Goal: Task Accomplishment & Management: Complete application form

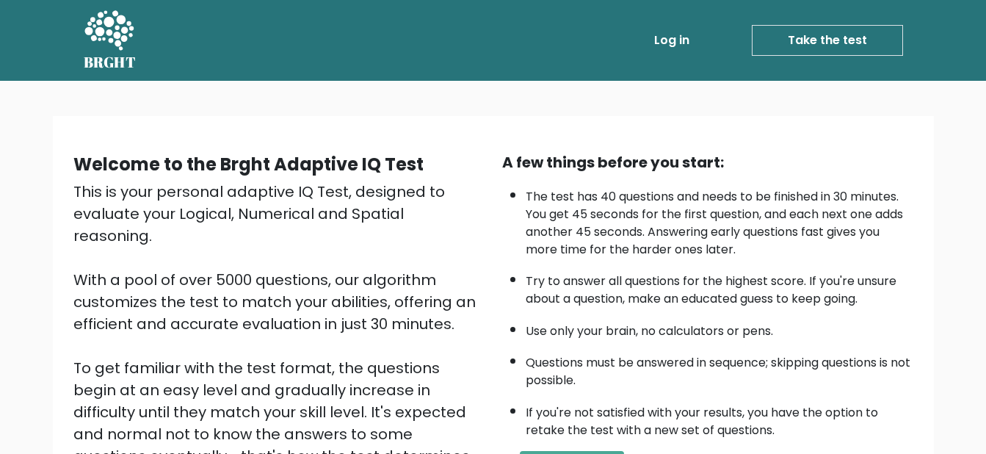
scroll to position [219, 0]
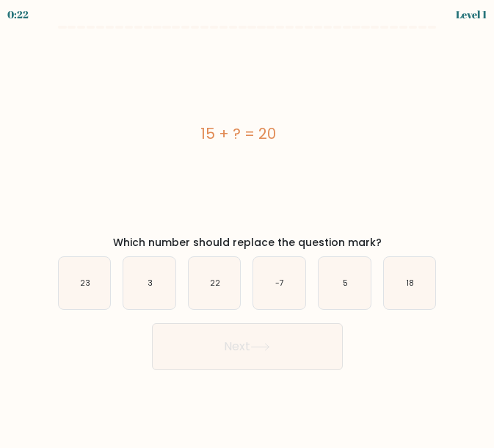
click at [347, 280] on text "5" at bounding box center [345, 282] width 5 height 11
click at [248, 228] on input "e. 5" at bounding box center [247, 226] width 1 height 4
radio input "true"
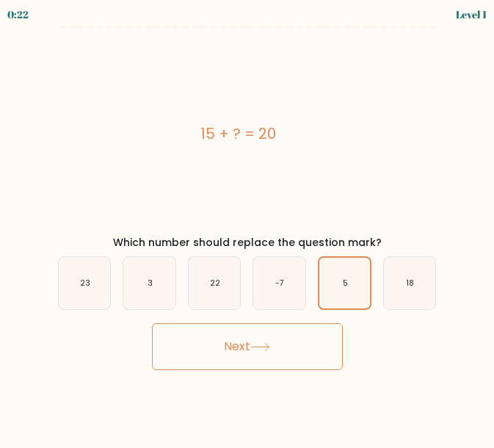
click at [302, 332] on button "Next" at bounding box center [247, 346] width 191 height 47
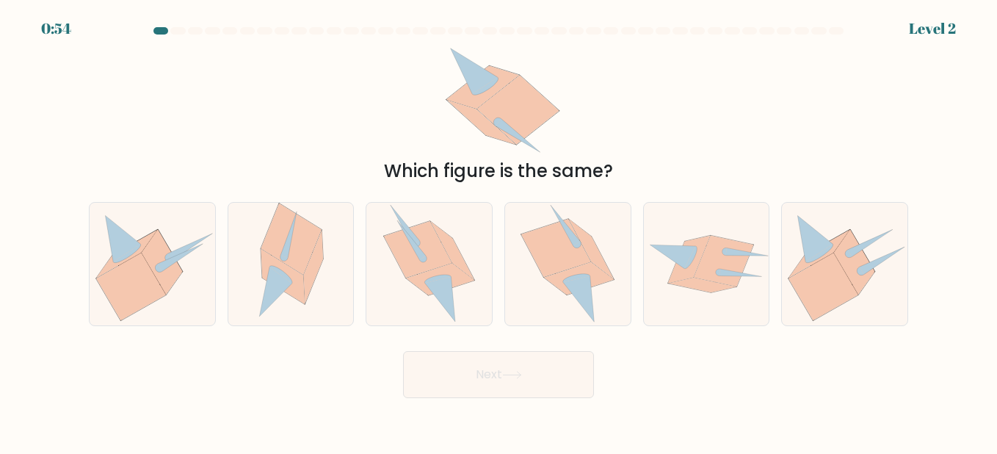
click at [561, 293] on icon at bounding box center [567, 264] width 94 height 122
click at [499, 230] on input "d." at bounding box center [498, 229] width 1 height 4
radio input "true"
click at [275, 275] on icon at bounding box center [276, 290] width 32 height 49
click at [498, 230] on input "b." at bounding box center [498, 229] width 1 height 4
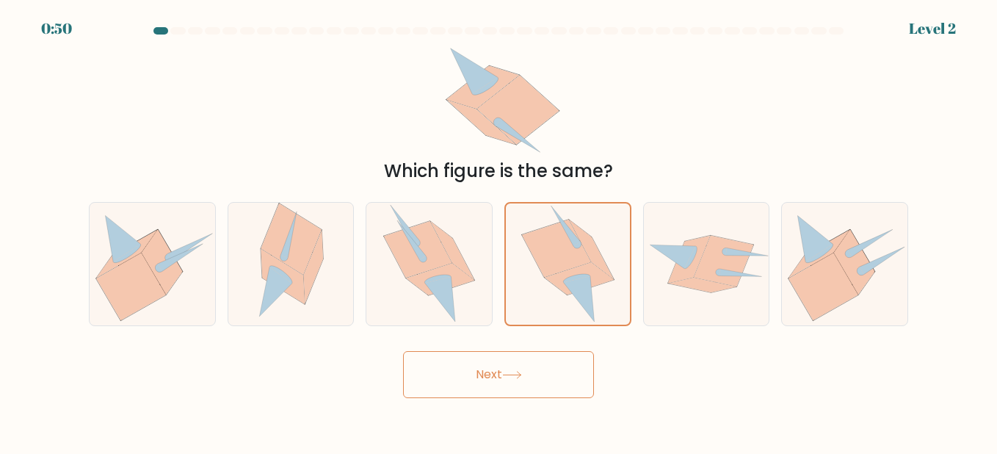
radio input "true"
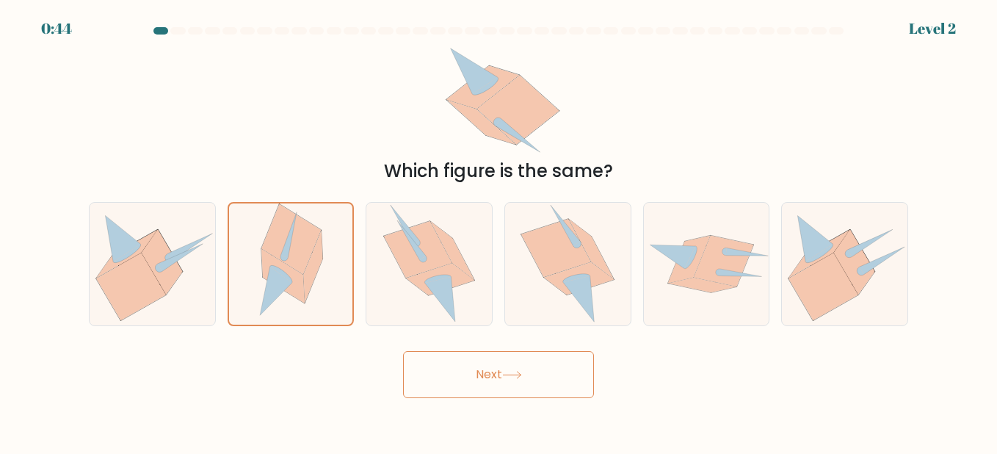
click at [558, 286] on icon at bounding box center [579, 278] width 70 height 32
click at [499, 230] on input "d." at bounding box center [498, 229] width 1 height 4
radio input "true"
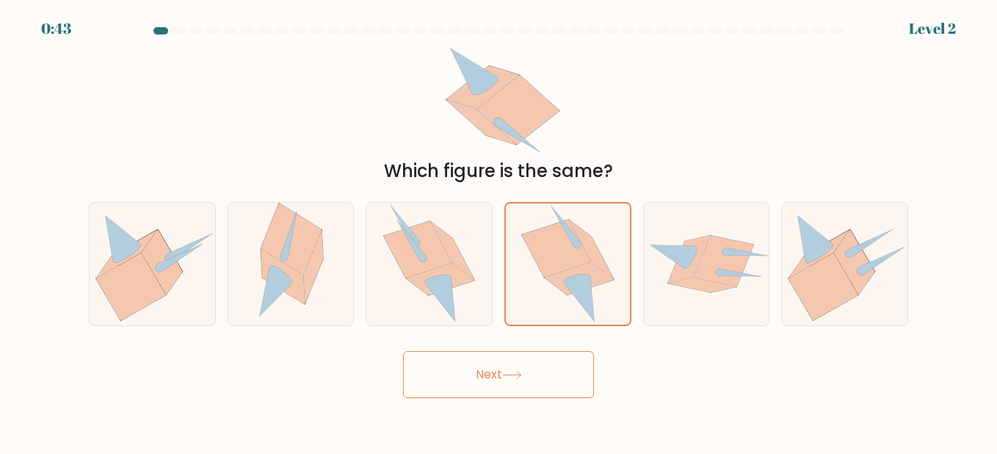
click at [555, 376] on button "Next" at bounding box center [498, 374] width 191 height 47
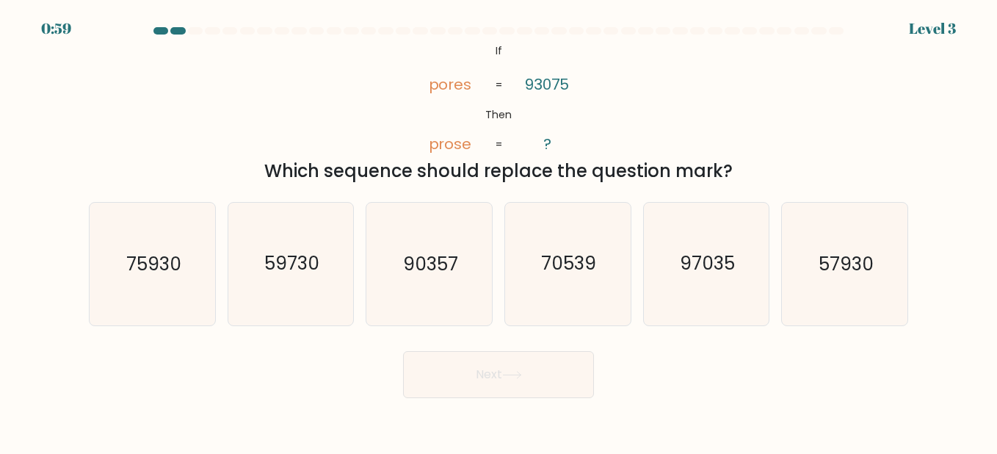
click at [723, 263] on text "97035" at bounding box center [707, 264] width 55 height 26
click at [499, 230] on input "e. 97035" at bounding box center [498, 229] width 1 height 4
radio input "true"
click at [470, 291] on icon "90357" at bounding box center [429, 264] width 122 height 122
click at [498, 230] on input "c. 90357" at bounding box center [498, 229] width 1 height 4
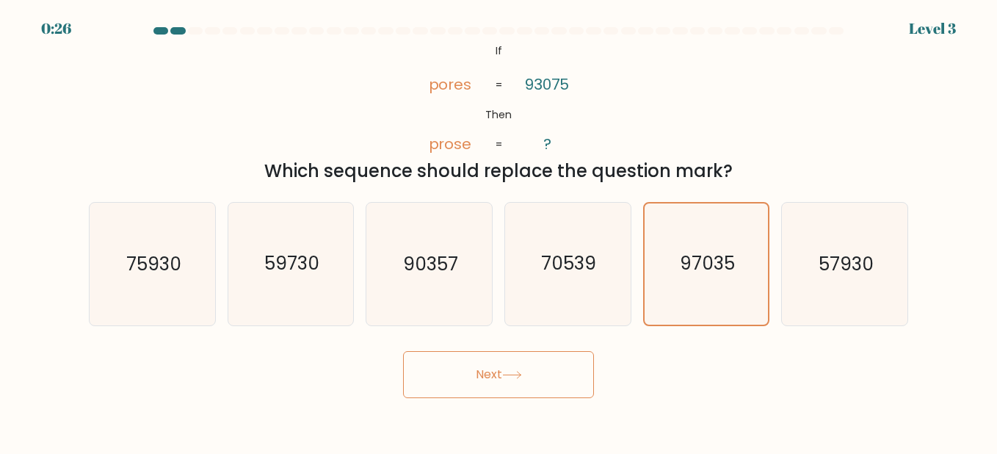
radio input "true"
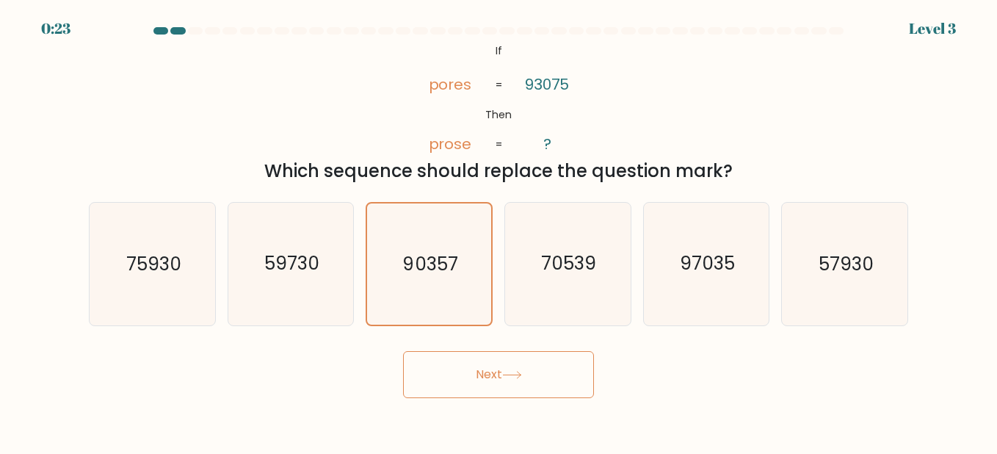
click at [689, 246] on icon "97035" at bounding box center [706, 264] width 122 height 122
click at [499, 230] on input "e. 97035" at bounding box center [498, 229] width 1 height 4
radio input "true"
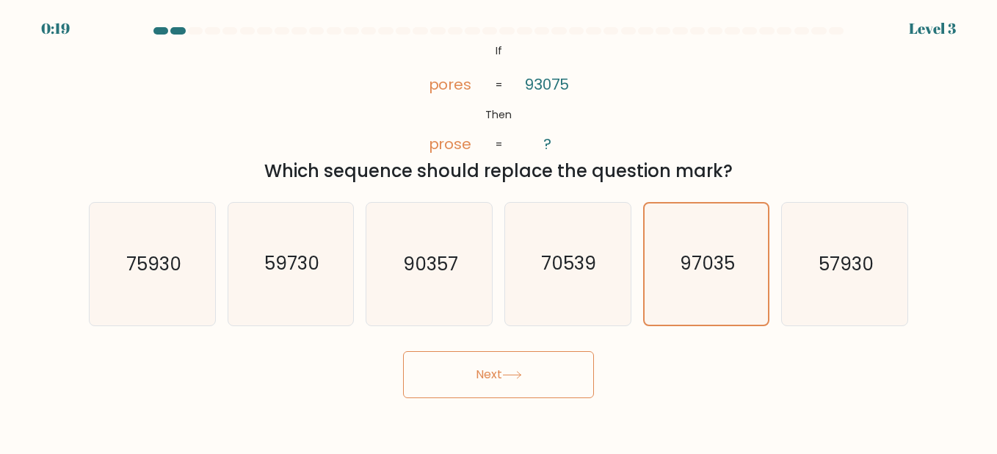
click at [443, 274] on text "90357" at bounding box center [430, 264] width 55 height 26
click at [498, 230] on input "c. 90357" at bounding box center [498, 229] width 1 height 4
radio input "true"
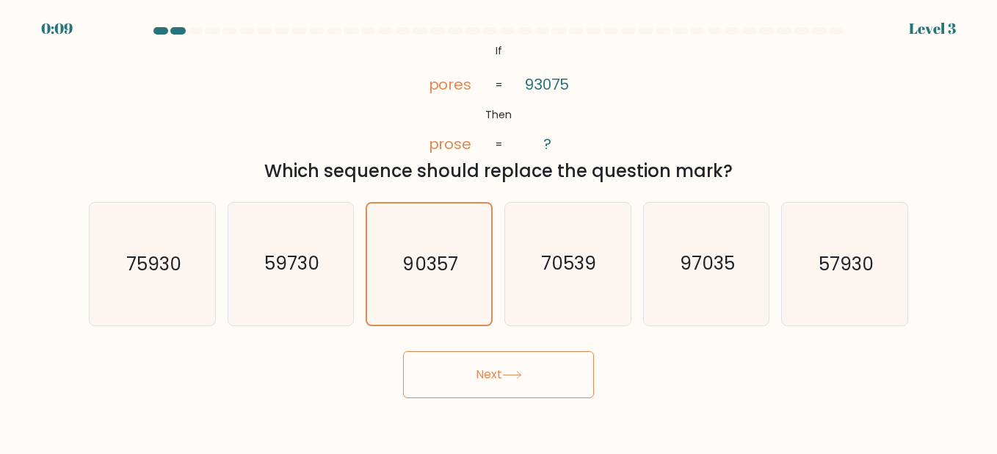
click at [495, 368] on button "Next" at bounding box center [498, 374] width 191 height 47
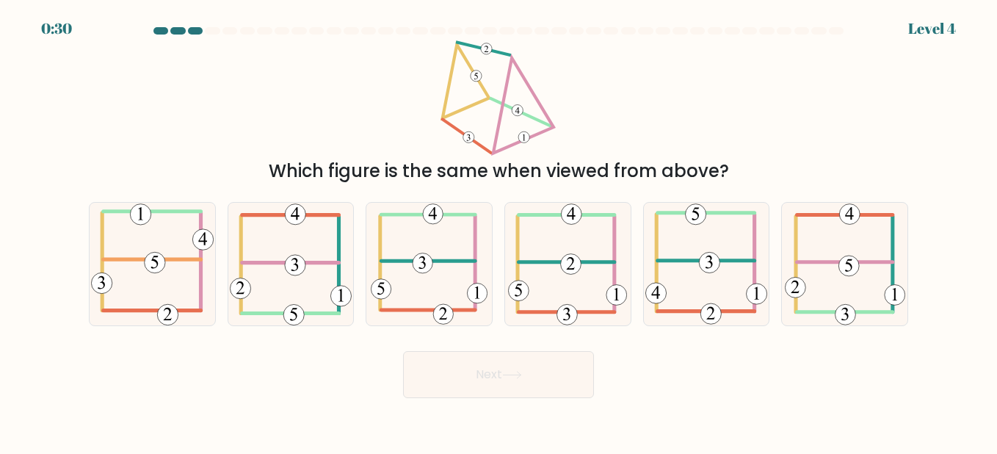
click at [589, 284] on icon at bounding box center [567, 264] width 119 height 122
click at [499, 230] on input "d." at bounding box center [498, 229] width 1 height 4
radio input "true"
click at [561, 380] on button "Next" at bounding box center [498, 374] width 191 height 47
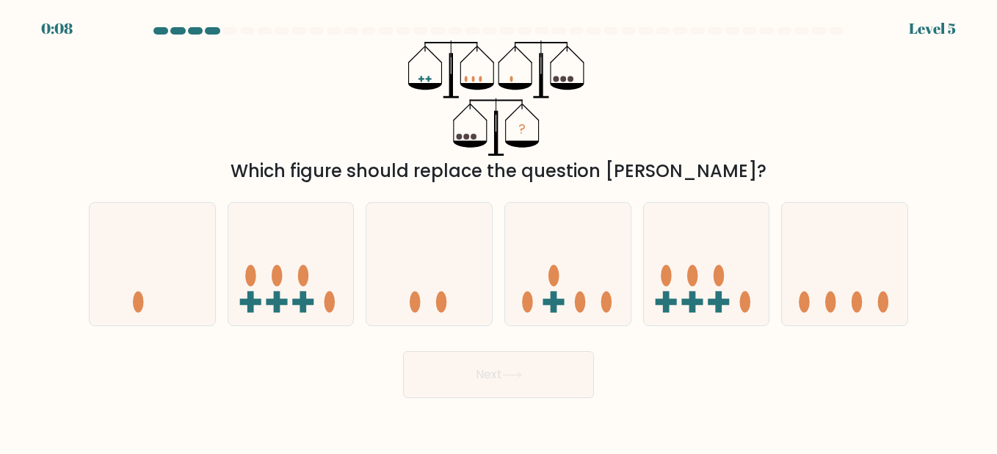
click at [161, 276] on icon at bounding box center [152, 263] width 125 height 103
click at [498, 230] on input "a." at bounding box center [498, 229] width 1 height 4
radio input "true"
click at [573, 371] on button "Next" at bounding box center [498, 374] width 191 height 47
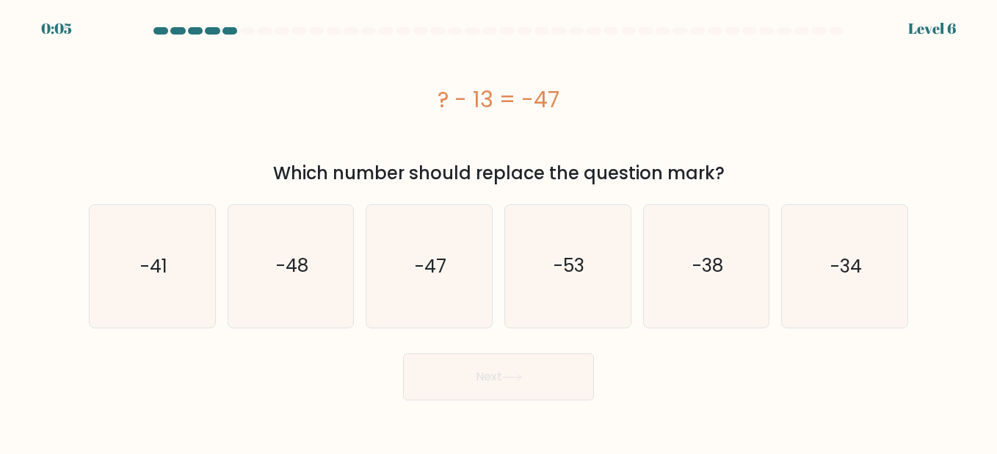
click at [865, 247] on icon "-34" at bounding box center [844, 266] width 122 height 122
click at [499, 230] on input "f. -34" at bounding box center [498, 229] width 1 height 4
radio input "true"
click at [520, 383] on button "Next" at bounding box center [498, 376] width 191 height 47
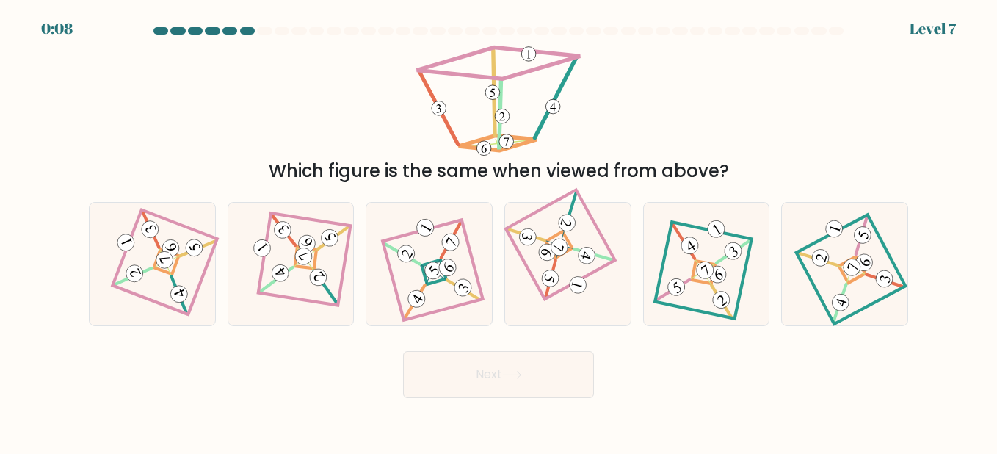
click at [186, 303] on icon at bounding box center [152, 264] width 84 height 98
click at [498, 230] on input "a." at bounding box center [498, 229] width 1 height 4
radio input "true"
click at [545, 374] on button "Next" at bounding box center [498, 374] width 191 height 47
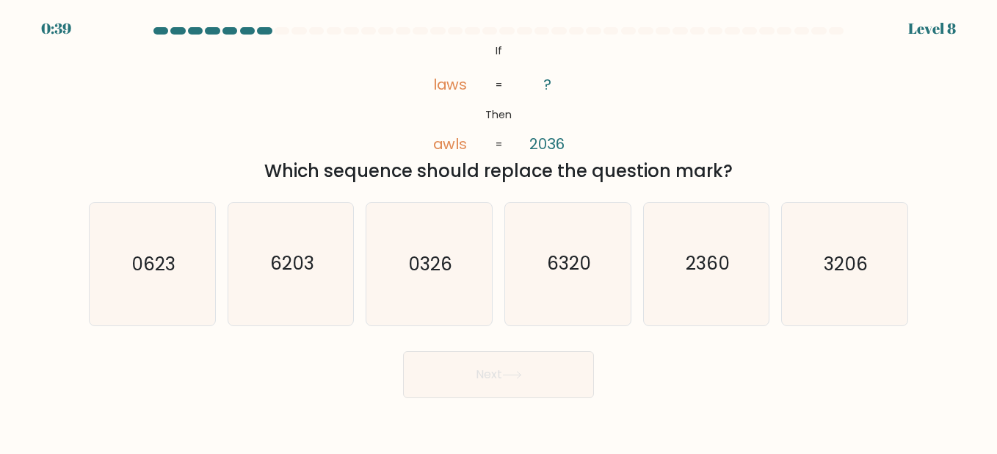
click at [862, 270] on text "3206" at bounding box center [845, 264] width 44 height 26
click at [499, 230] on input "f. 3206" at bounding box center [498, 229] width 1 height 4
radio input "true"
click at [556, 364] on button "Next" at bounding box center [498, 374] width 191 height 47
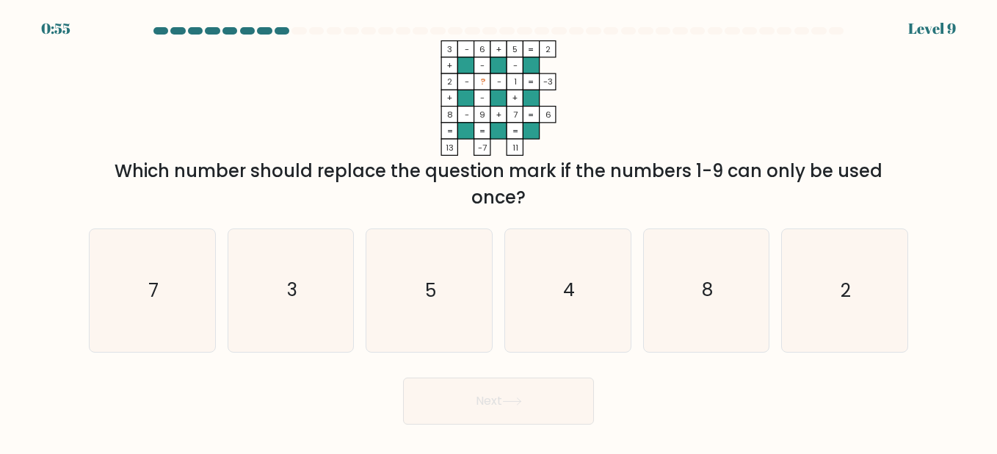
click at [447, 278] on icon "5" at bounding box center [429, 290] width 122 height 122
click at [498, 230] on input "c. 5" at bounding box center [498, 229] width 1 height 4
radio input "true"
click at [528, 417] on button "Next" at bounding box center [498, 400] width 191 height 47
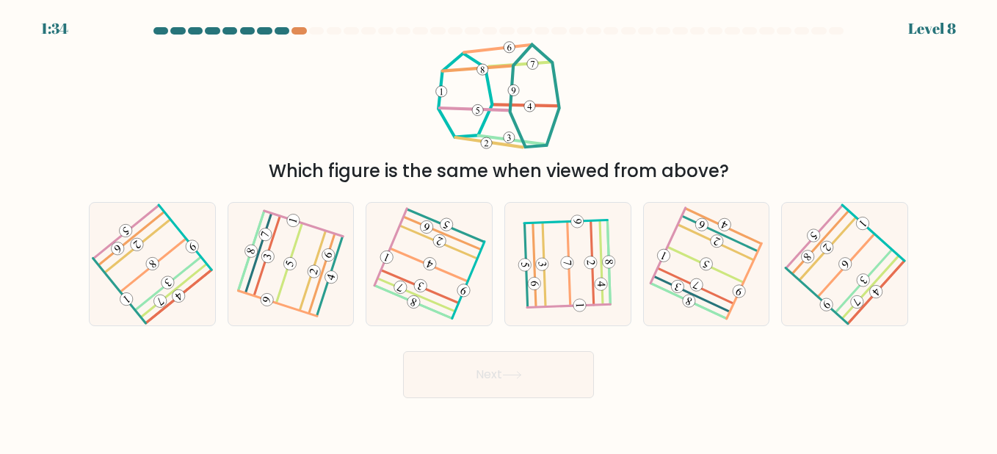
click at [300, 29] on div at bounding box center [298, 30] width 15 height 7
click at [865, 278] on 449 at bounding box center [863, 280] width 18 height 18
click at [499, 230] on input "f." at bounding box center [498, 229] width 1 height 4
radio input "true"
click at [511, 374] on icon at bounding box center [512, 375] width 20 height 8
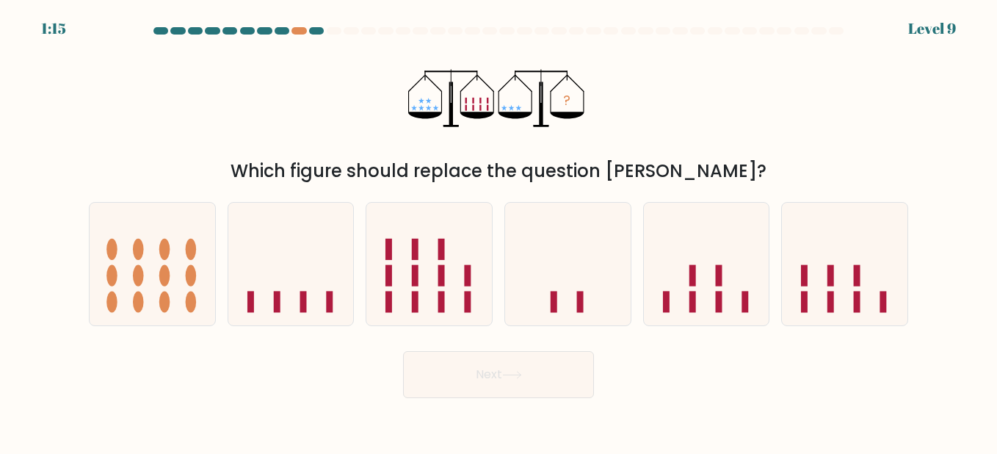
click at [333, 242] on icon at bounding box center [290, 263] width 125 height 103
click at [498, 230] on input "b." at bounding box center [498, 229] width 1 height 4
radio input "true"
click at [523, 399] on body "1:14 Level 9" at bounding box center [498, 227] width 997 height 454
click at [531, 374] on button "Next" at bounding box center [498, 374] width 191 height 47
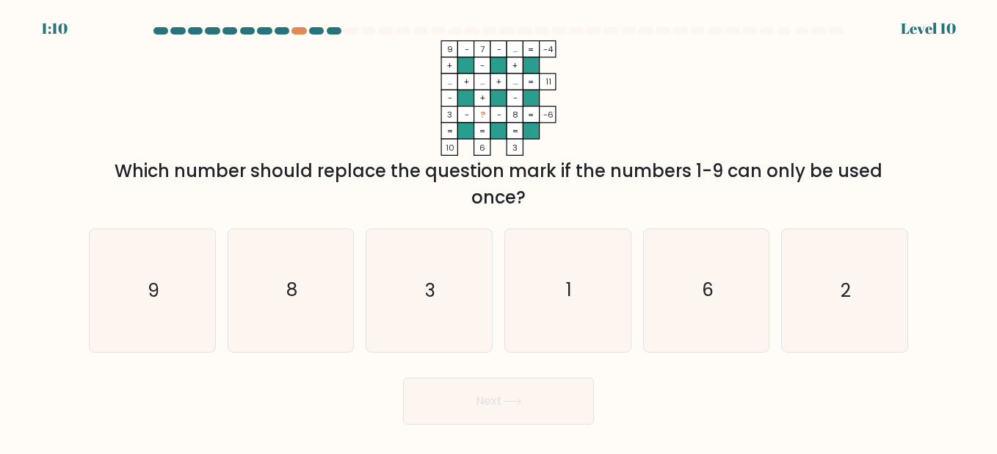
click at [573, 335] on icon "1" at bounding box center [567, 290] width 122 height 122
click at [499, 230] on input "d. 1" at bounding box center [498, 229] width 1 height 4
radio input "true"
click at [548, 403] on button "Next" at bounding box center [498, 400] width 191 height 47
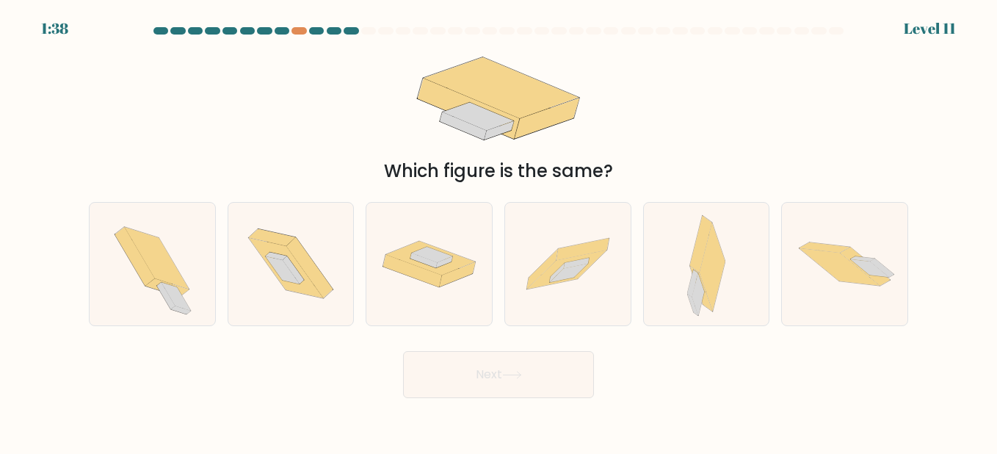
click at [674, 240] on div at bounding box center [706, 263] width 127 height 123
click at [499, 230] on input "e." at bounding box center [498, 229] width 1 height 4
radio input "true"
click at [544, 384] on button "Next" at bounding box center [498, 374] width 191 height 47
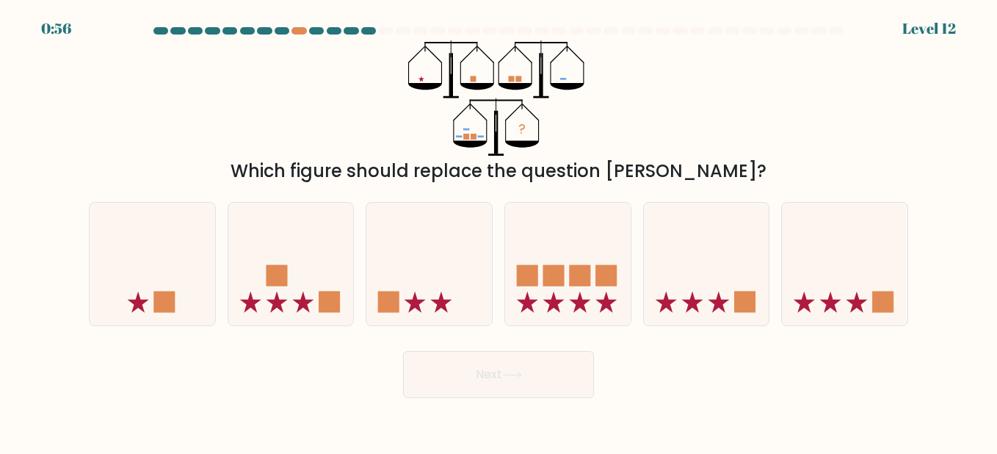
click at [581, 269] on rect at bounding box center [579, 274] width 21 height 21
click at [499, 230] on input "d." at bounding box center [498, 229] width 1 height 4
radio input "true"
click at [548, 379] on button "Next" at bounding box center [498, 374] width 191 height 47
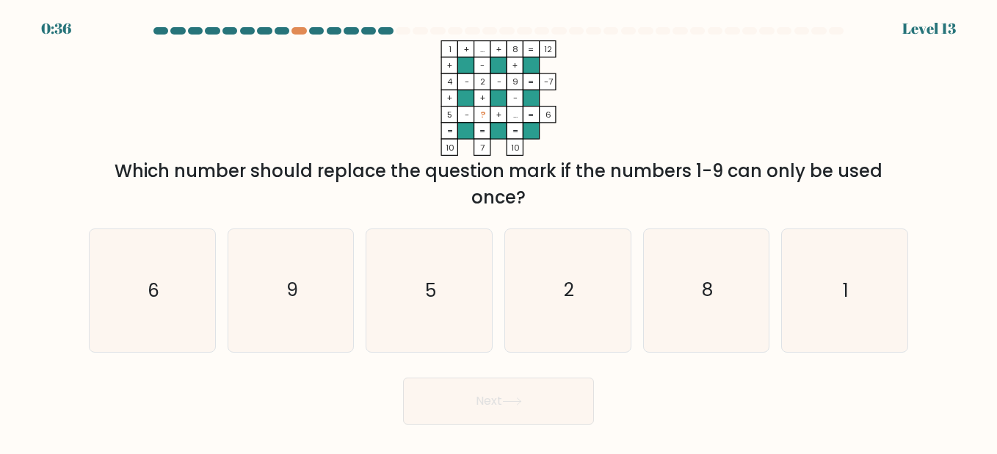
click at [139, 283] on icon "6" at bounding box center [152, 290] width 122 height 122
click at [498, 230] on input "a. 6" at bounding box center [498, 229] width 1 height 4
radio input "true"
click at [547, 398] on button "Next" at bounding box center [498, 400] width 191 height 47
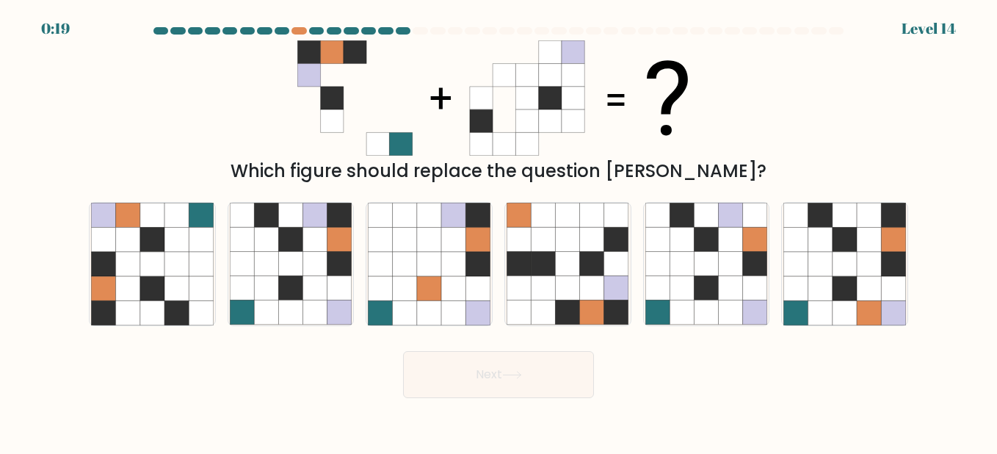
click at [426, 305] on icon at bounding box center [429, 312] width 24 height 24
click at [498, 230] on input "c." at bounding box center [498, 229] width 1 height 4
radio input "true"
click at [580, 296] on icon at bounding box center [592, 288] width 24 height 24
click at [499, 230] on input "d." at bounding box center [498, 229] width 1 height 4
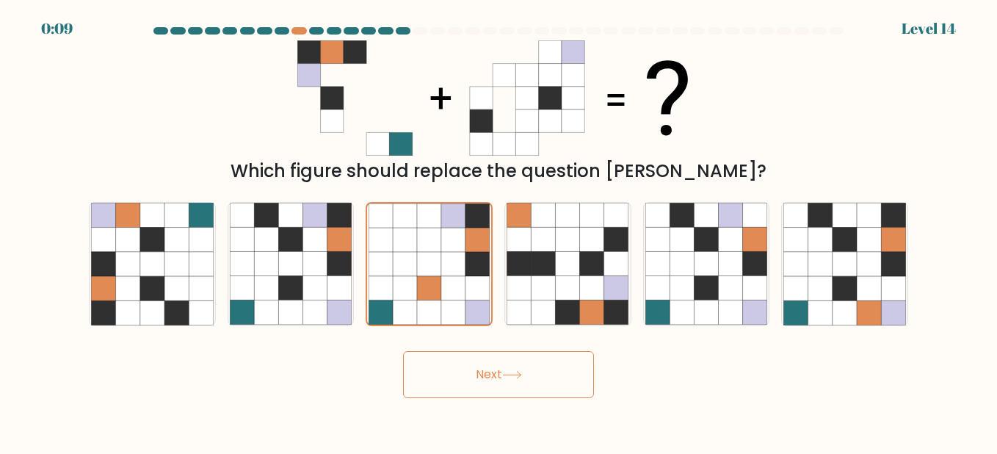
radio input "true"
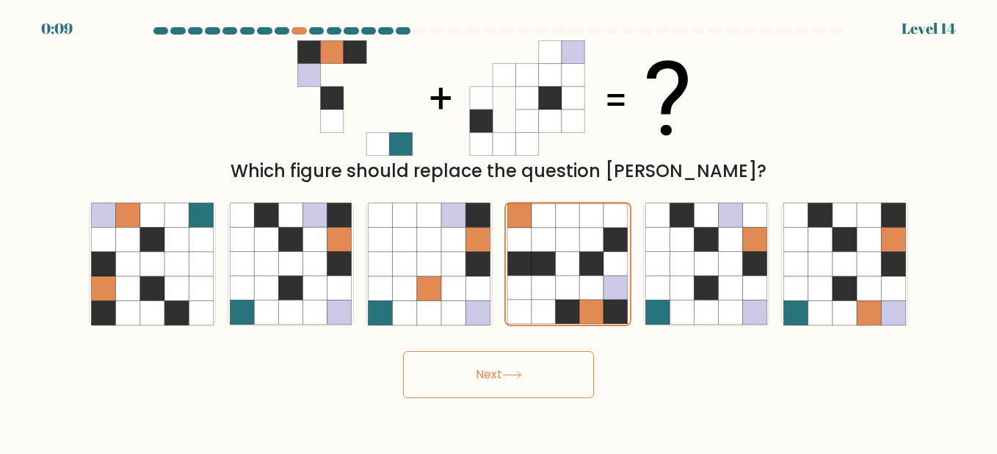
click at [556, 382] on button "Next" at bounding box center [498, 374] width 191 height 47
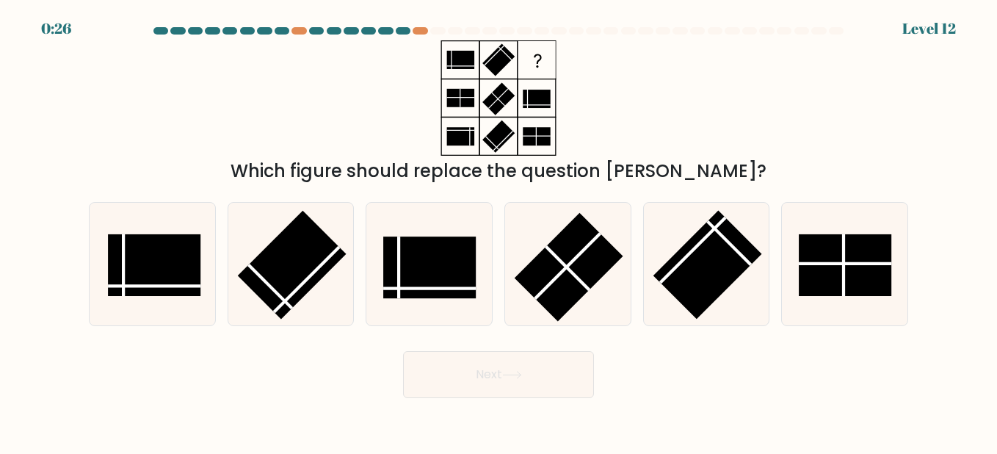
click at [850, 269] on rect at bounding box center [844, 265] width 92 height 62
click at [499, 230] on input "f." at bounding box center [498, 229] width 1 height 4
radio input "true"
click at [528, 379] on button "Next" at bounding box center [498, 374] width 191 height 47
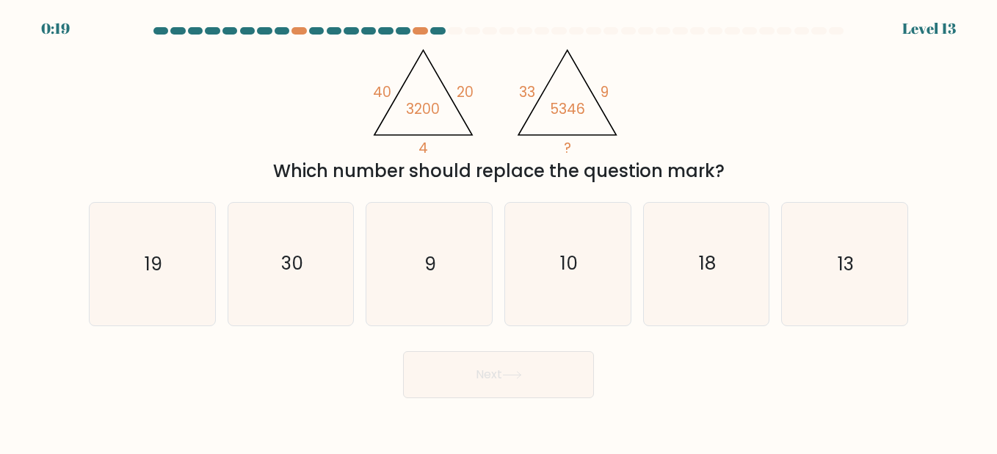
click at [140, 289] on icon "19" at bounding box center [152, 264] width 122 height 122
click at [498, 230] on input "a. 19" at bounding box center [498, 229] width 1 height 4
radio input "true"
click at [493, 382] on button "Next" at bounding box center [498, 374] width 191 height 47
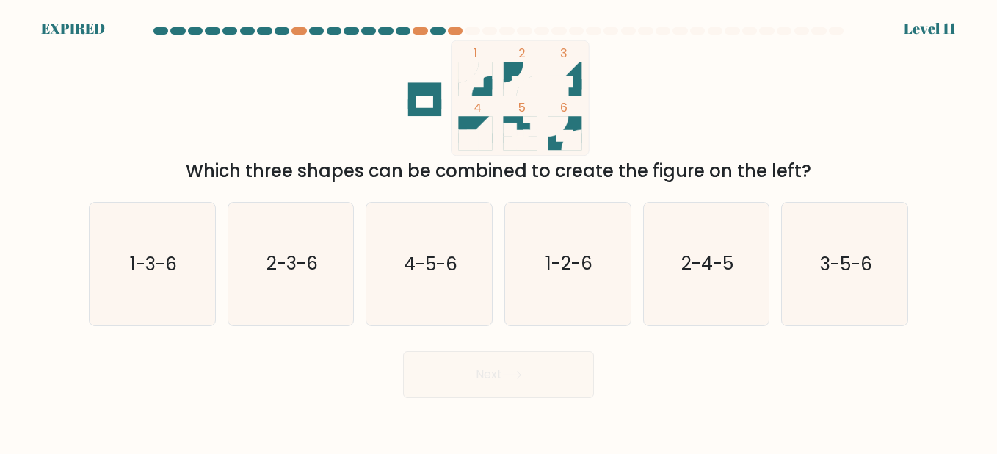
click at [259, 276] on icon "2-3-6" at bounding box center [291, 264] width 122 height 122
click at [498, 230] on input "b. 2-3-6" at bounding box center [498, 229] width 1 height 4
radio input "true"
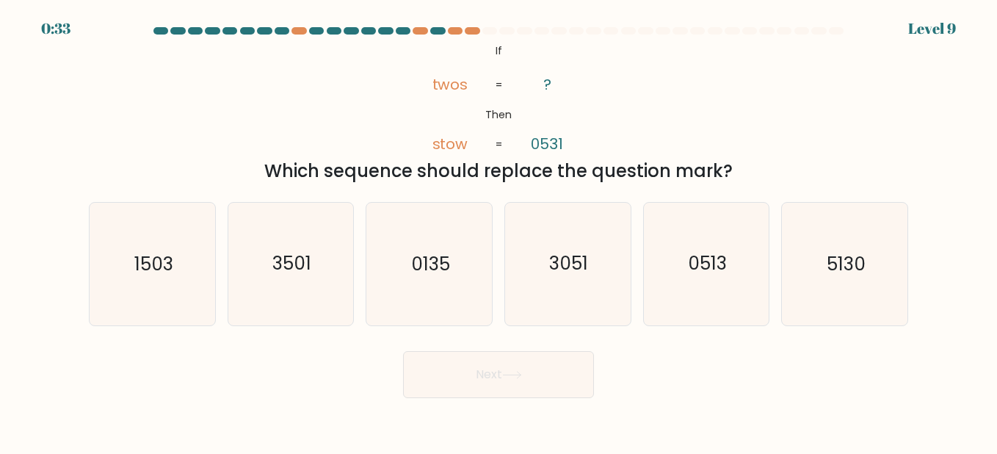
click at [165, 257] on text "1503" at bounding box center [153, 264] width 39 height 26
click at [498, 230] on input "a. 1503" at bounding box center [498, 229] width 1 height 4
radio input "true"
click at [507, 382] on button "Next" at bounding box center [498, 374] width 191 height 47
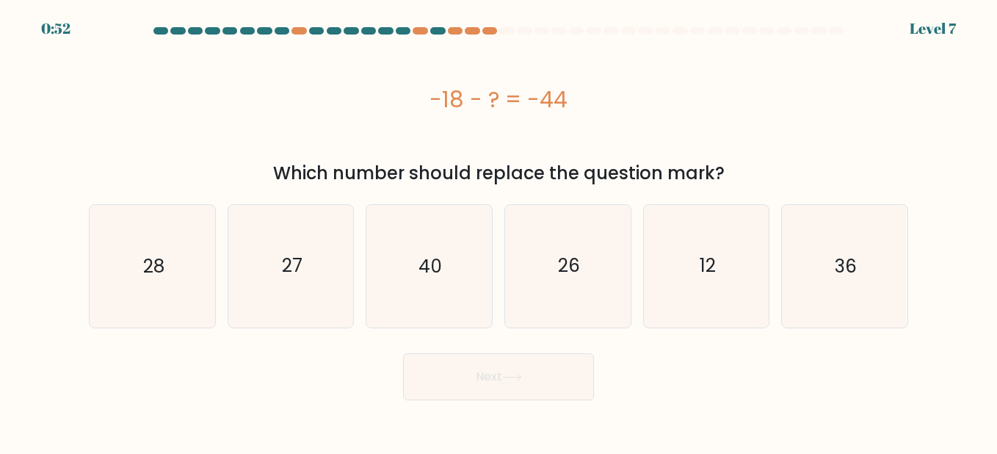
click at [583, 282] on icon "26" at bounding box center [567, 266] width 122 height 122
click at [499, 230] on input "d. 26" at bounding box center [498, 229] width 1 height 4
radio input "true"
click at [516, 385] on button "Next" at bounding box center [498, 376] width 191 height 47
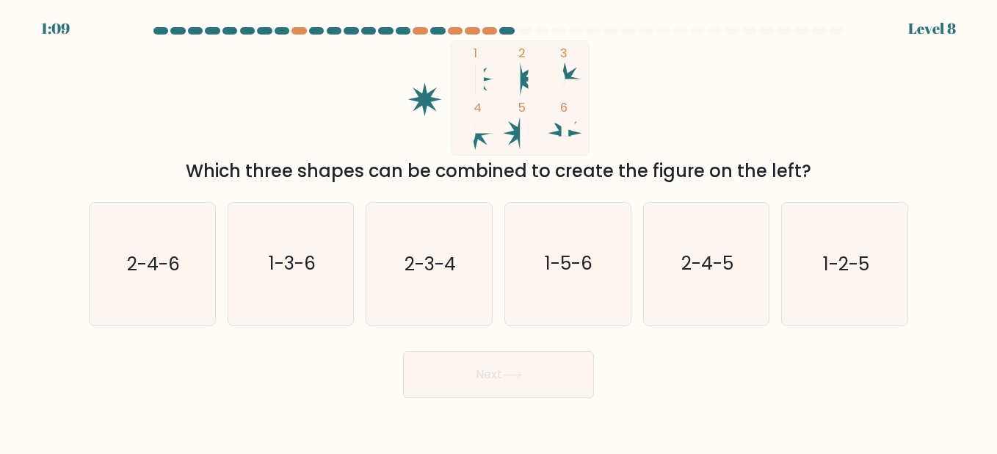
click at [123, 284] on icon "2-4-6" at bounding box center [152, 264] width 122 height 122
click at [498, 230] on input "a. 2-4-6" at bounding box center [498, 229] width 1 height 4
radio input "true"
click at [836, 274] on text "1-2-5" at bounding box center [846, 264] width 46 height 26
click at [499, 230] on input "f. 1-2-5" at bounding box center [498, 229] width 1 height 4
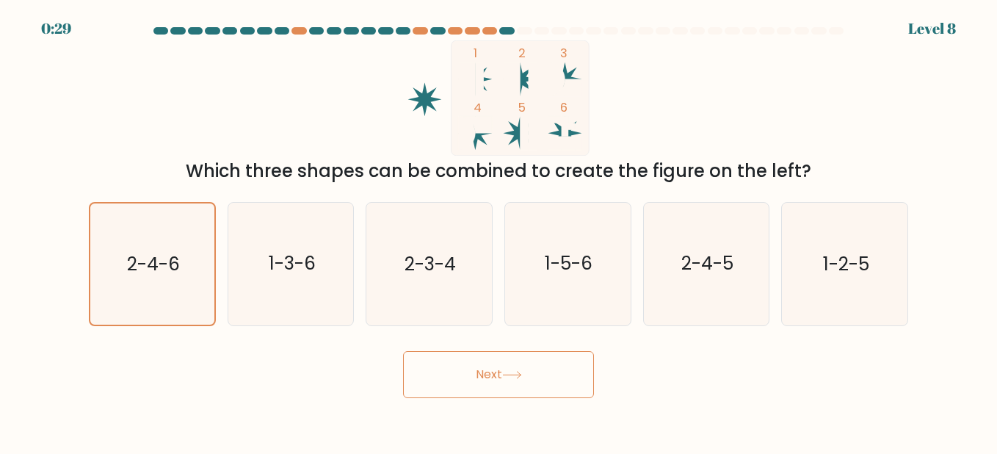
radio input "true"
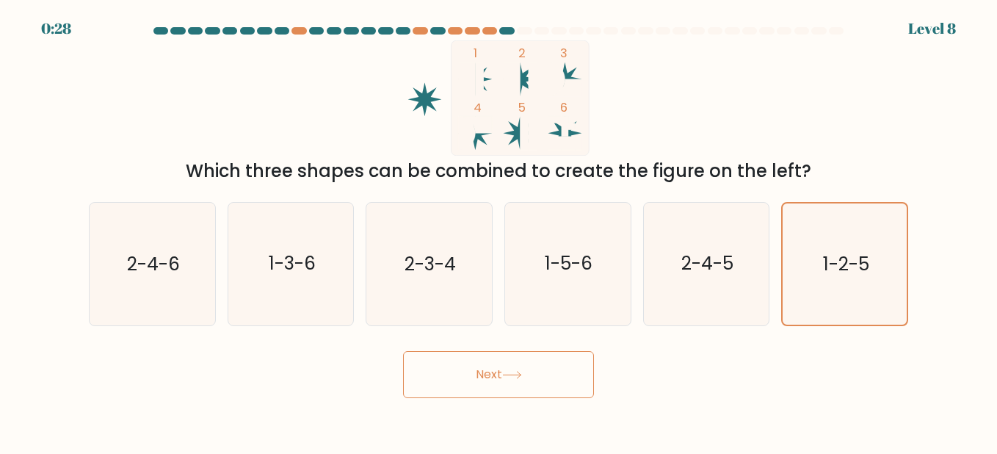
click at [514, 379] on button "Next" at bounding box center [498, 374] width 191 height 47
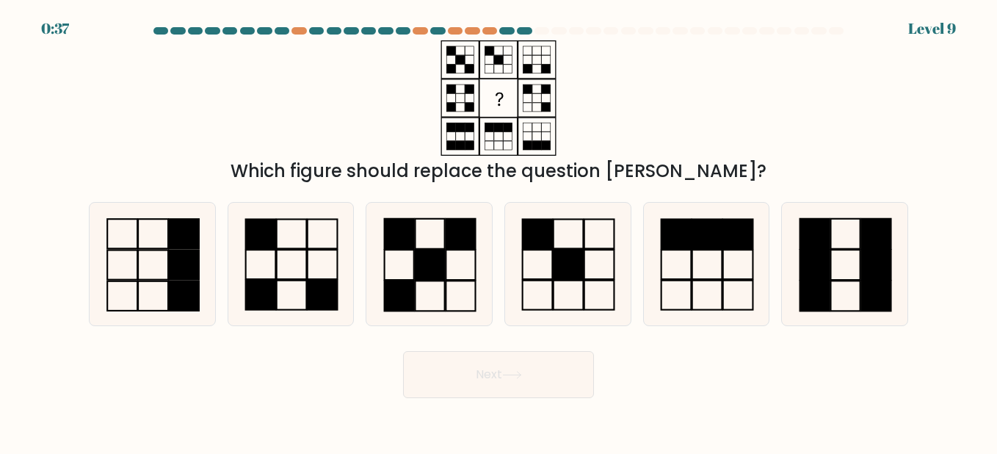
click at [321, 289] on rect at bounding box center [323, 294] width 30 height 29
click at [498, 230] on input "b." at bounding box center [498, 229] width 1 height 4
radio input "true"
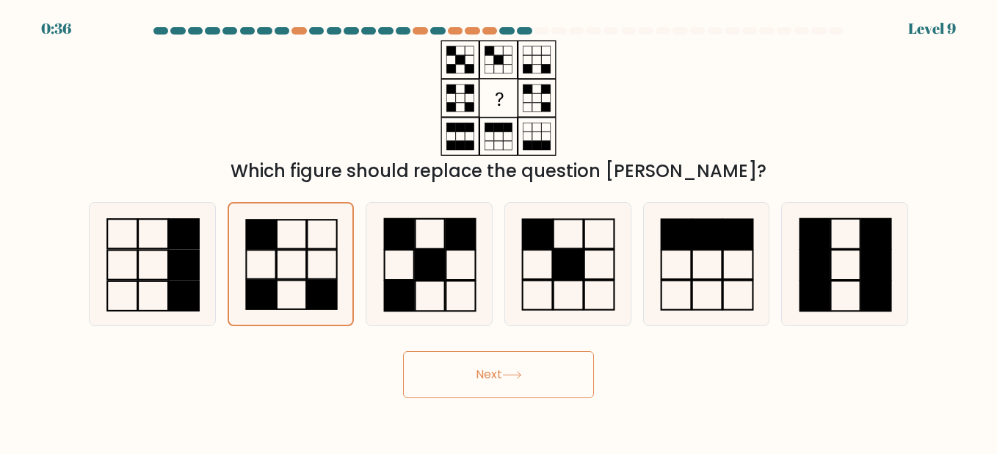
click at [545, 368] on button "Next" at bounding box center [498, 374] width 191 height 47
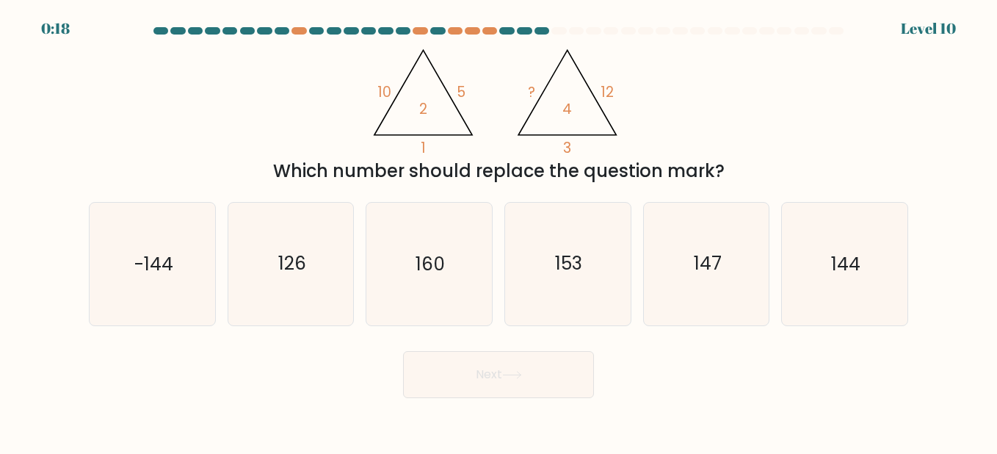
click at [856, 277] on icon "144" at bounding box center [844, 264] width 122 height 122
click at [499, 230] on input "f. 144" at bounding box center [498, 229] width 1 height 4
radio input "true"
click at [550, 390] on button "Next" at bounding box center [498, 374] width 191 height 47
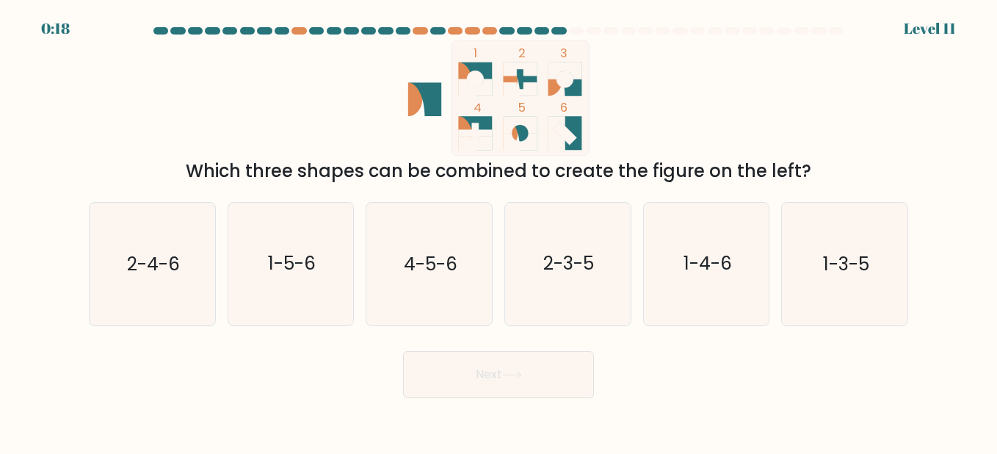
click at [175, 251] on text "2-4-6" at bounding box center [153, 264] width 53 height 26
click at [498, 230] on input "a. 2-4-6" at bounding box center [498, 229] width 1 height 4
radio input "true"
click at [542, 366] on button "Next" at bounding box center [498, 374] width 191 height 47
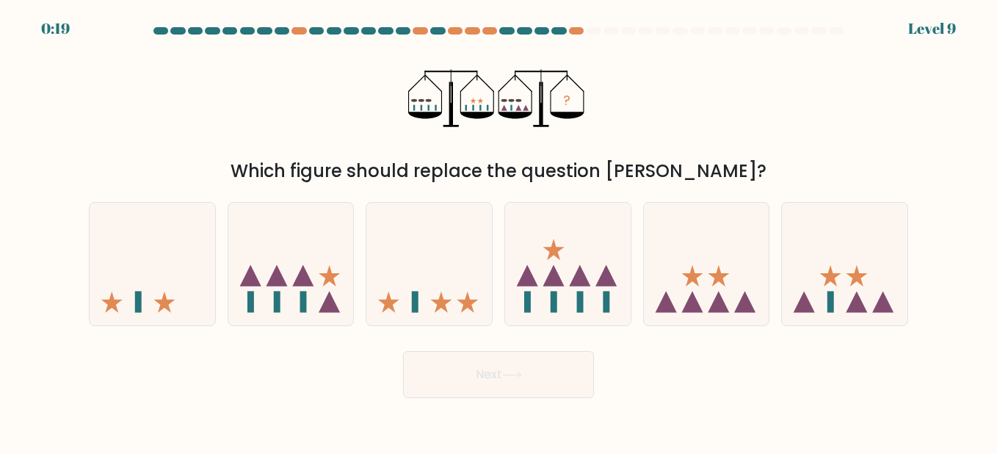
click at [572, 291] on icon at bounding box center [567, 263] width 125 height 103
click at [499, 230] on input "d." at bounding box center [498, 229] width 1 height 4
radio input "true"
click at [522, 365] on button "Next" at bounding box center [498, 374] width 191 height 47
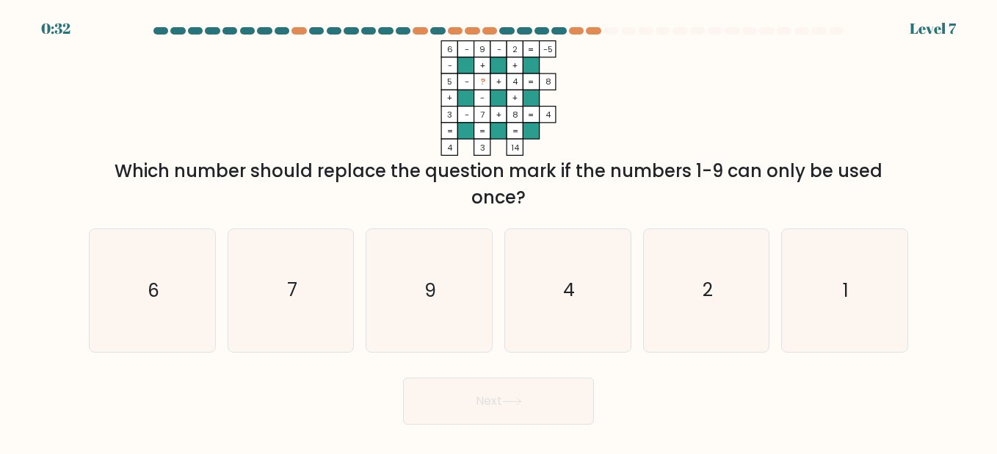
click at [316, 283] on icon "7" at bounding box center [291, 290] width 122 height 122
click at [498, 230] on input "b. 7" at bounding box center [498, 229] width 1 height 4
radio input "true"
click at [895, 296] on icon "1" at bounding box center [844, 290] width 122 height 122
click at [499, 230] on input "f. 1" at bounding box center [498, 229] width 1 height 4
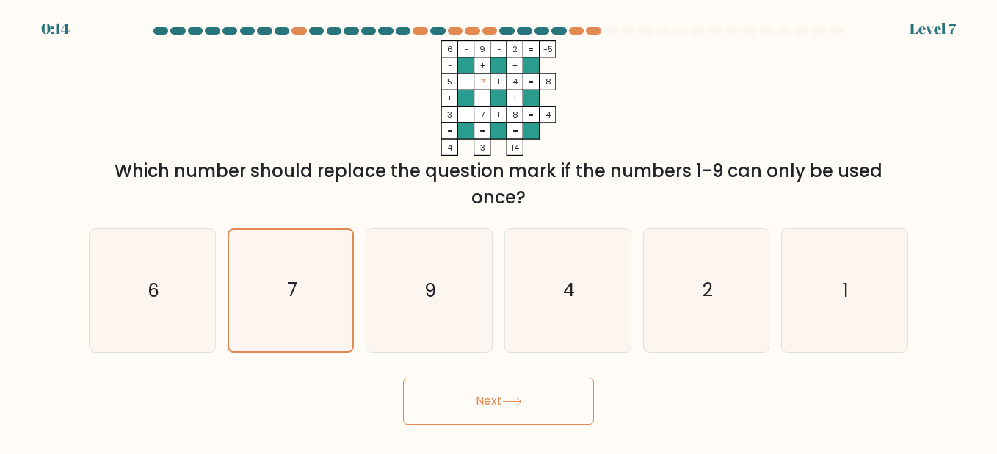
radio input "true"
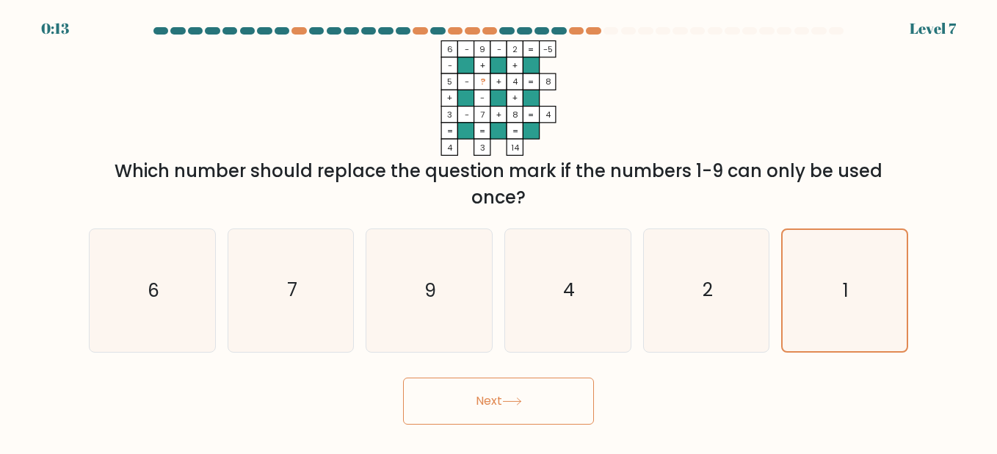
click at [469, 410] on button "Next" at bounding box center [498, 400] width 191 height 47
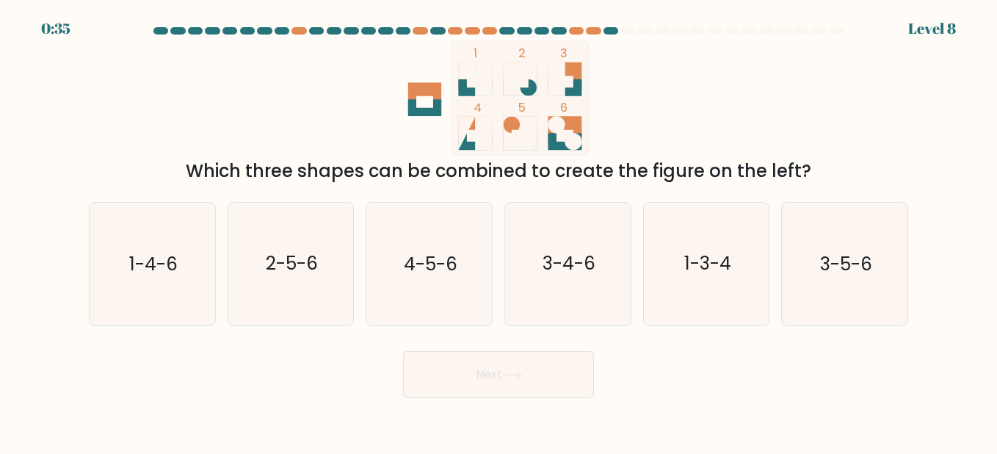
click at [311, 223] on icon "2-5-6" at bounding box center [291, 264] width 122 height 122
click at [498, 227] on input "b. 2-5-6" at bounding box center [498, 229] width 1 height 4
radio input "true"
click at [561, 385] on button "Next" at bounding box center [498, 374] width 191 height 47
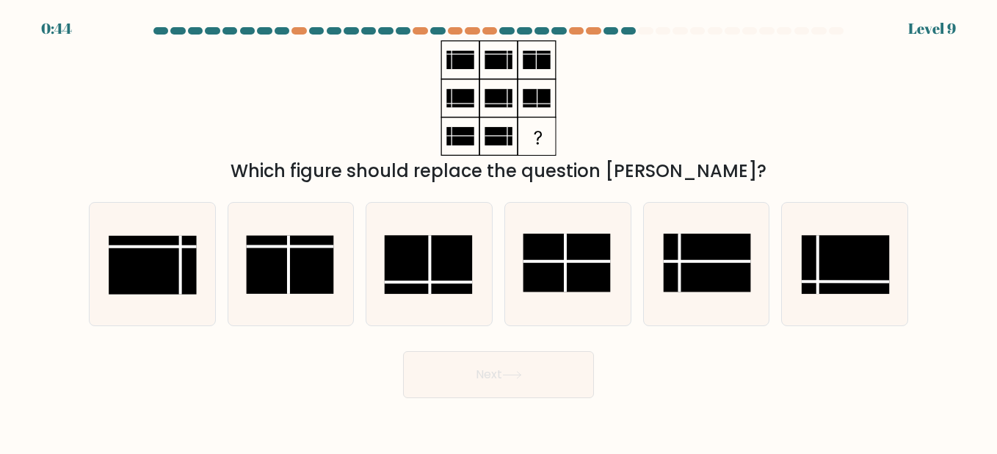
click at [840, 258] on rect at bounding box center [844, 264] width 87 height 58
click at [499, 230] on input "f." at bounding box center [498, 229] width 1 height 4
radio input "true"
click at [291, 256] on rect at bounding box center [289, 265] width 87 height 58
click at [498, 230] on input "b." at bounding box center [498, 229] width 1 height 4
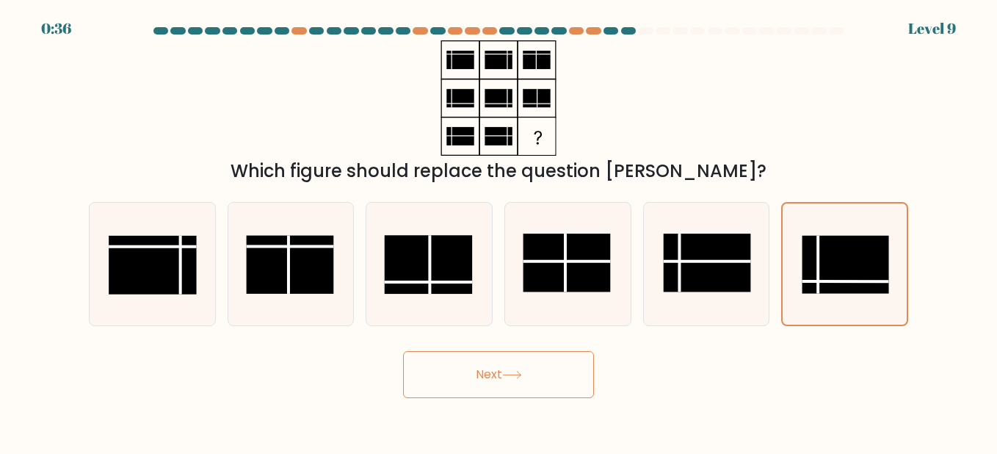
radio input "true"
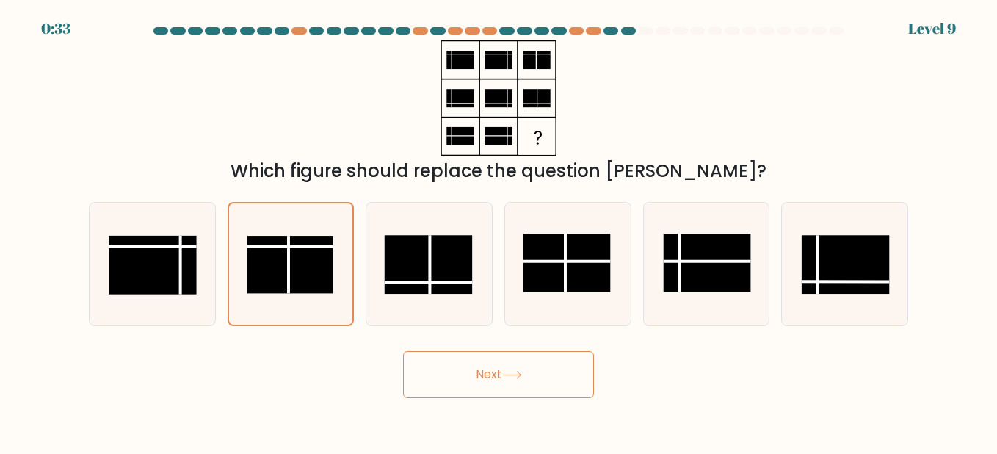
click at [665, 252] on rect at bounding box center [706, 262] width 87 height 58
click at [499, 230] on input "e." at bounding box center [498, 229] width 1 height 4
radio input "true"
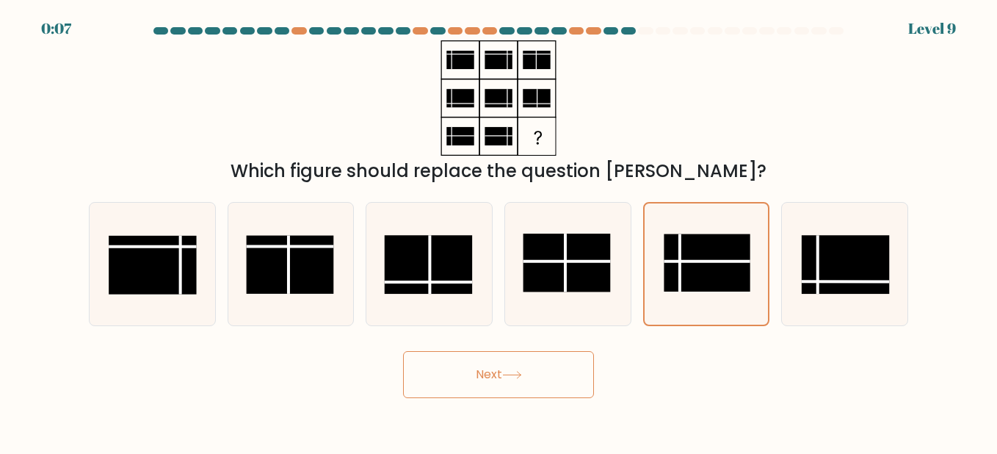
click at [319, 271] on rect at bounding box center [289, 265] width 87 height 58
click at [498, 230] on input "b." at bounding box center [498, 229] width 1 height 4
radio input "true"
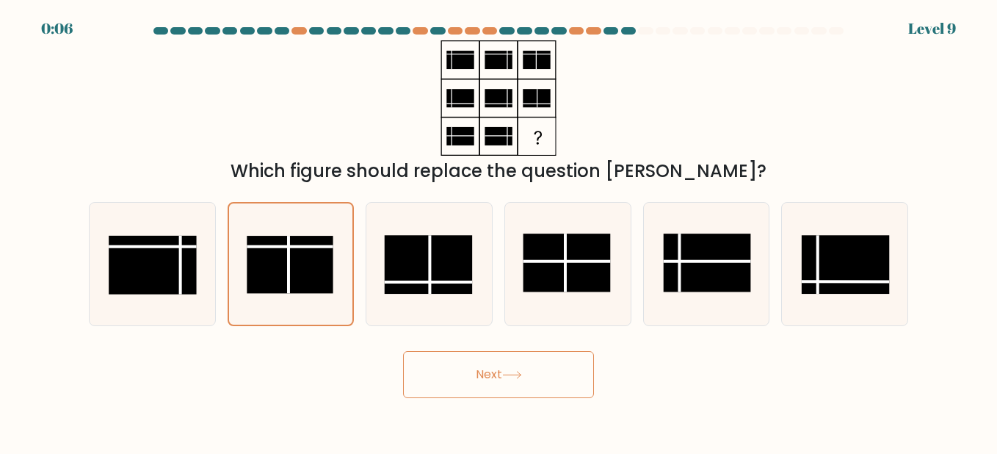
click at [520, 374] on icon at bounding box center [512, 374] width 18 height 7
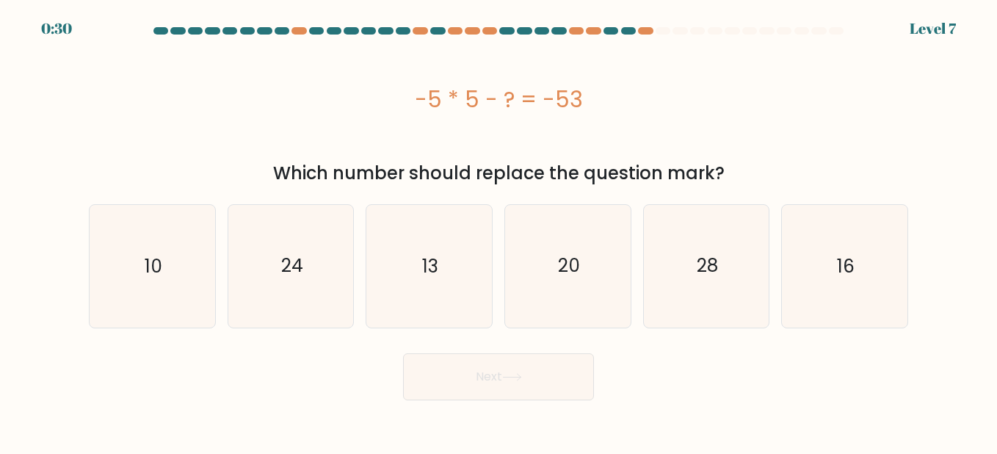
click at [727, 281] on icon "28" at bounding box center [706, 266] width 122 height 122
click at [499, 230] on input "e. 28" at bounding box center [498, 229] width 1 height 4
radio input "true"
click at [569, 369] on button "Next" at bounding box center [498, 376] width 191 height 47
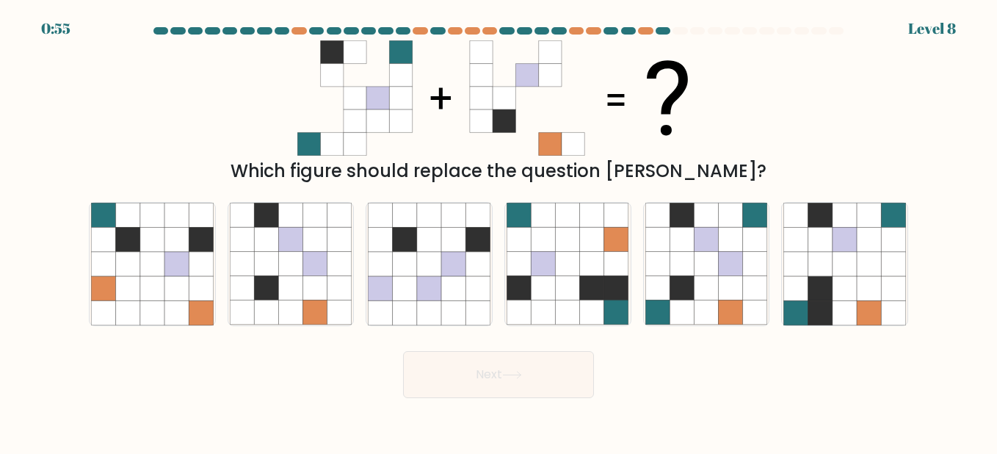
click at [699, 269] on icon at bounding box center [706, 264] width 24 height 24
click at [499, 230] on input "e." at bounding box center [498, 229] width 1 height 4
radio input "true"
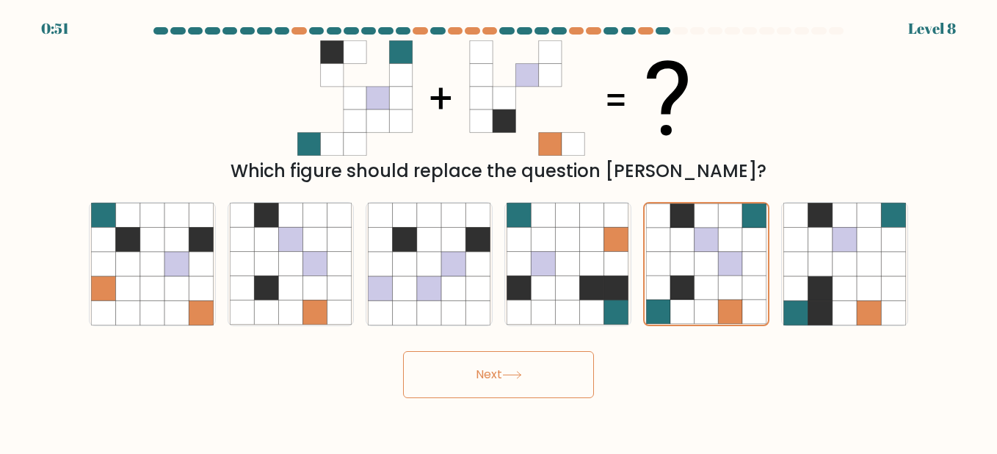
click at [497, 365] on button "Next" at bounding box center [498, 374] width 191 height 47
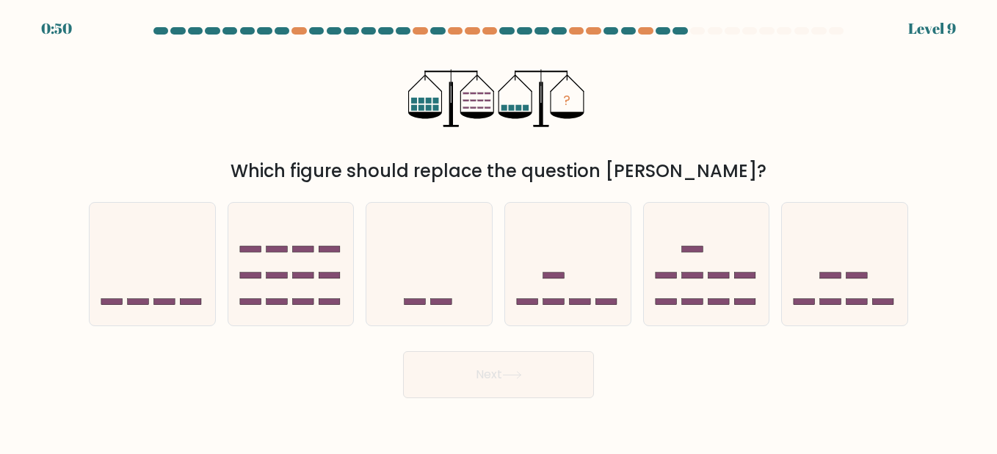
click at [851, 272] on rect at bounding box center [856, 275] width 21 height 6
click at [499, 230] on input "f." at bounding box center [498, 229] width 1 height 4
radio input "true"
click at [525, 361] on button "Next" at bounding box center [498, 374] width 191 height 47
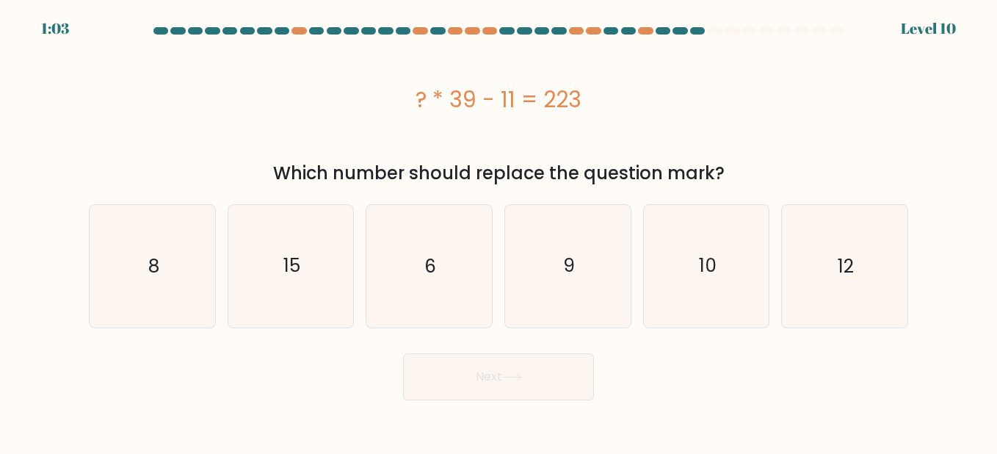
click at [454, 261] on icon "6" at bounding box center [429, 266] width 122 height 122
click at [498, 230] on input "c. 6" at bounding box center [498, 229] width 1 height 4
radio input "true"
click at [501, 371] on button "Next" at bounding box center [498, 376] width 191 height 47
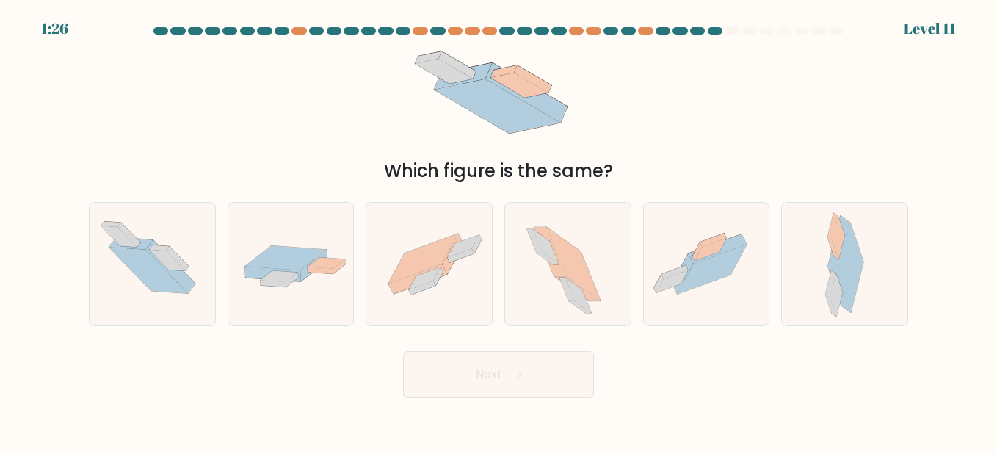
click at [697, 264] on icon at bounding box center [711, 268] width 69 height 49
click at [499, 230] on input "e." at bounding box center [498, 229] width 1 height 4
radio input "true"
click at [556, 364] on button "Next" at bounding box center [498, 374] width 191 height 47
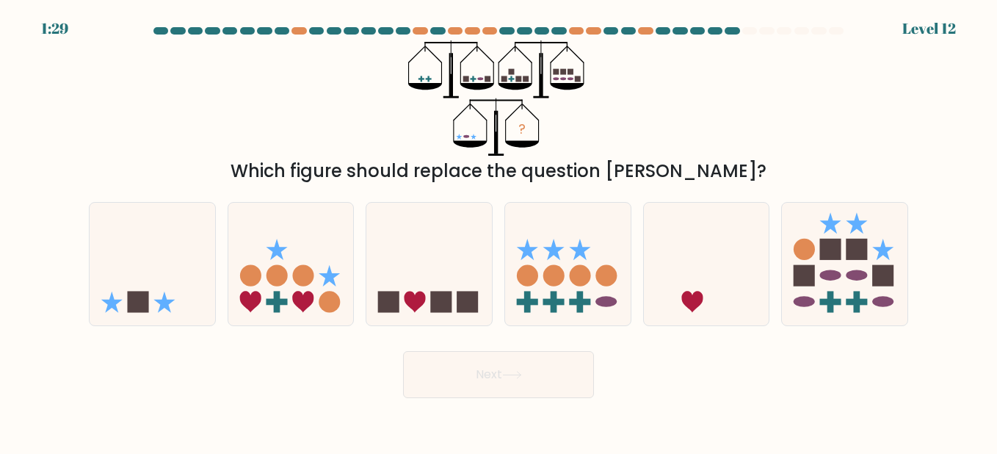
click at [150, 279] on icon at bounding box center [152, 263] width 125 height 103
click at [498, 230] on input "a." at bounding box center [498, 229] width 1 height 4
radio input "true"
click at [499, 384] on button "Next" at bounding box center [498, 374] width 191 height 47
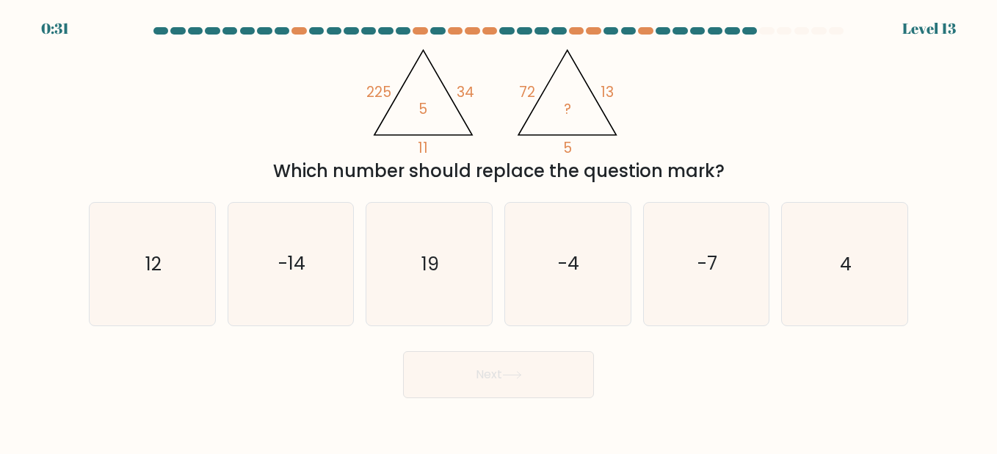
click at [523, 262] on icon "-4" at bounding box center [567, 264] width 122 height 122
click at [499, 230] on input "d. -4" at bounding box center [498, 229] width 1 height 4
radio input "true"
click at [515, 376] on icon at bounding box center [512, 375] width 20 height 8
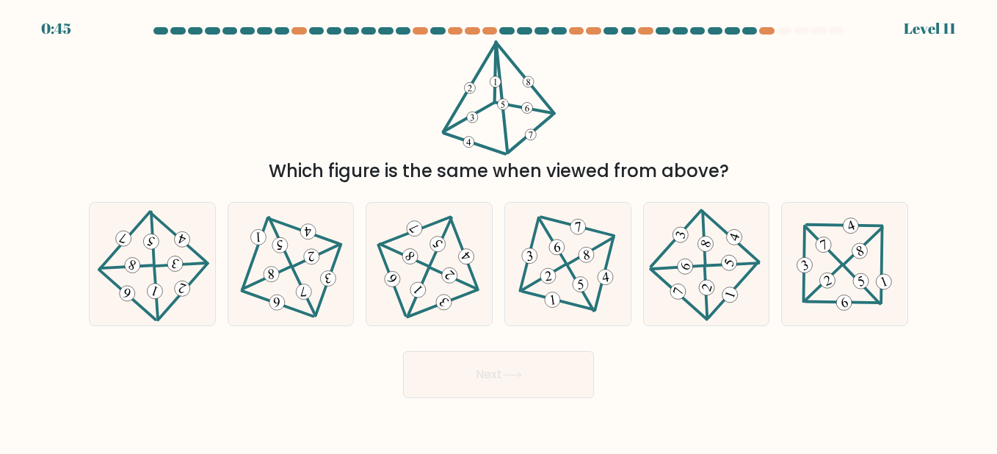
click at [474, 268] on icon at bounding box center [429, 264] width 100 height 98
click at [498, 230] on input "c." at bounding box center [498, 229] width 1 height 4
radio input "true"
click at [504, 378] on button "Next" at bounding box center [498, 374] width 191 height 47
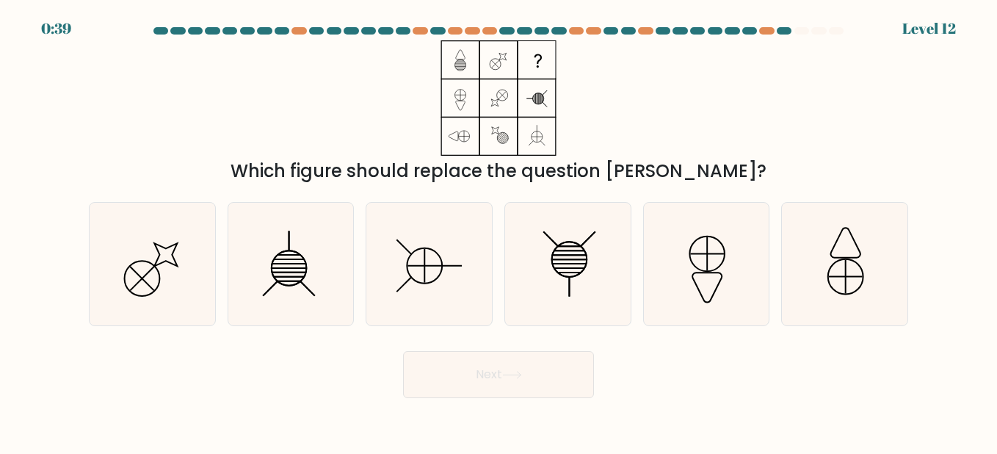
click at [453, 277] on icon at bounding box center [429, 264] width 122 height 122
click at [498, 230] on input "c." at bounding box center [498, 229] width 1 height 4
radio input "true"
click at [487, 373] on button "Next" at bounding box center [498, 374] width 191 height 47
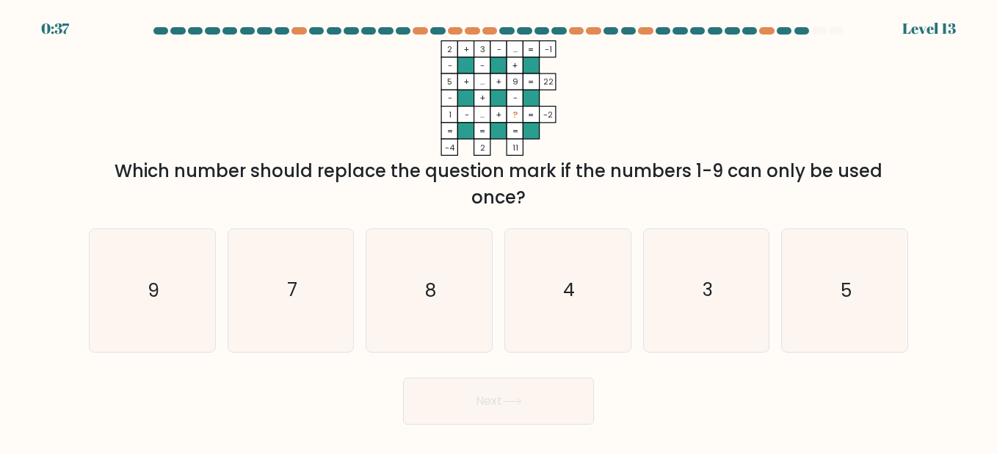
click at [553, 314] on icon "4" at bounding box center [567, 290] width 122 height 122
click at [499, 230] on input "d. 4" at bounding box center [498, 229] width 1 height 4
radio input "true"
click at [540, 415] on button "Next" at bounding box center [498, 400] width 191 height 47
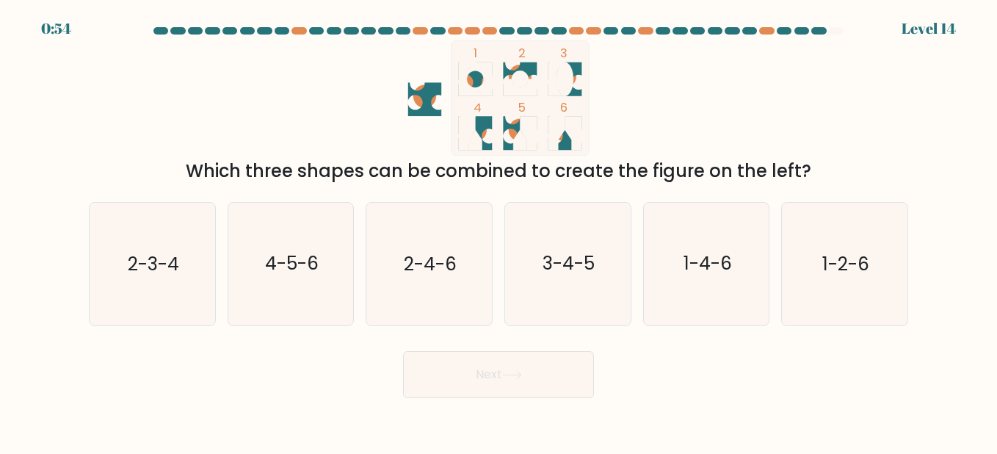
click at [270, 266] on text "4-5-6" at bounding box center [292, 264] width 54 height 26
click at [498, 230] on input "b. 4-5-6" at bounding box center [498, 229] width 1 height 4
radio input "true"
click at [576, 376] on button "Next" at bounding box center [498, 374] width 191 height 47
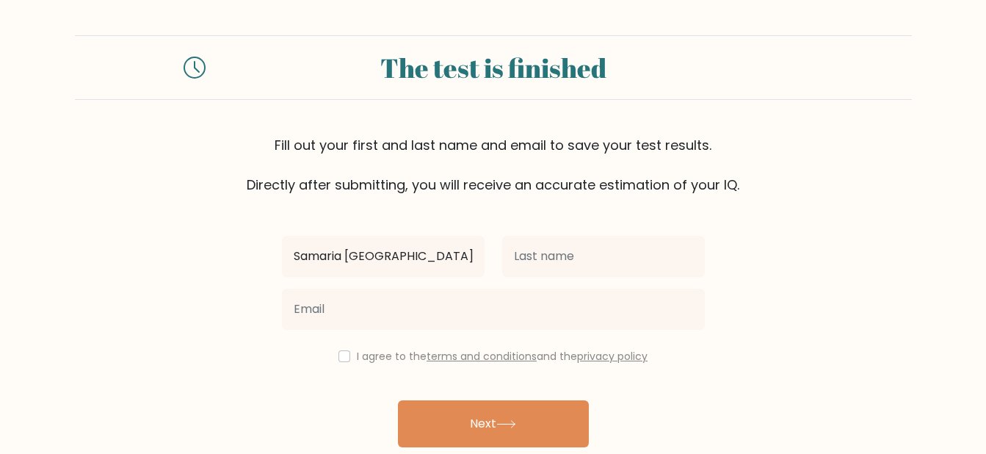
type input "Samaria [GEOGRAPHIC_DATA]"
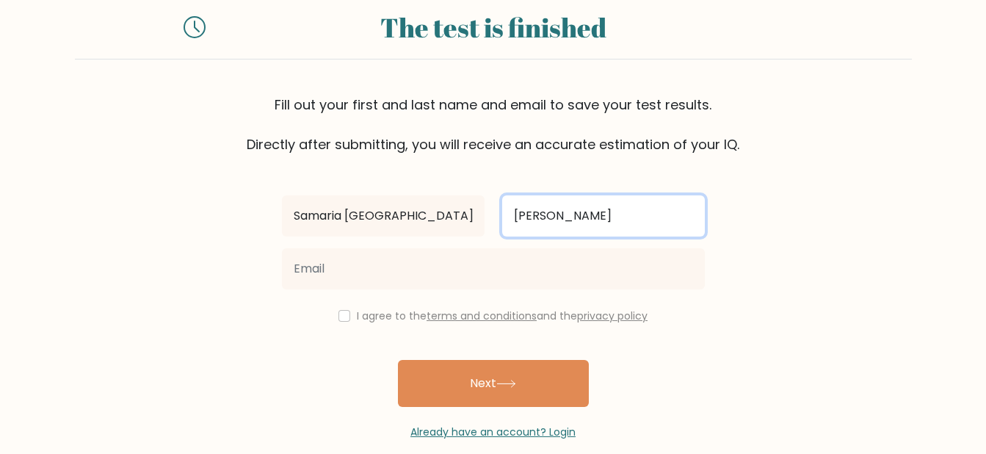
scroll to position [62, 0]
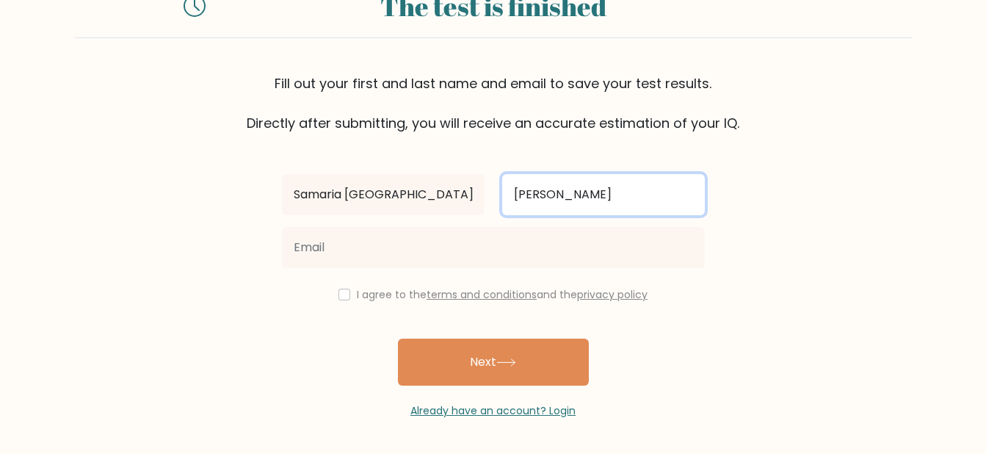
type input "[PERSON_NAME]"
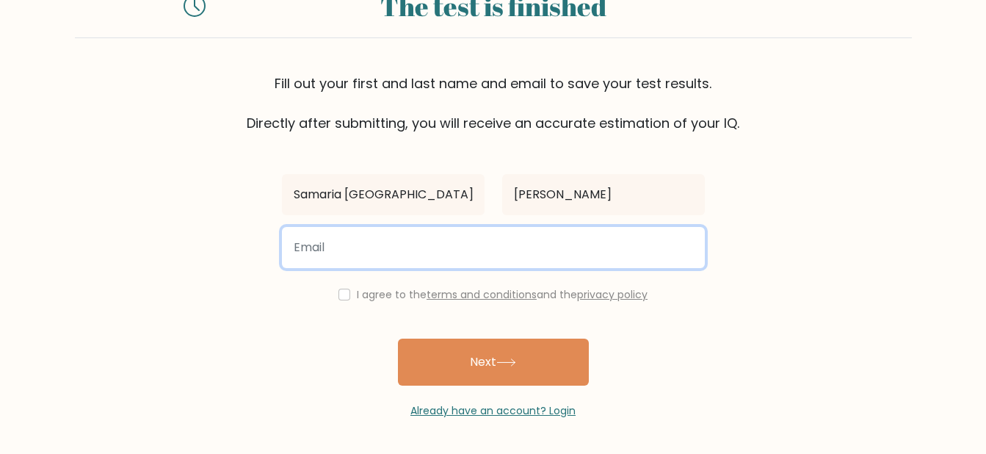
click at [400, 241] on input "email" at bounding box center [493, 247] width 423 height 41
type input "[EMAIL_ADDRESS][DOMAIN_NAME]"
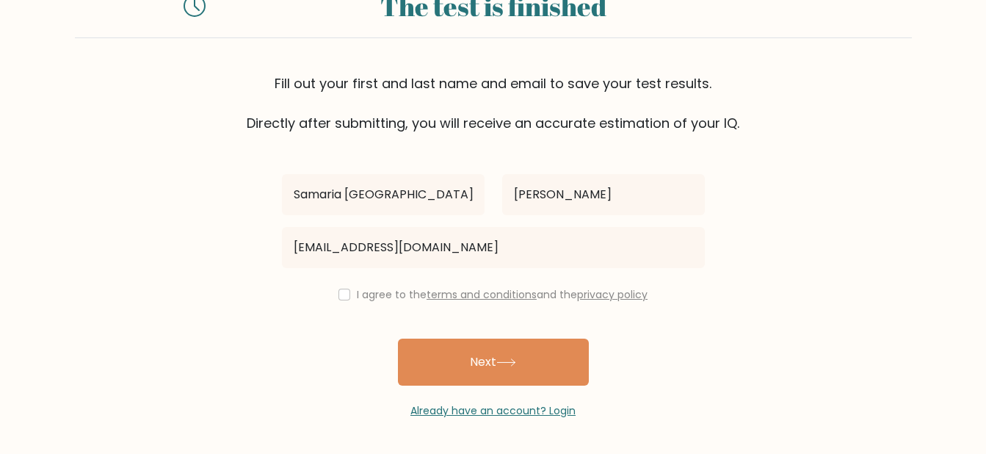
click at [404, 294] on label "I agree to the terms and conditions and the privacy policy" at bounding box center [502, 294] width 291 height 15
click at [334, 292] on div "I agree to the terms and conditions and the privacy policy" at bounding box center [493, 294] width 440 height 18
click at [346, 294] on div "I agree to the terms and conditions and the privacy policy" at bounding box center [493, 294] width 440 height 18
click at [342, 294] on input "checkbox" at bounding box center [344, 294] width 12 height 12
checkbox input "true"
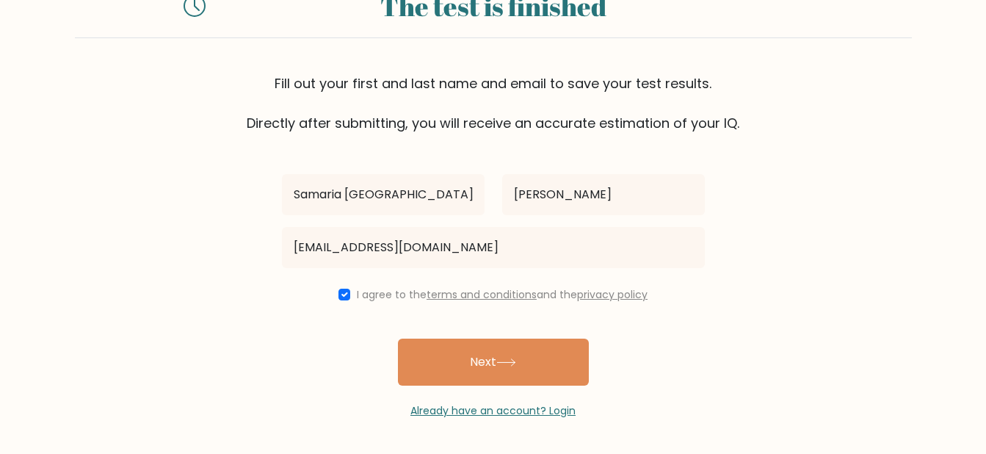
click at [490, 360] on button "Next" at bounding box center [493, 361] width 191 height 47
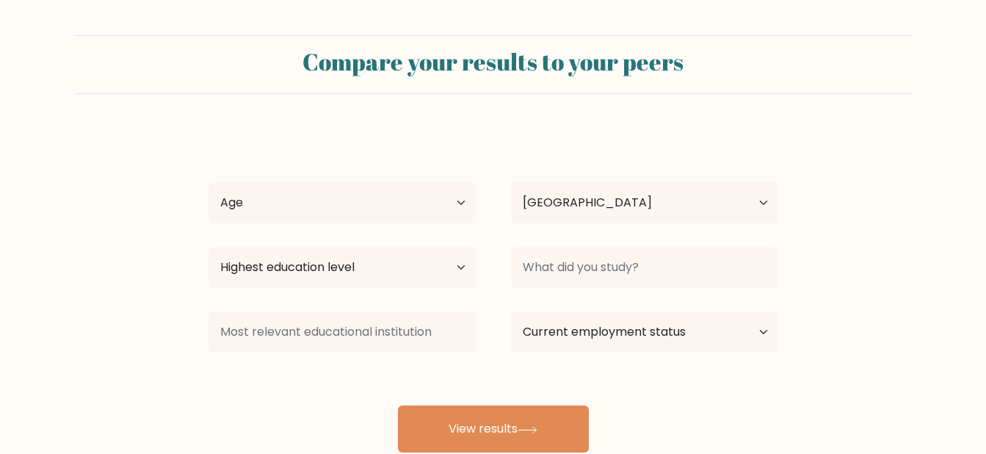
select select "PH"
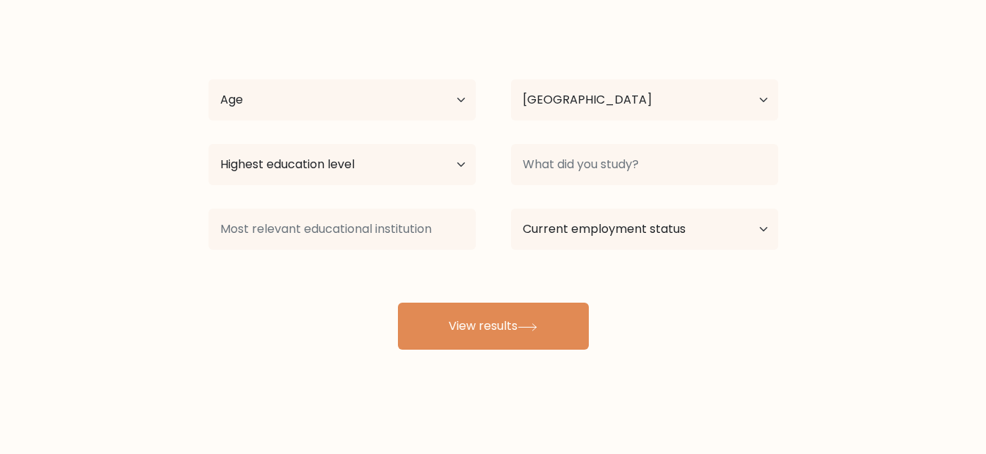
scroll to position [103, 0]
click at [529, 335] on button "View results" at bounding box center [493, 325] width 191 height 47
click at [432, 100] on select "Age Under 18 years old 18-24 years old 25-34 years old 35-44 years old 45-54 ye…" at bounding box center [341, 99] width 267 height 41
select select "25_34"
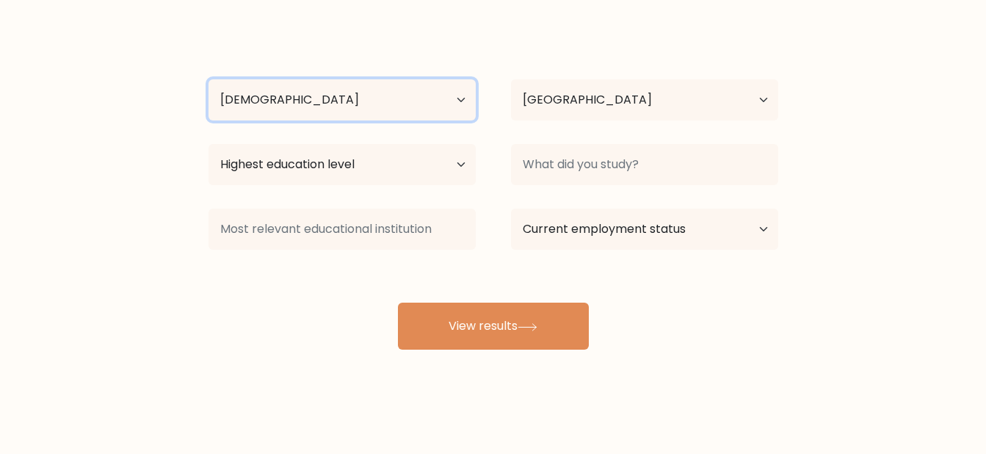
click at [208, 79] on select "Age Under 18 years old 18-24 years old 25-34 years old 35-44 years old 45-54 ye…" at bounding box center [341, 99] width 267 height 41
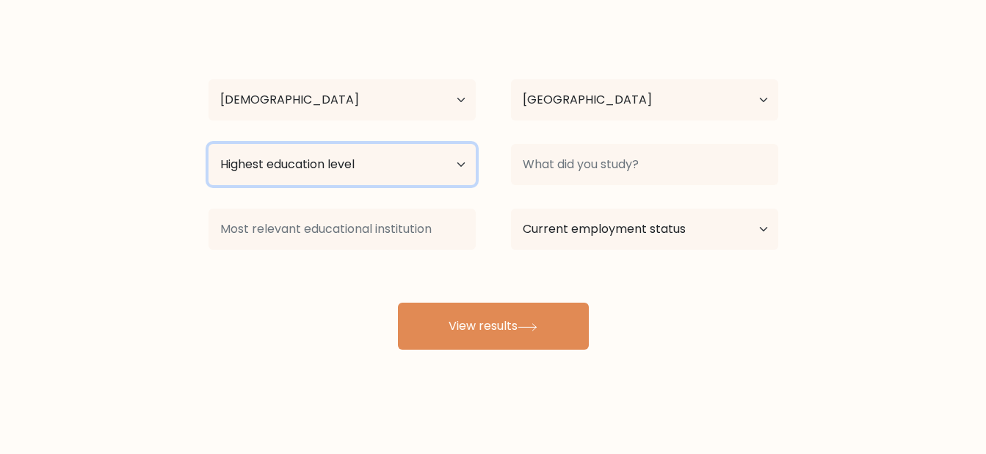
click at [428, 164] on select "Highest education level No schooling Primary Lower Secondary Upper Secondary Oc…" at bounding box center [341, 164] width 267 height 41
select select "doctoral_degree"
click at [208, 144] on select "Highest education level No schooling Primary Lower Secondary Upper Secondary Oc…" at bounding box center [341, 164] width 267 height 41
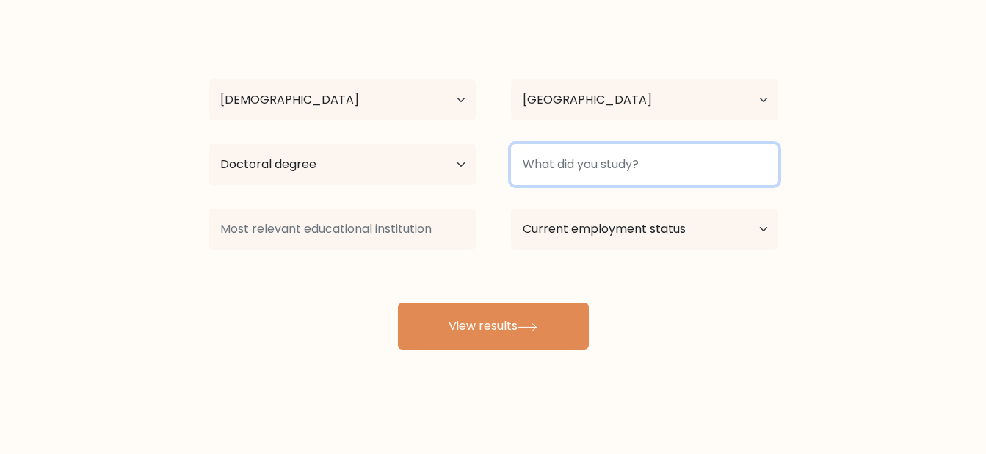
click at [677, 172] on input at bounding box center [644, 164] width 267 height 41
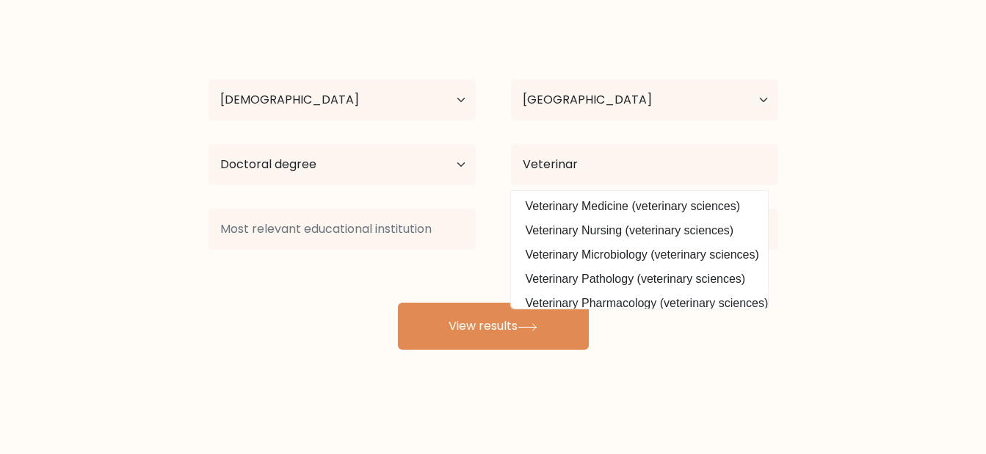
click at [677, 205] on div "Samaria Venice Reyes Age Under 18 years old 18-24 years old 25-34 years old 35-…" at bounding box center [493, 187] width 587 height 323
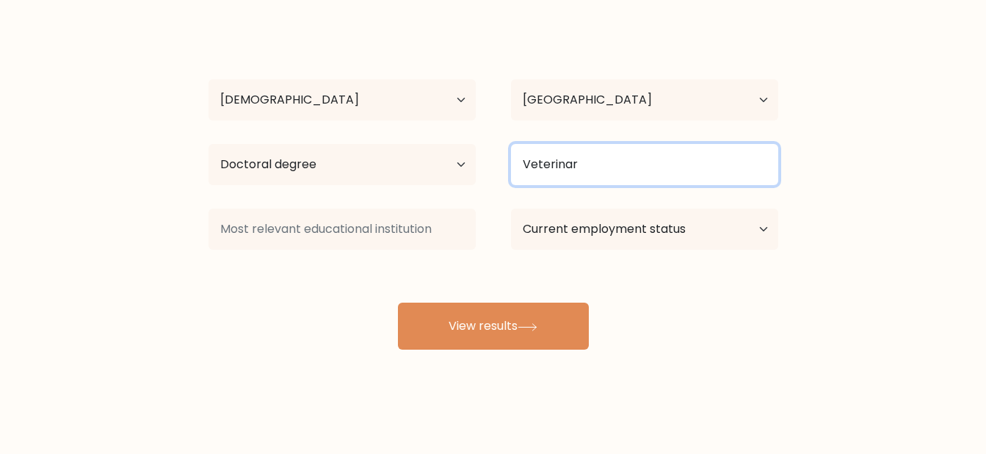
click at [638, 179] on input "Veterinar" at bounding box center [644, 164] width 267 height 41
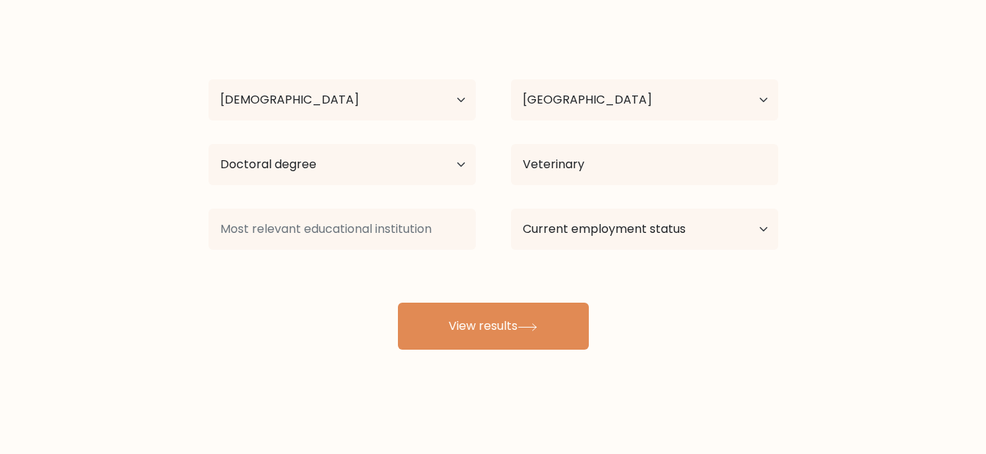
click at [621, 203] on div "Samaria Venice Reyes Age Under 18 years old 18-24 years old 25-34 years old 35-…" at bounding box center [493, 187] width 587 height 323
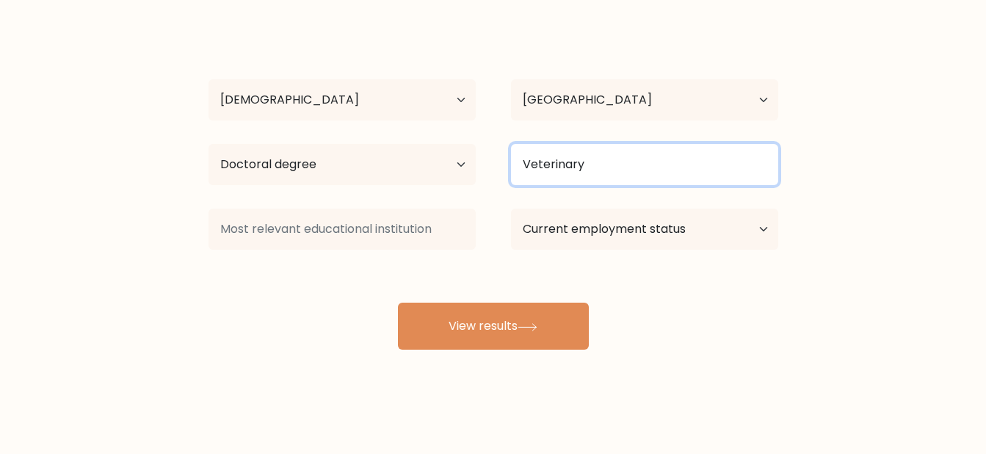
click at [610, 163] on input "Veterinary" at bounding box center [644, 164] width 267 height 41
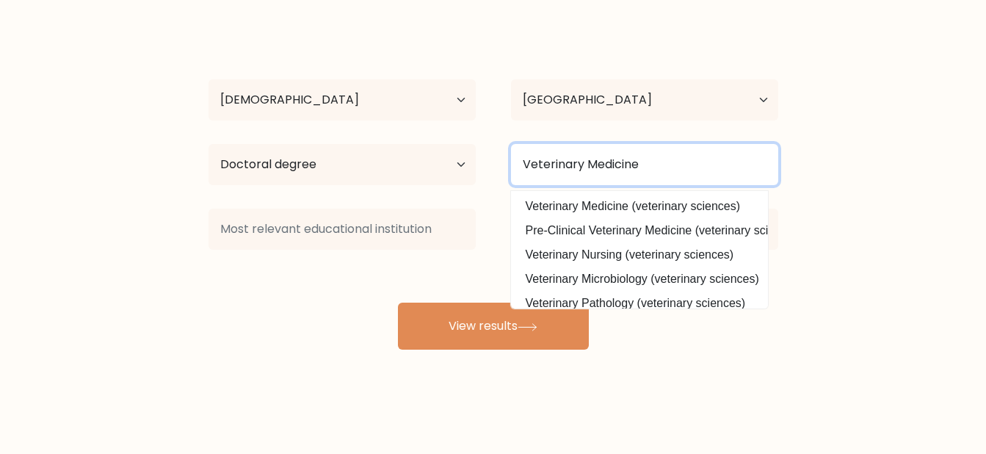
type input "Veterinary Medicine"
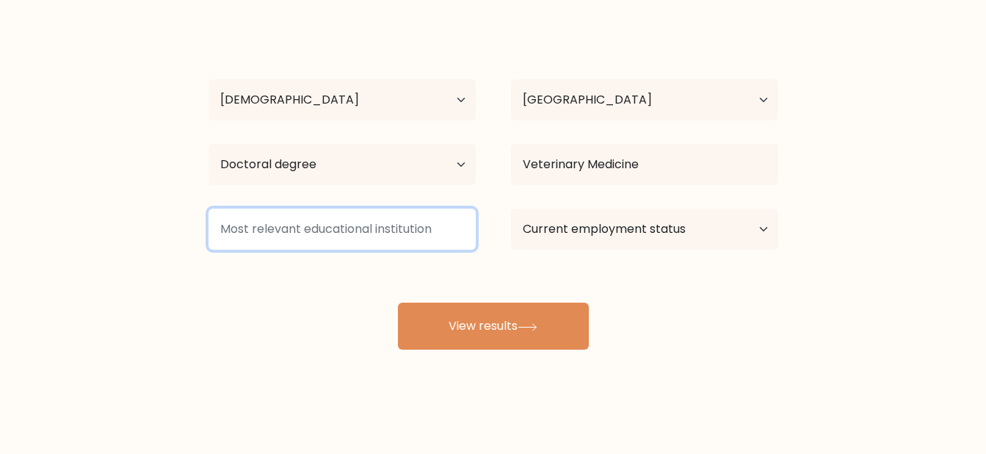
click at [421, 232] on input at bounding box center [341, 228] width 267 height 41
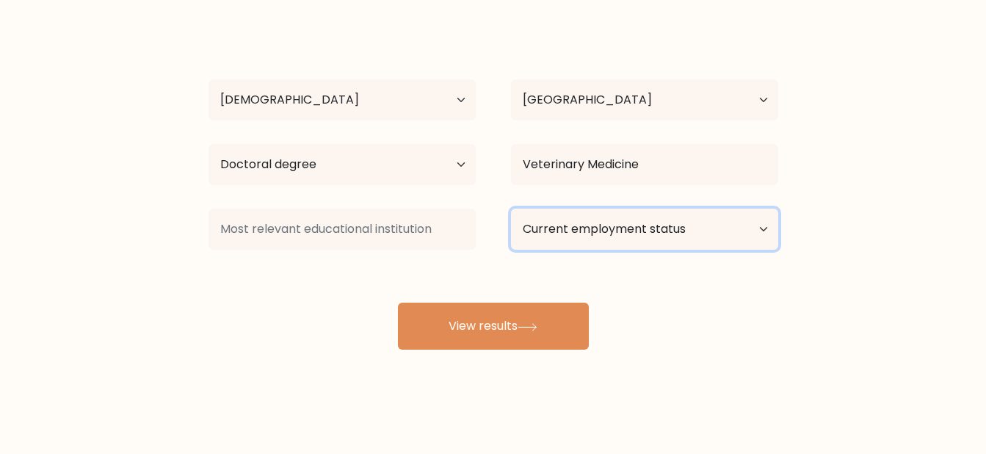
click at [564, 224] on select "Current employment status Employed Student Retired Other / prefer not to answer" at bounding box center [644, 228] width 267 height 41
select select "other"
click at [511, 208] on select "Current employment status Employed Student Retired Other / prefer not to answer" at bounding box center [644, 228] width 267 height 41
click at [518, 339] on button "View results" at bounding box center [493, 325] width 191 height 47
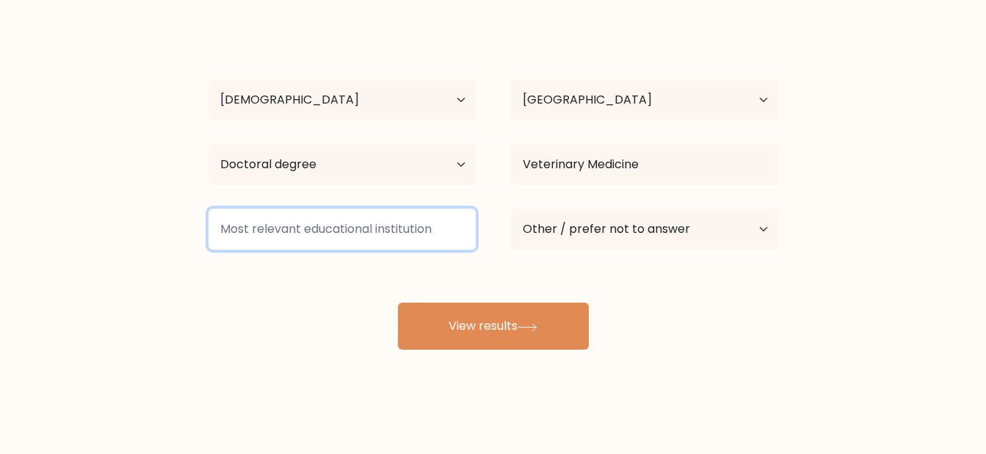
click at [426, 246] on input at bounding box center [341, 228] width 267 height 41
type input "N"
type input "TAU"
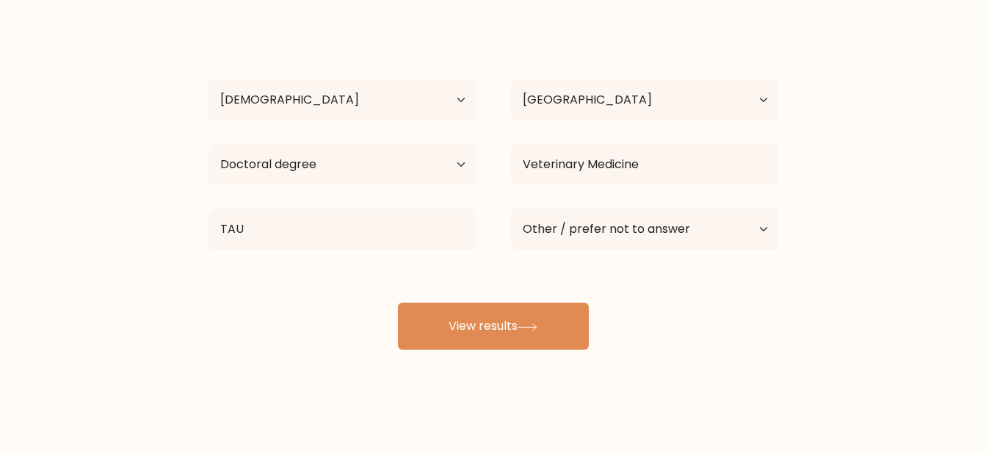
click at [482, 328] on button "View results" at bounding box center [493, 325] width 191 height 47
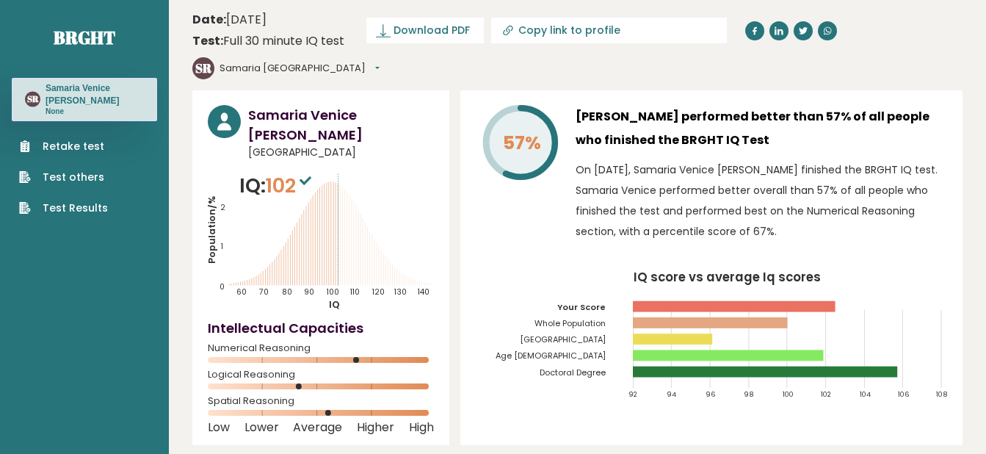
click at [73, 145] on link "Retake test" at bounding box center [63, 146] width 89 height 15
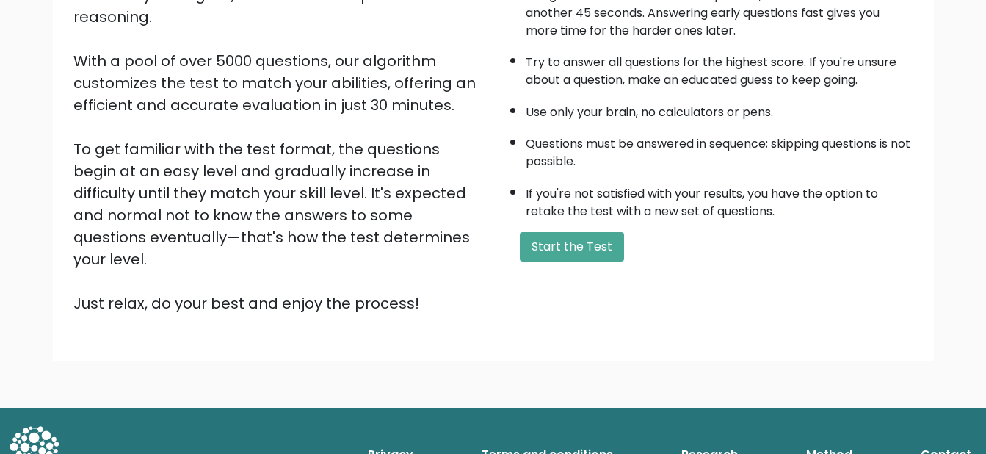
scroll to position [219, 0]
click at [586, 246] on button "Start the Test" at bounding box center [572, 246] width 104 height 29
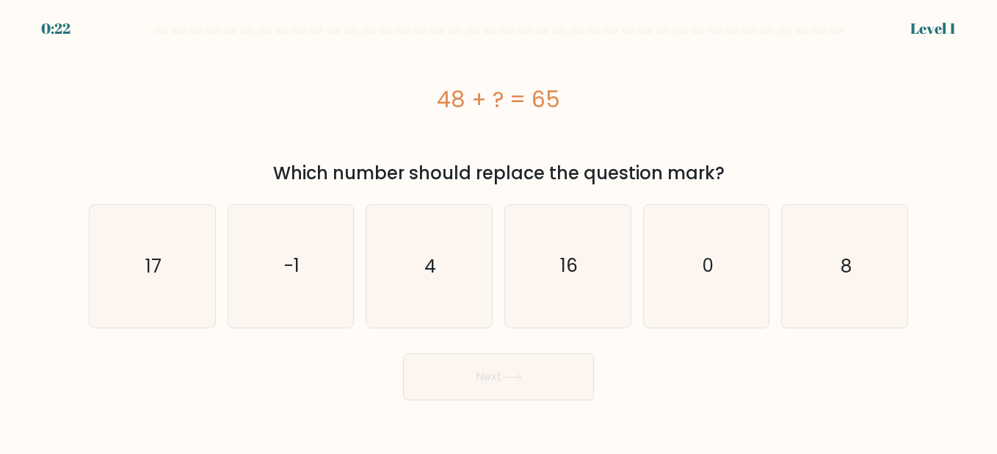
click at [181, 258] on icon "17" at bounding box center [152, 266] width 122 height 122
click at [498, 230] on input "a. 17" at bounding box center [498, 229] width 1 height 4
radio input "true"
click at [536, 386] on button "Next" at bounding box center [498, 376] width 191 height 47
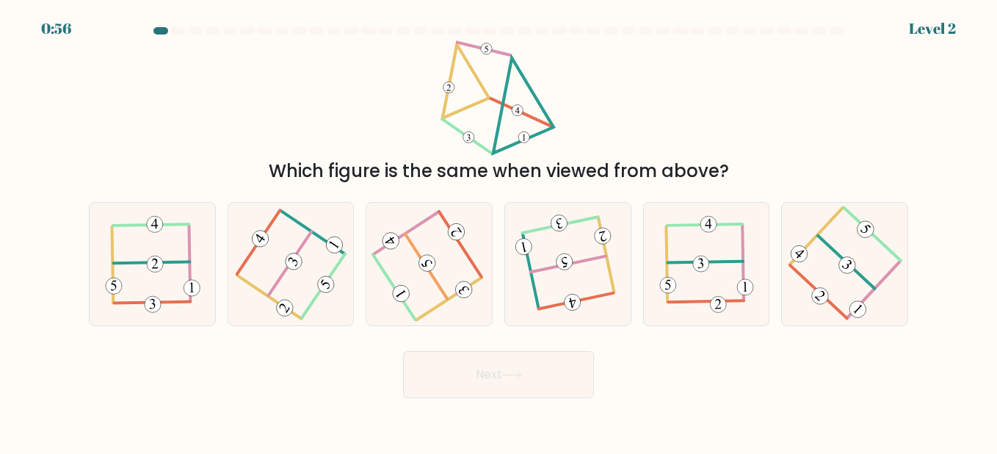
click at [586, 272] on icon at bounding box center [568, 264] width 96 height 98
click at [499, 230] on input "d." at bounding box center [498, 229] width 1 height 4
radio input "true"
click at [549, 378] on button "Next" at bounding box center [498, 374] width 191 height 47
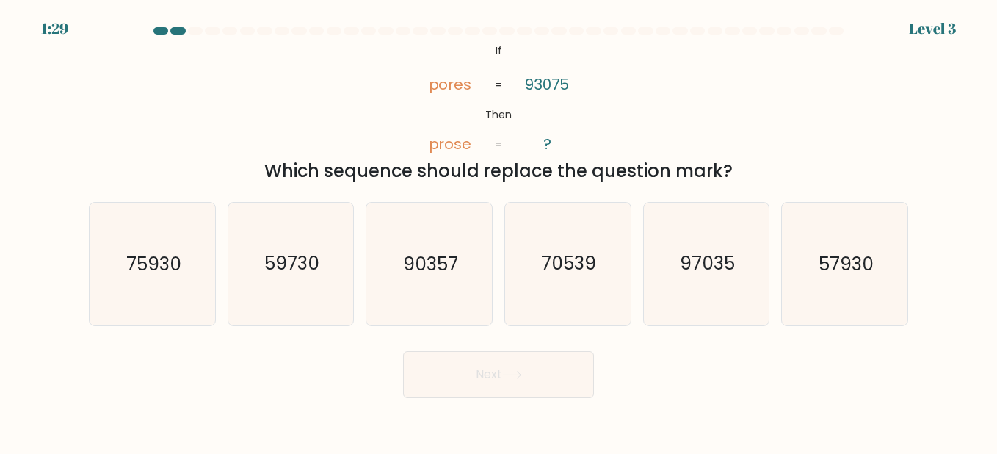
click at [457, 252] on text "90357" at bounding box center [430, 264] width 55 height 26
click at [498, 230] on input "c. 90357" at bounding box center [498, 229] width 1 height 4
radio input "true"
click at [545, 371] on button "Next" at bounding box center [498, 374] width 191 height 47
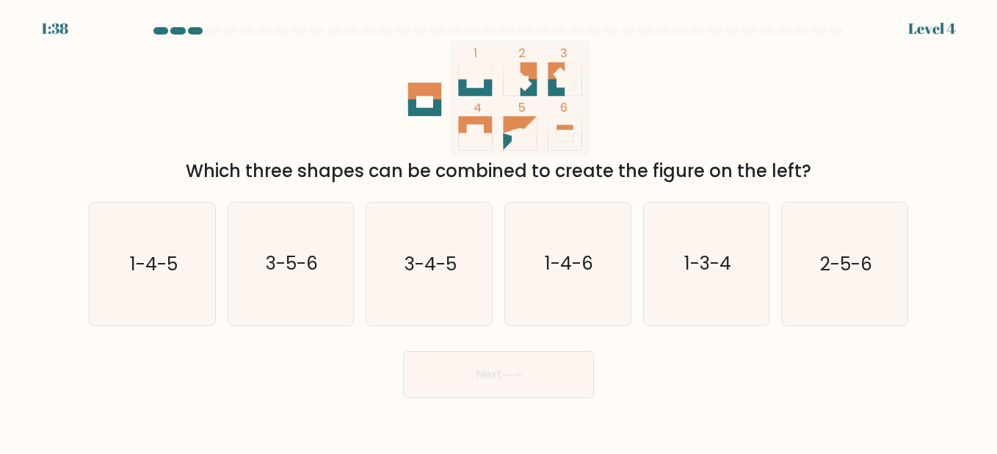
click at [560, 278] on icon "1-4-6" at bounding box center [567, 264] width 122 height 122
click at [499, 230] on input "d. 1-4-6" at bounding box center [498, 229] width 1 height 4
radio input "true"
click at [540, 381] on button "Next" at bounding box center [498, 374] width 191 height 47
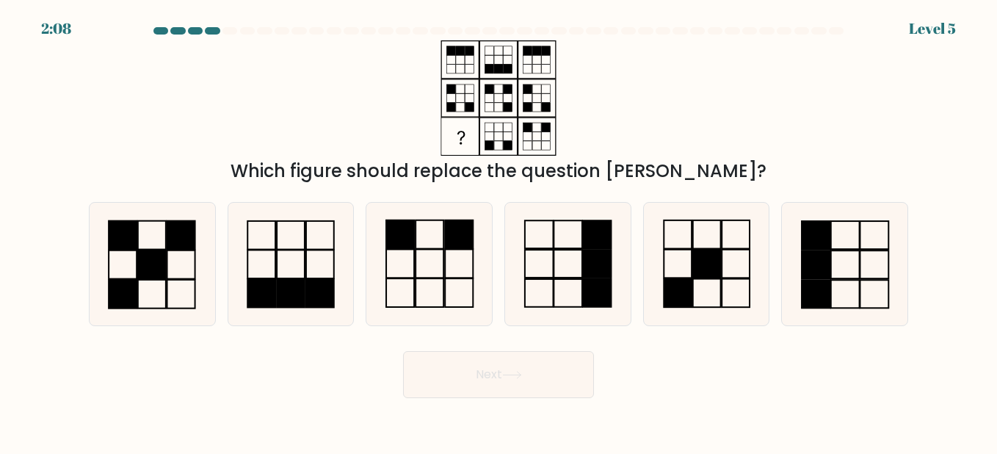
click at [411, 252] on icon at bounding box center [429, 264] width 122 height 122
click at [498, 230] on input "c." at bounding box center [498, 229] width 1 height 4
radio input "true"
click at [531, 386] on button "Next" at bounding box center [498, 374] width 191 height 47
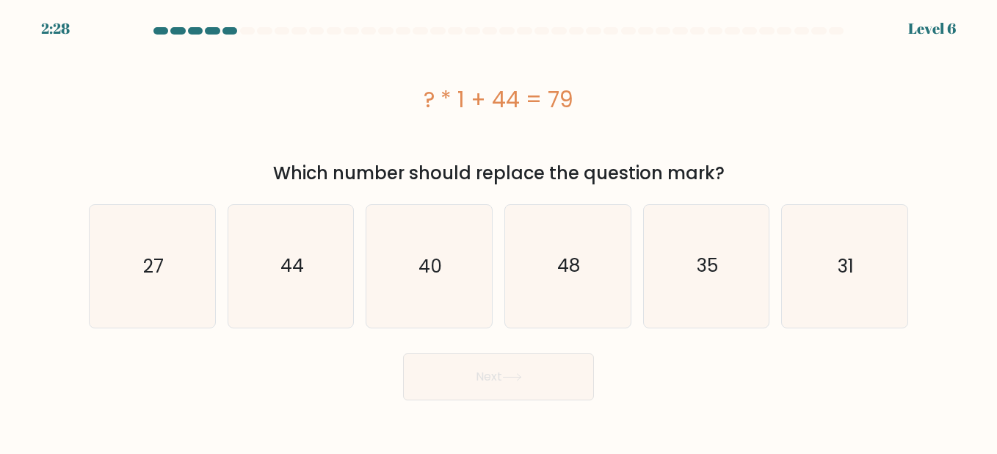
click at [726, 236] on icon "35" at bounding box center [706, 266] width 122 height 122
click at [499, 230] on input "e. 35" at bounding box center [498, 229] width 1 height 4
radio input "true"
click at [534, 379] on button "Next" at bounding box center [498, 376] width 191 height 47
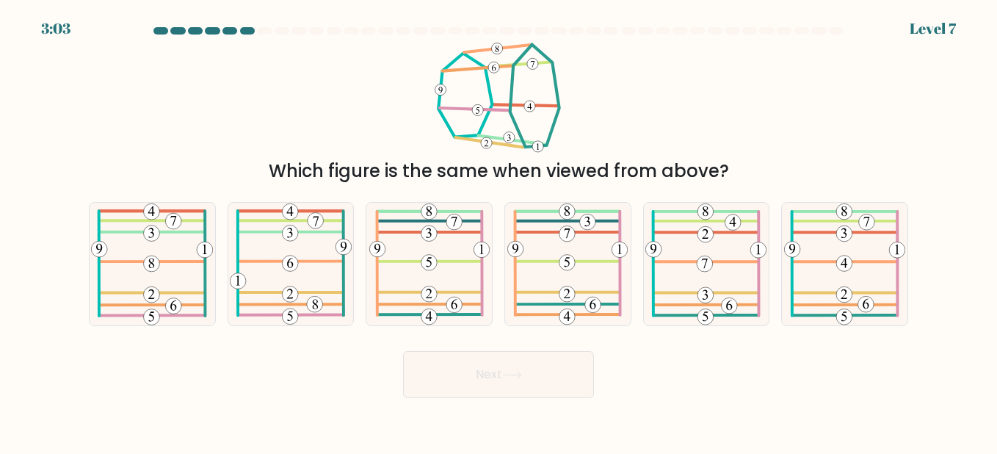
click at [163, 272] on icon at bounding box center [152, 264] width 122 height 122
click at [498, 230] on input "a." at bounding box center [498, 229] width 1 height 4
radio input "true"
click at [445, 373] on button "Next" at bounding box center [498, 374] width 191 height 47
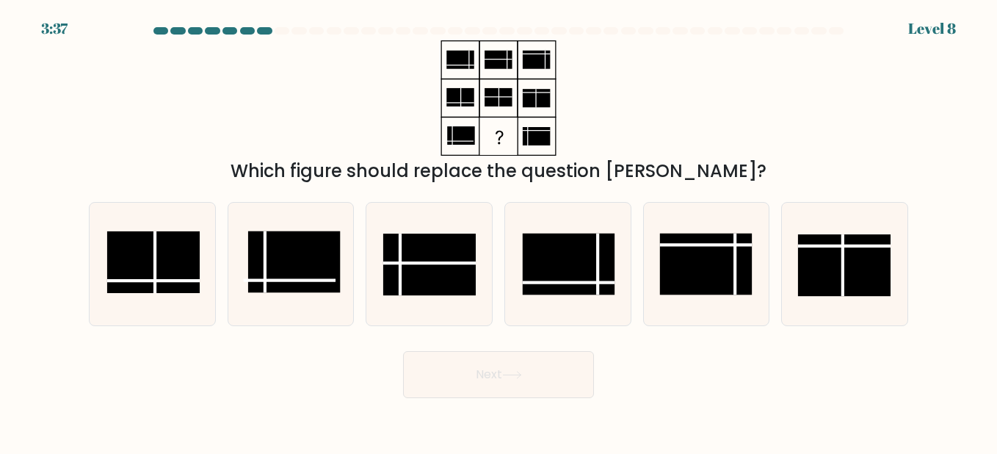
click at [428, 244] on rect at bounding box center [429, 264] width 92 height 62
click at [498, 230] on input "c." at bounding box center [498, 229] width 1 height 4
radio input "true"
click at [497, 378] on button "Next" at bounding box center [498, 374] width 191 height 47
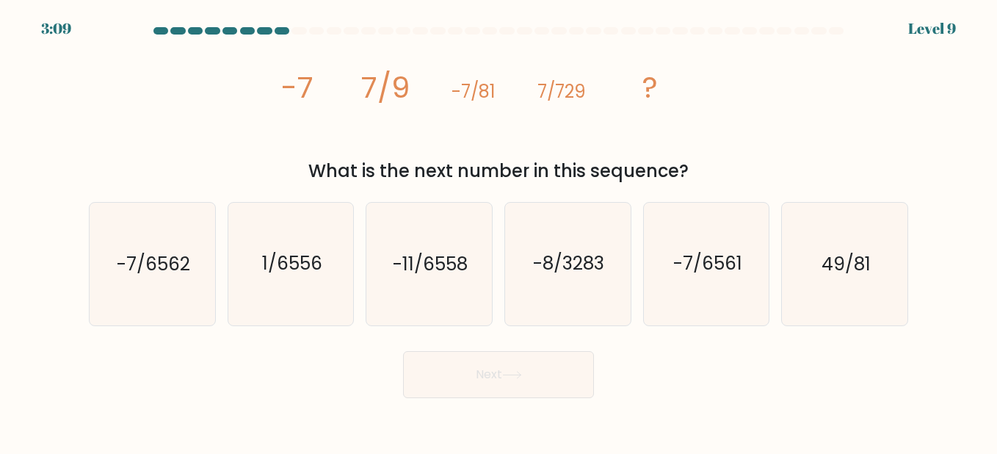
click at [137, 270] on text "-7/6562" at bounding box center [153, 264] width 73 height 26
click at [498, 230] on input "a. -7/6562" at bounding box center [498, 229] width 1 height 4
radio input "true"
click at [523, 381] on button "Next" at bounding box center [498, 374] width 191 height 47
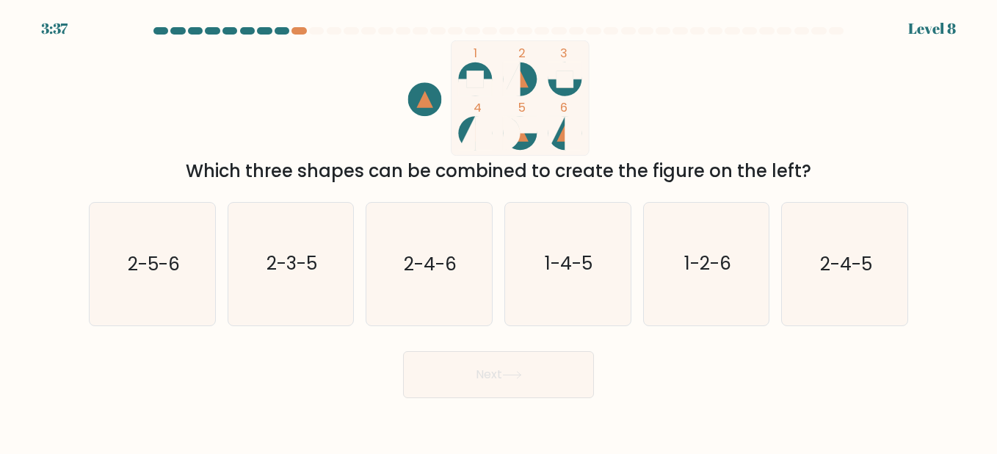
click at [589, 244] on icon "1-4-5" at bounding box center [567, 264] width 122 height 122
click at [499, 230] on input "d. 1-4-5" at bounding box center [498, 229] width 1 height 4
radio input "true"
drag, startPoint x: 548, startPoint y: 382, endPoint x: 592, endPoint y: 88, distance: 296.7
click at [592, 88] on form at bounding box center [498, 212] width 997 height 371
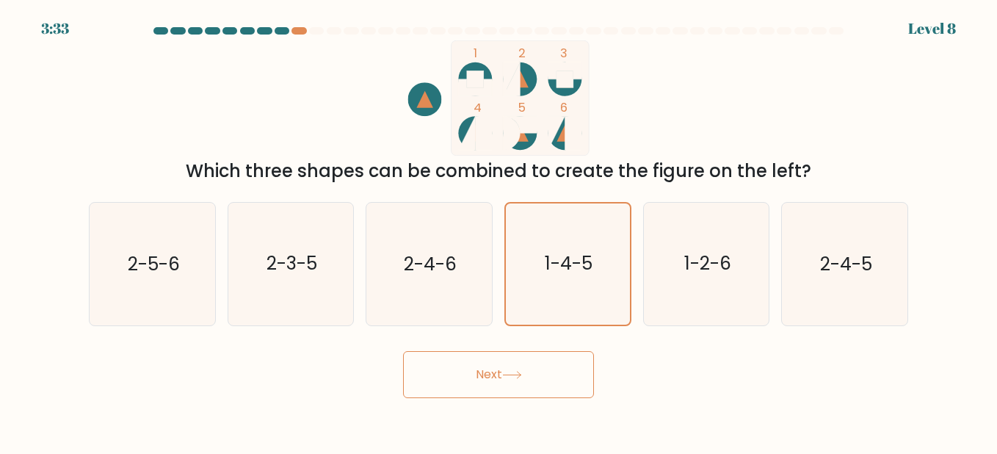
click at [424, 263] on text "2-4-6" at bounding box center [430, 264] width 53 height 26
click at [498, 230] on input "c. 2-4-6" at bounding box center [498, 229] width 1 height 4
radio input "true"
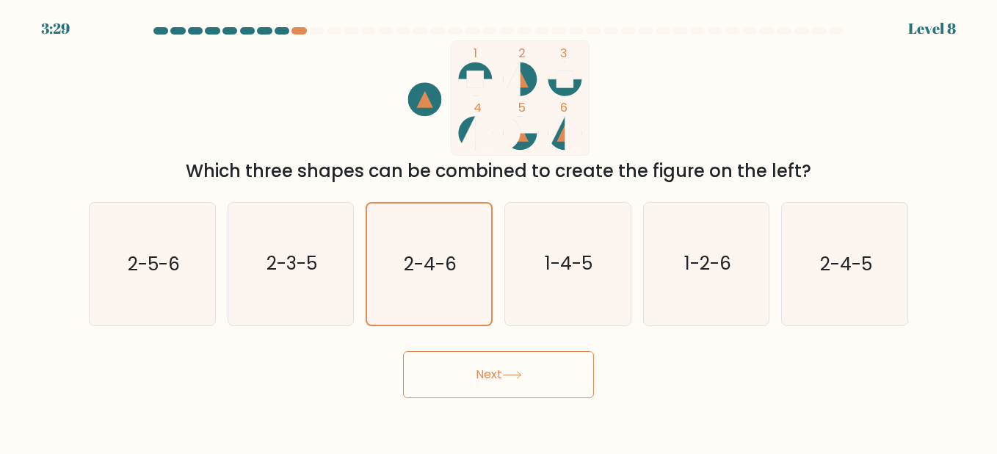
click at [498, 378] on button "Next" at bounding box center [498, 374] width 191 height 47
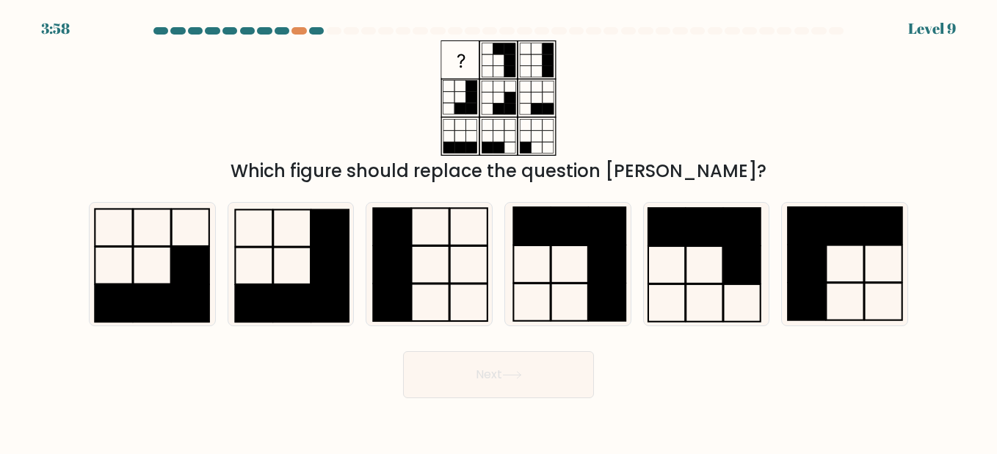
click at [586, 233] on rect at bounding box center [569, 225] width 37 height 37
click at [499, 230] on input "d." at bounding box center [498, 229] width 1 height 4
radio input "true"
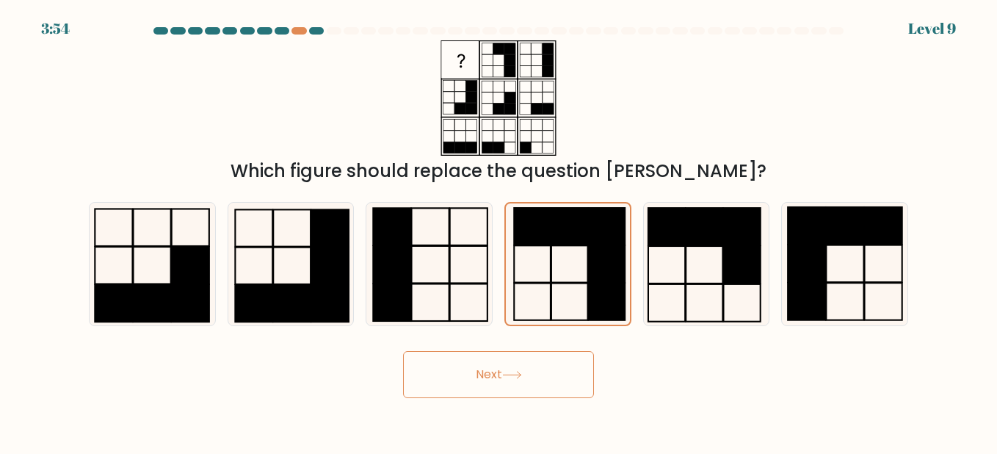
click at [561, 374] on button "Next" at bounding box center [498, 374] width 191 height 47
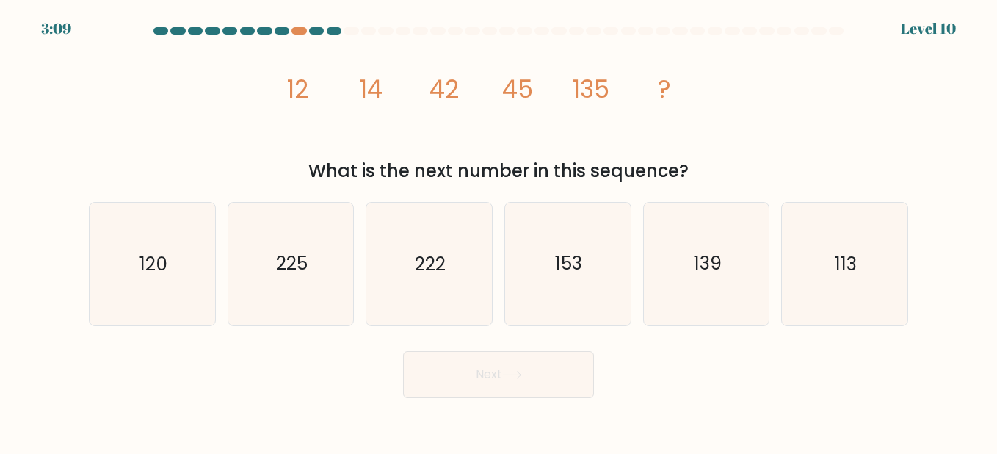
click at [725, 282] on icon "139" at bounding box center [706, 264] width 122 height 122
click at [499, 230] on input "e. 139" at bounding box center [498, 229] width 1 height 4
radio input "true"
click at [560, 379] on button "Next" at bounding box center [498, 374] width 191 height 47
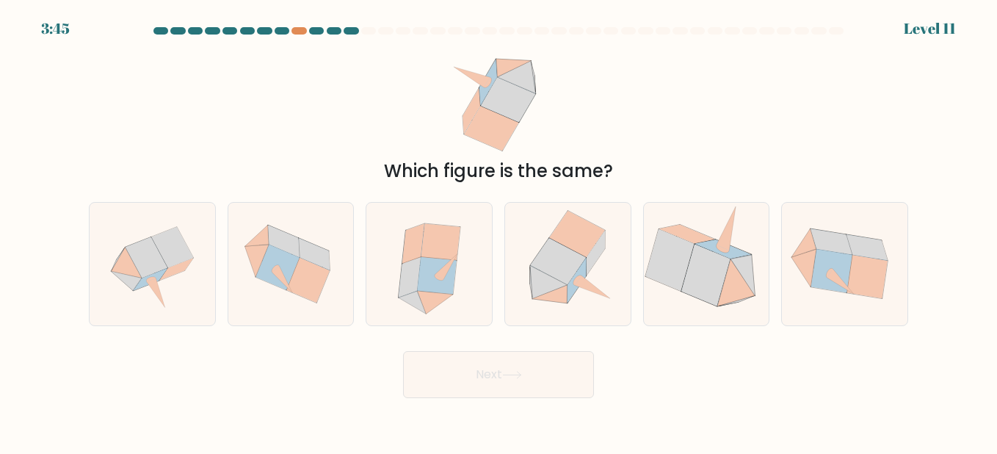
click at [443, 305] on icon at bounding box center [429, 264] width 109 height 122
click at [498, 230] on input "c." at bounding box center [498, 229] width 1 height 4
radio input "true"
click at [494, 378] on button "Next" at bounding box center [498, 374] width 191 height 47
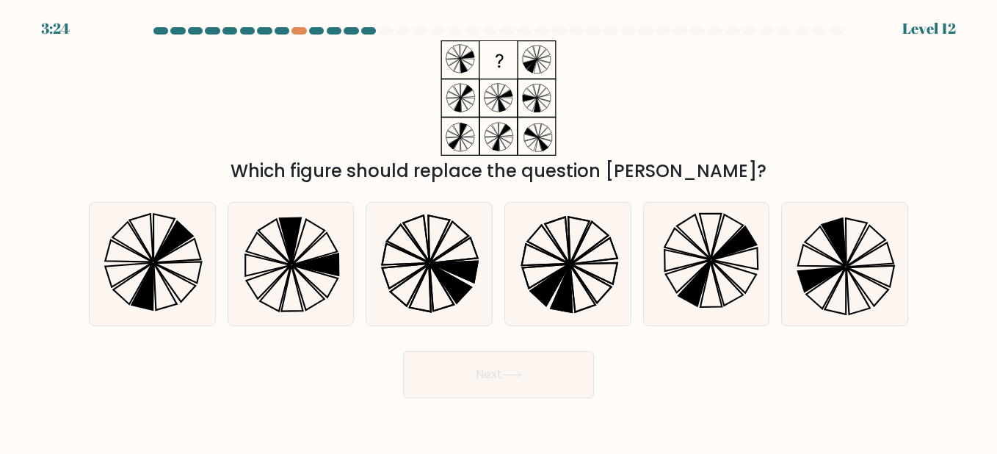
click at [829, 244] on icon at bounding box center [844, 264] width 122 height 122
click at [499, 230] on input "f." at bounding box center [498, 229] width 1 height 4
radio input "true"
click at [555, 382] on button "Next" at bounding box center [498, 374] width 191 height 47
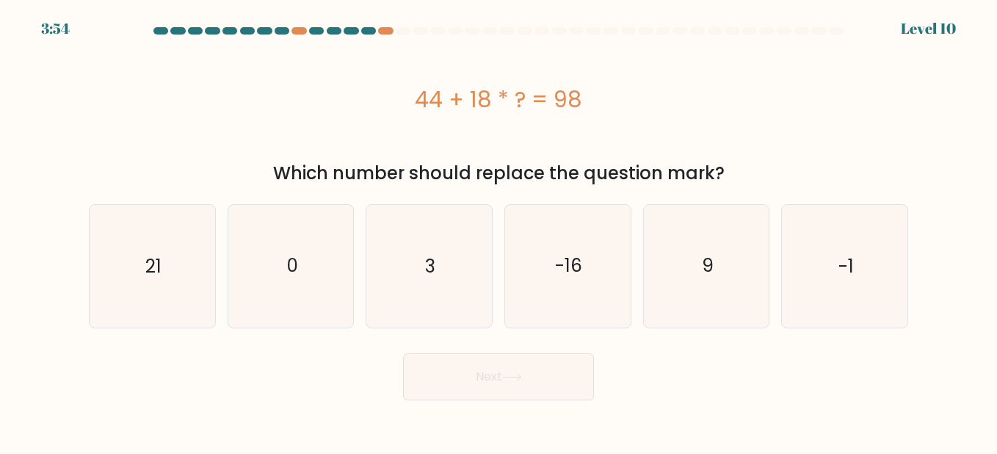
click at [451, 232] on icon "3" at bounding box center [429, 266] width 122 height 122
click at [498, 230] on input "c. 3" at bounding box center [498, 229] width 1 height 4
radio input "true"
click at [512, 378] on icon at bounding box center [512, 377] width 20 height 8
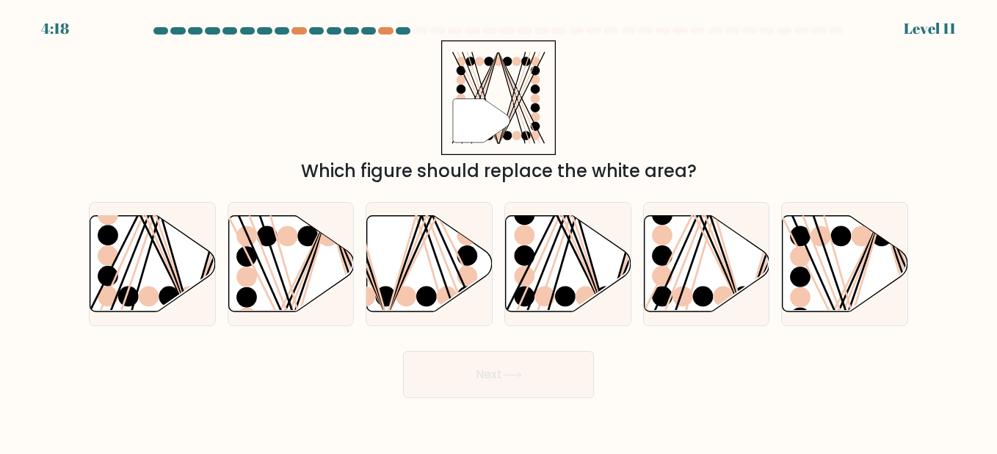
click at [151, 261] on icon at bounding box center [152, 263] width 125 height 96
click at [498, 230] on input "a." at bounding box center [498, 229] width 1 height 4
radio input "true"
click at [531, 374] on button "Next" at bounding box center [498, 374] width 191 height 47
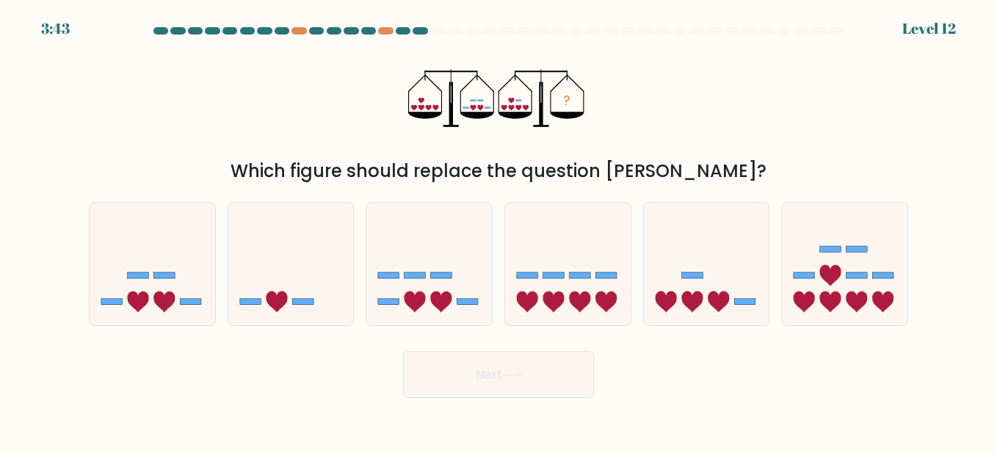
click at [528, 272] on rect at bounding box center [527, 275] width 21 height 6
click at [499, 230] on input "d." at bounding box center [498, 229] width 1 height 4
radio input "true"
click at [551, 373] on button "Next" at bounding box center [498, 374] width 191 height 47
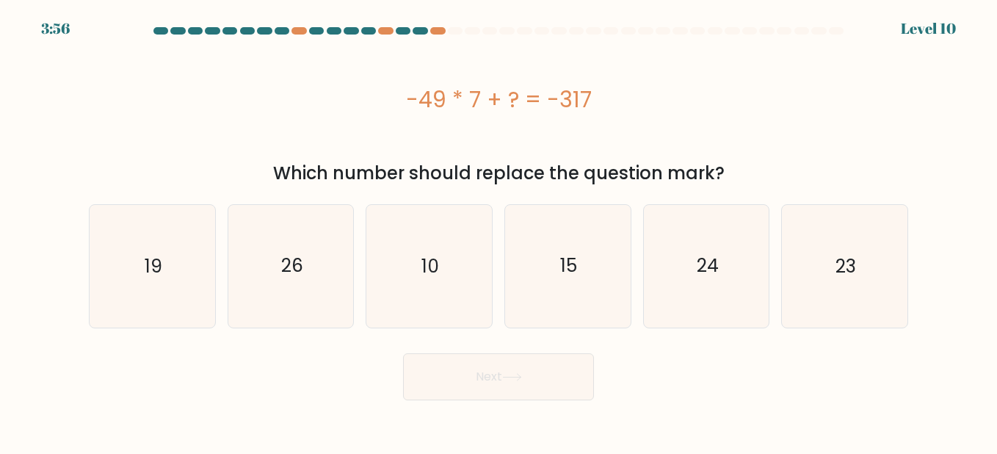
click at [309, 242] on icon "26" at bounding box center [291, 266] width 122 height 122
click at [498, 230] on input "b. 26" at bounding box center [498, 229] width 1 height 4
radio input "true"
click at [528, 375] on button "Next" at bounding box center [498, 376] width 191 height 47
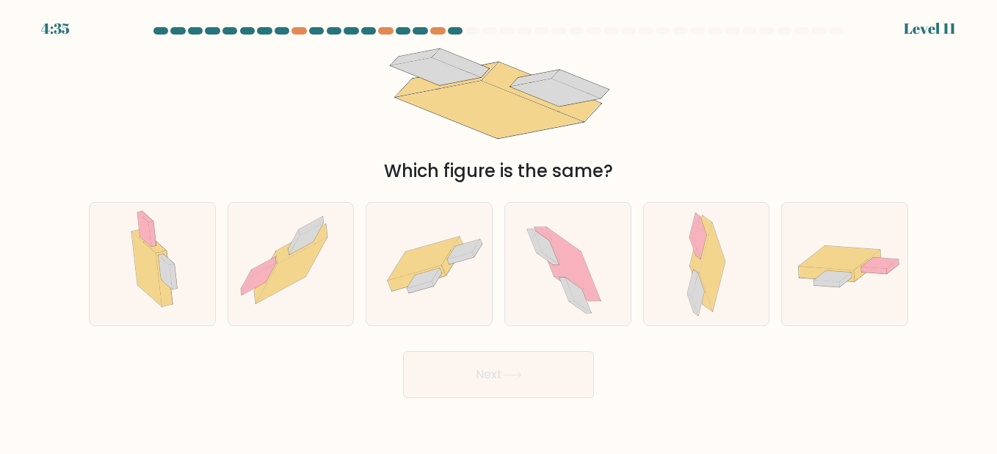
click at [482, 296] on icon at bounding box center [428, 263] width 125 height 87
click at [498, 230] on input "c." at bounding box center [498, 229] width 1 height 4
radio input "true"
click at [510, 367] on button "Next" at bounding box center [498, 374] width 191 height 47
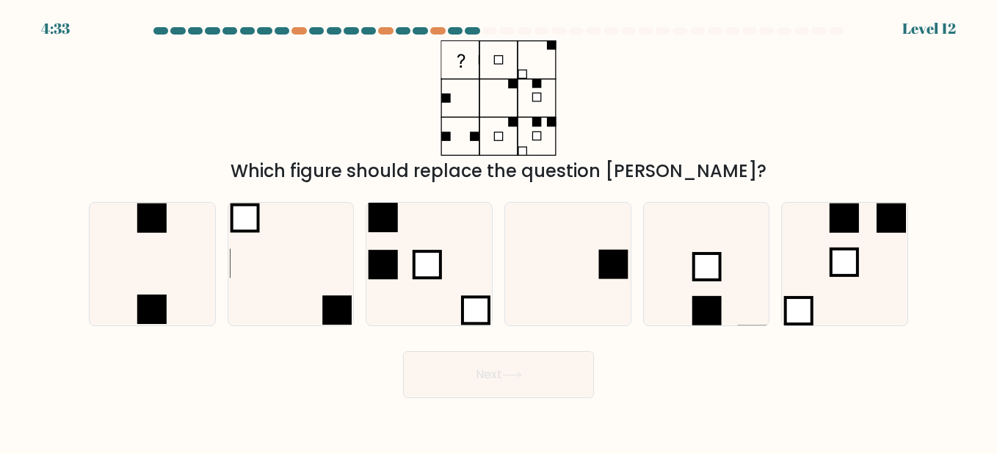
click at [313, 263] on icon at bounding box center [291, 264] width 122 height 122
click at [498, 230] on input "b." at bounding box center [498, 229] width 1 height 4
radio input "true"
click at [546, 379] on button "Next" at bounding box center [498, 374] width 191 height 47
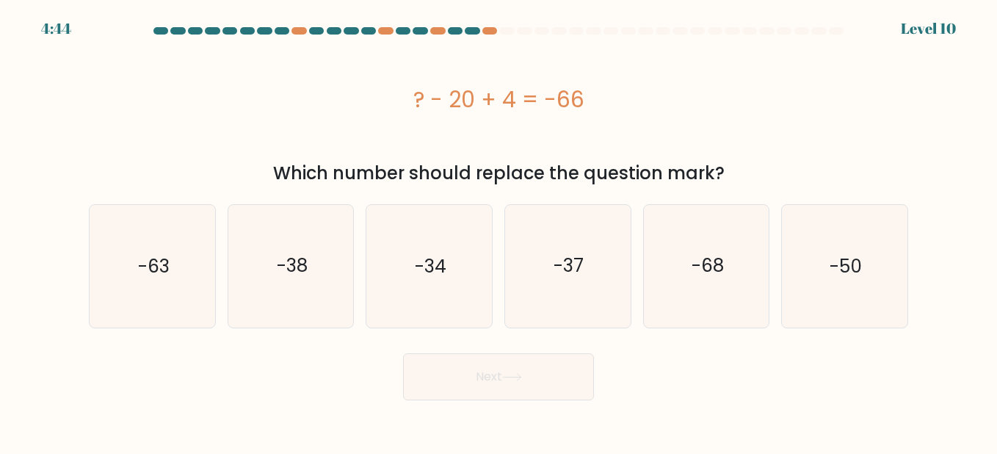
click at [815, 285] on icon "-50" at bounding box center [844, 266] width 122 height 122
click at [499, 230] on input "f. -50" at bounding box center [498, 229] width 1 height 4
radio input "true"
click at [515, 373] on icon at bounding box center [512, 377] width 20 height 8
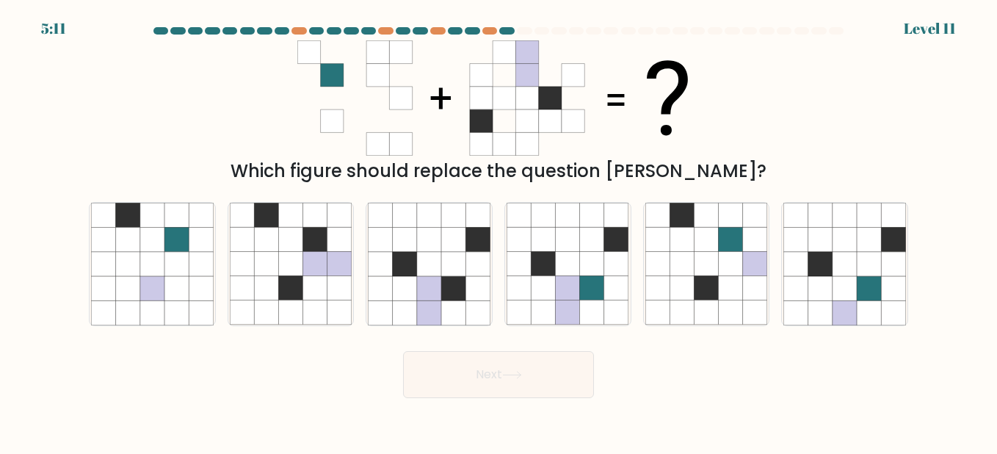
click at [592, 283] on icon at bounding box center [592, 288] width 24 height 24
click at [499, 230] on input "d." at bounding box center [498, 229] width 1 height 4
radio input "true"
click at [553, 376] on button "Next" at bounding box center [498, 374] width 191 height 47
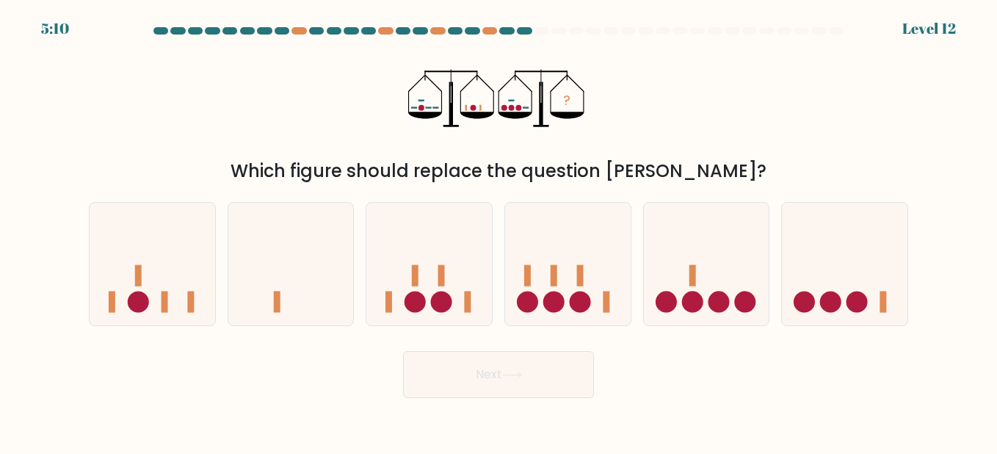
click at [463, 300] on icon at bounding box center [428, 263] width 125 height 103
click at [498, 230] on input "c." at bounding box center [498, 229] width 1 height 4
radio input "true"
click at [563, 364] on button "Next" at bounding box center [498, 374] width 191 height 47
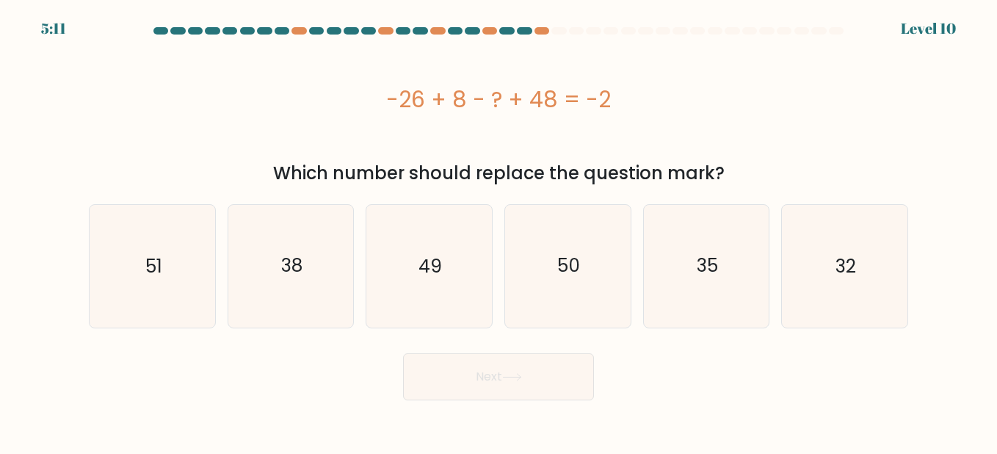
click at [841, 264] on text "32" at bounding box center [845, 266] width 21 height 26
click at [499, 230] on input "f. 32" at bounding box center [498, 229] width 1 height 4
radio input "true"
click at [510, 381] on button "Next" at bounding box center [498, 376] width 191 height 47
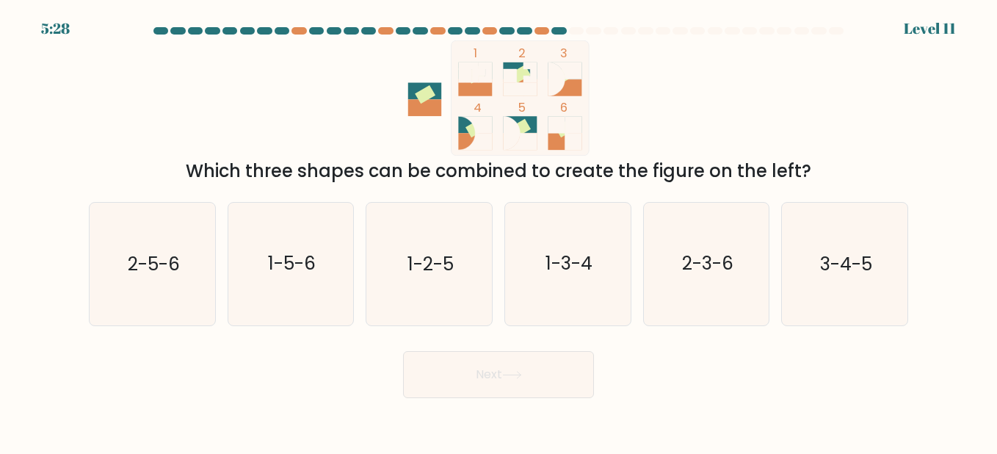
click at [735, 266] on icon "2-3-6" at bounding box center [706, 264] width 122 height 122
click at [499, 230] on input "e. 2-3-6" at bounding box center [498, 229] width 1 height 4
radio input "true"
click at [859, 253] on text "3-4-5" at bounding box center [846, 264] width 52 height 26
click at [499, 230] on input "f. 3-4-5" at bounding box center [498, 229] width 1 height 4
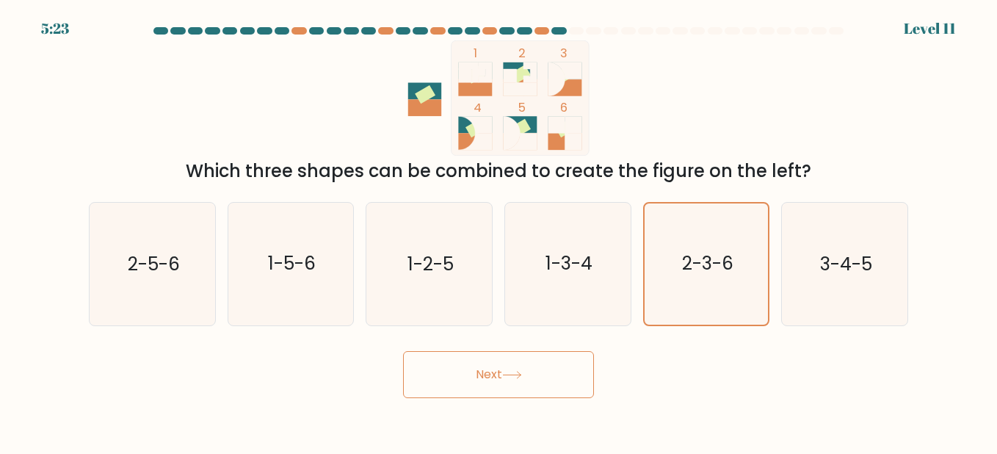
radio input "true"
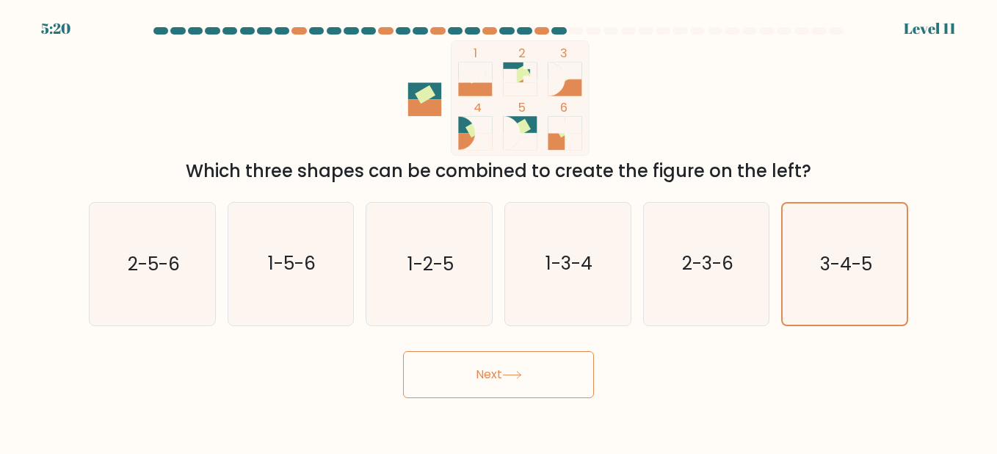
click at [538, 371] on button "Next" at bounding box center [498, 374] width 191 height 47
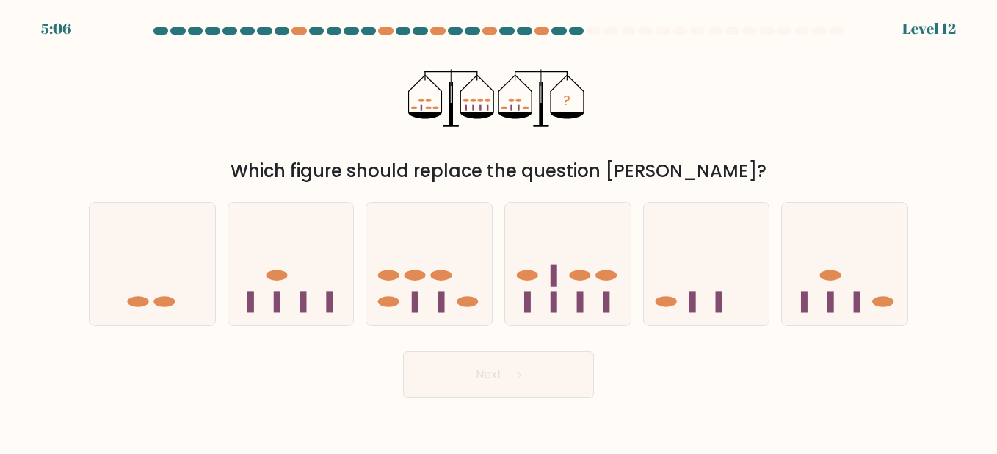
click at [558, 286] on icon at bounding box center [567, 263] width 125 height 103
click at [499, 230] on input "d." at bounding box center [498, 229] width 1 height 4
radio input "true"
click at [536, 368] on button "Next" at bounding box center [498, 374] width 191 height 47
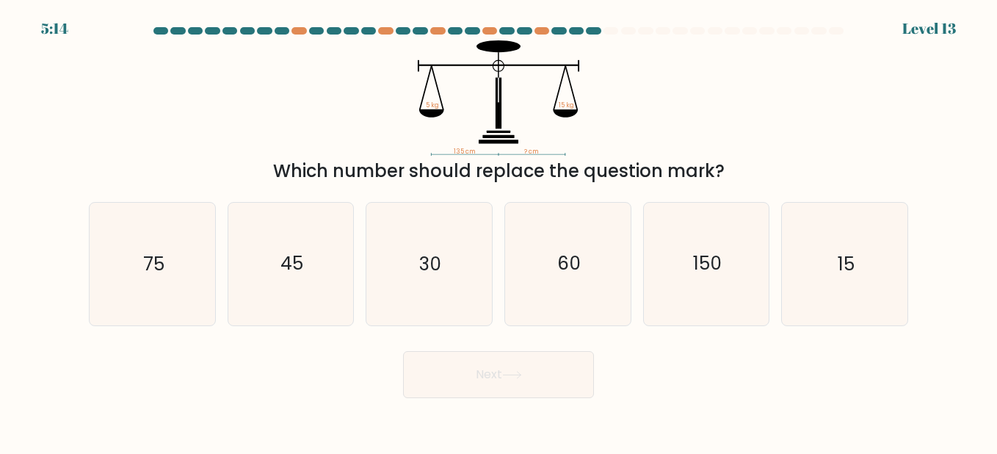
click at [338, 299] on icon "45" at bounding box center [291, 264] width 122 height 122
click at [498, 230] on input "b. 45" at bounding box center [498, 229] width 1 height 4
radio input "true"
click at [137, 274] on icon "75" at bounding box center [152, 264] width 122 height 122
click at [498, 230] on input "a. 75" at bounding box center [498, 229] width 1 height 4
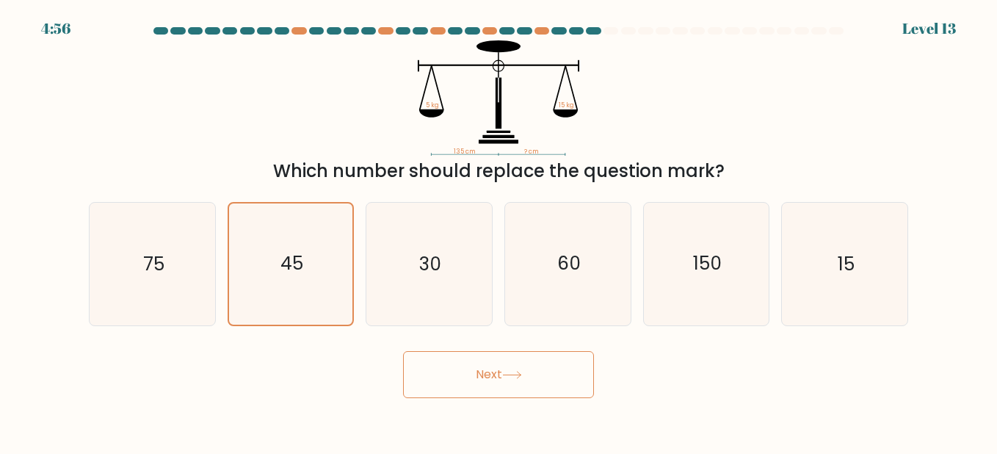
radio input "true"
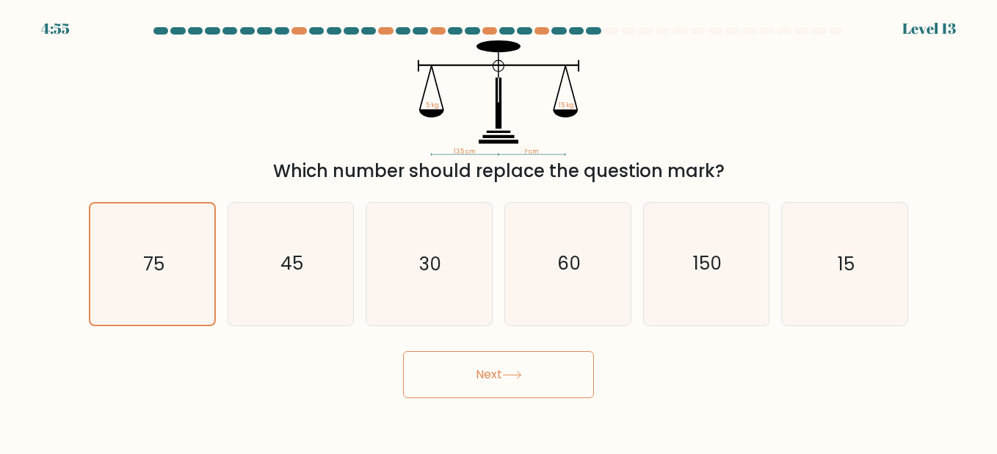
click at [478, 365] on button "Next" at bounding box center [498, 374] width 191 height 47
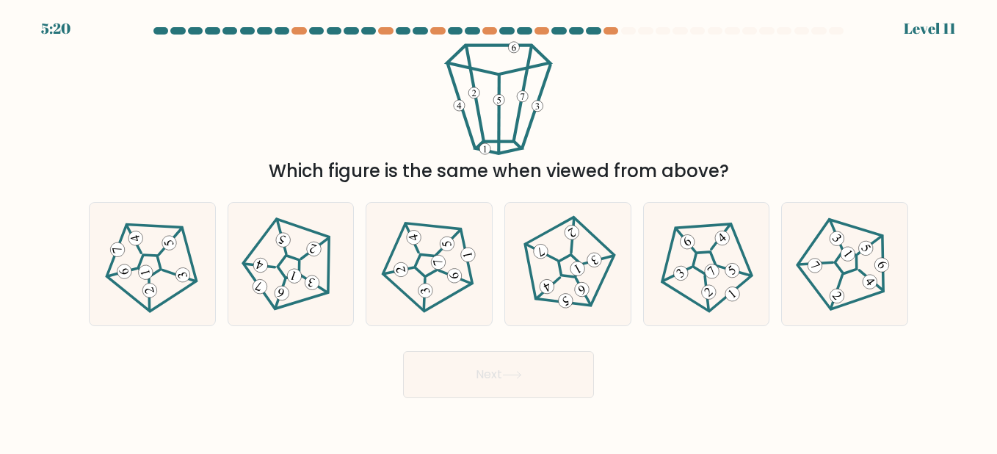
click at [847, 266] on icon at bounding box center [845, 264] width 98 height 98
click at [499, 230] on input "f." at bounding box center [498, 229] width 1 height 4
radio input "true"
click at [546, 379] on button "Next" at bounding box center [498, 374] width 191 height 47
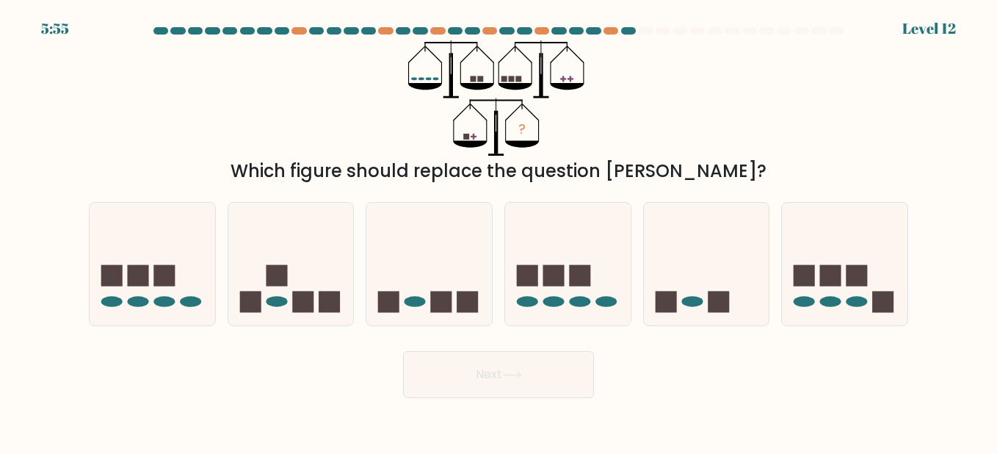
click at [608, 30] on div at bounding box center [610, 30] width 15 height 7
click at [626, 30] on div at bounding box center [628, 30] width 15 height 7
click at [588, 108] on icon "?" at bounding box center [498, 97] width 180 height 115
click at [683, 288] on icon at bounding box center [706, 263] width 125 height 103
click at [499, 230] on input "e." at bounding box center [498, 229] width 1 height 4
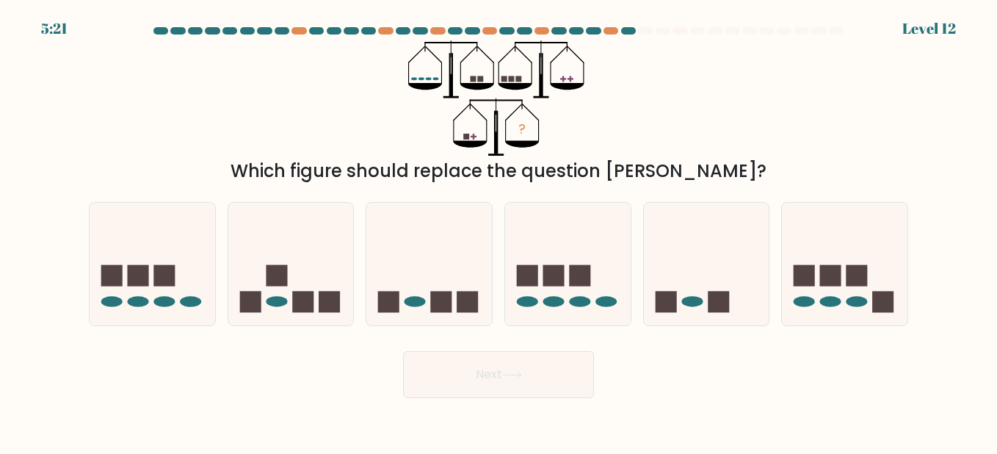
radio input "true"
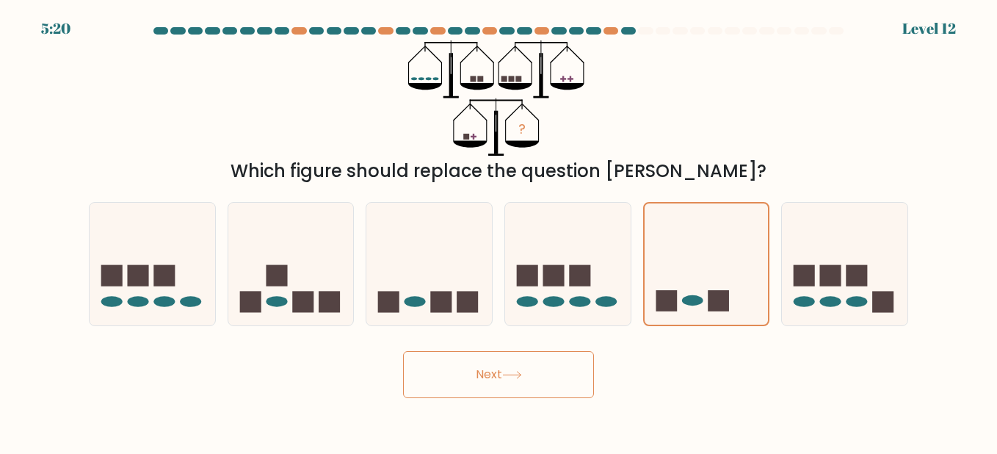
click at [549, 380] on button "Next" at bounding box center [498, 374] width 191 height 47
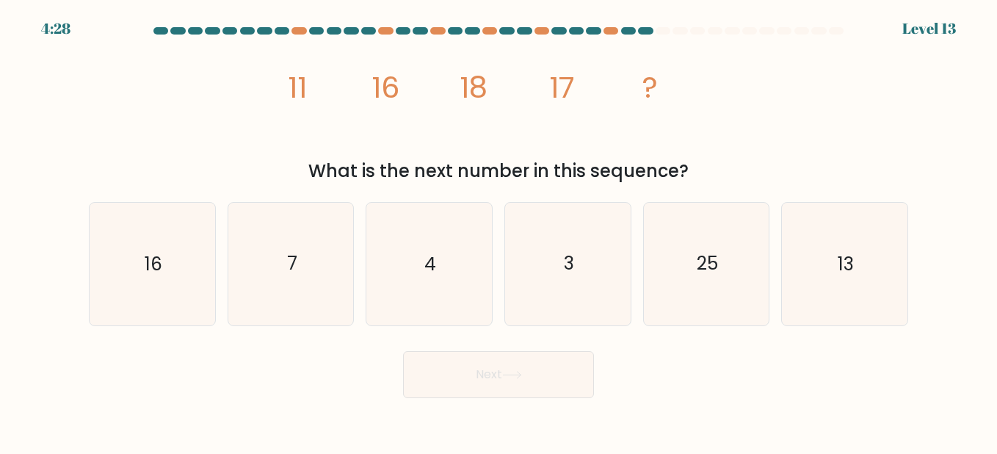
click at [818, 277] on icon "13" at bounding box center [844, 264] width 122 height 122
click at [499, 230] on input "f. 13" at bounding box center [498, 229] width 1 height 4
radio input "true"
click at [511, 389] on button "Next" at bounding box center [498, 374] width 191 height 47
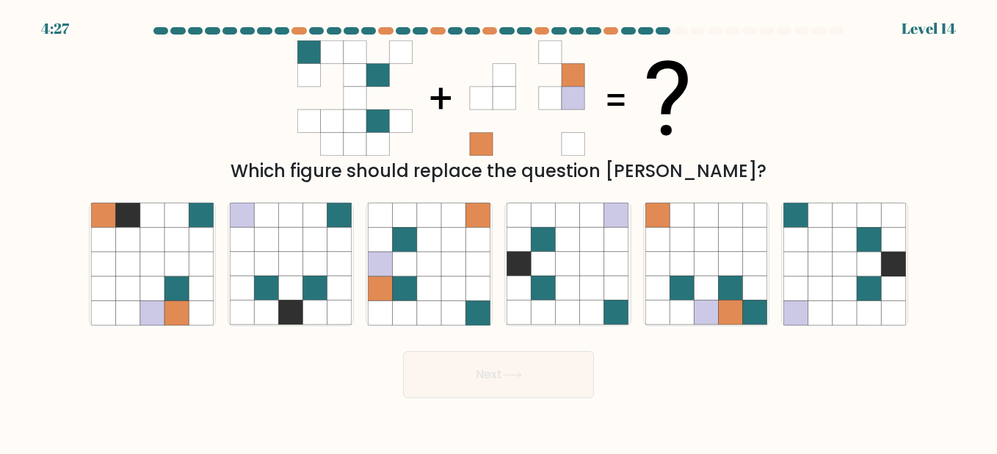
click at [517, 374] on icon at bounding box center [512, 375] width 20 height 8
click at [246, 179] on div "Which figure should replace the question mark?" at bounding box center [498, 171] width 801 height 26
click at [436, 292] on icon at bounding box center [429, 288] width 24 height 24
click at [498, 230] on input "c." at bounding box center [498, 229] width 1 height 4
radio input "true"
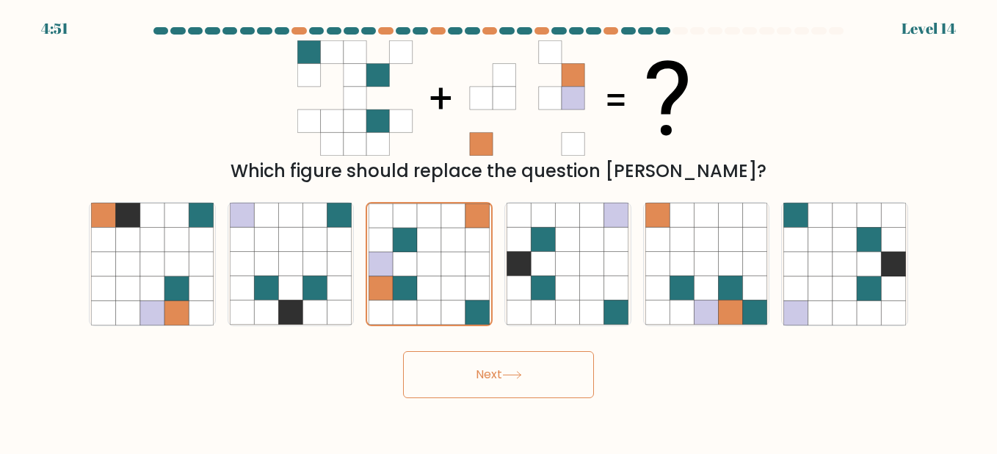
click at [514, 371] on icon at bounding box center [512, 375] width 20 height 8
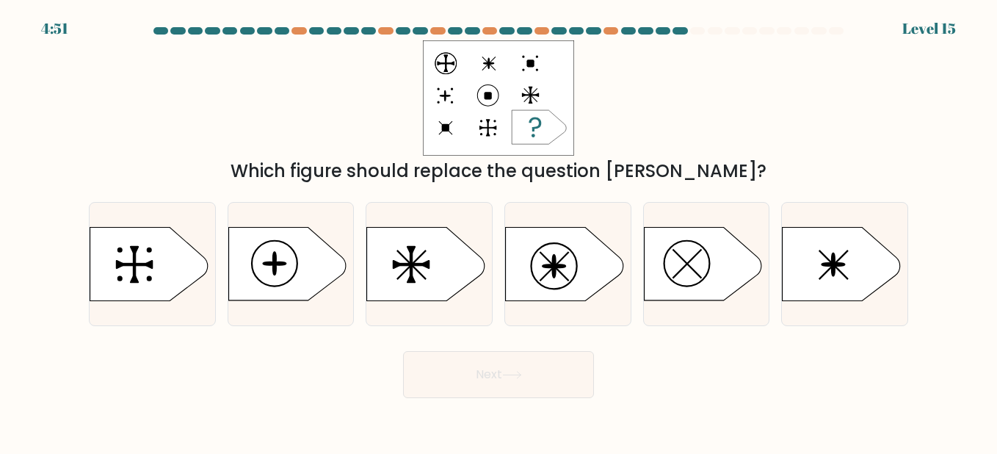
click at [318, 269] on icon at bounding box center [286, 263] width 117 height 73
click at [498, 230] on input "b." at bounding box center [498, 229] width 1 height 4
radio input "true"
click at [520, 374] on icon at bounding box center [512, 375] width 20 height 8
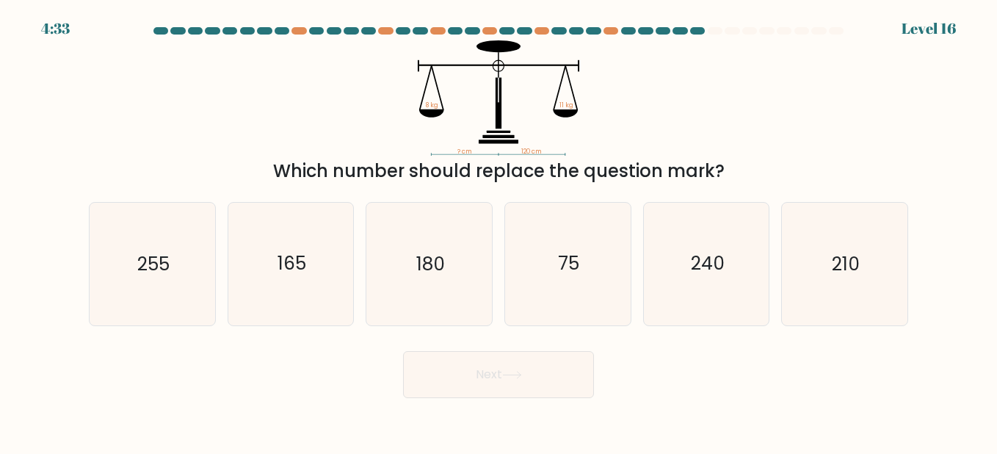
click at [460, 239] on icon "180" at bounding box center [429, 264] width 122 height 122
click at [498, 230] on input "c. 180" at bounding box center [498, 229] width 1 height 4
radio input "true"
click at [324, 292] on icon "165" at bounding box center [291, 264] width 122 height 122
click at [498, 230] on input "b. 165" at bounding box center [498, 229] width 1 height 4
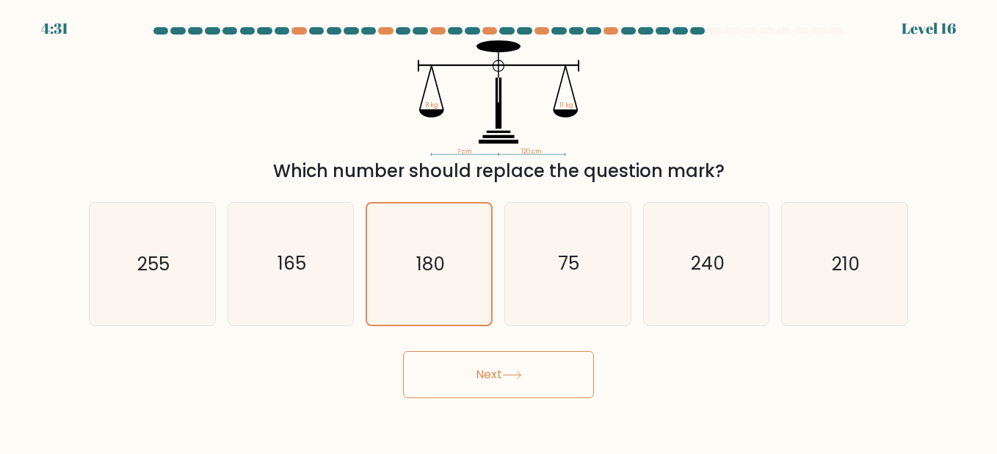
radio input "true"
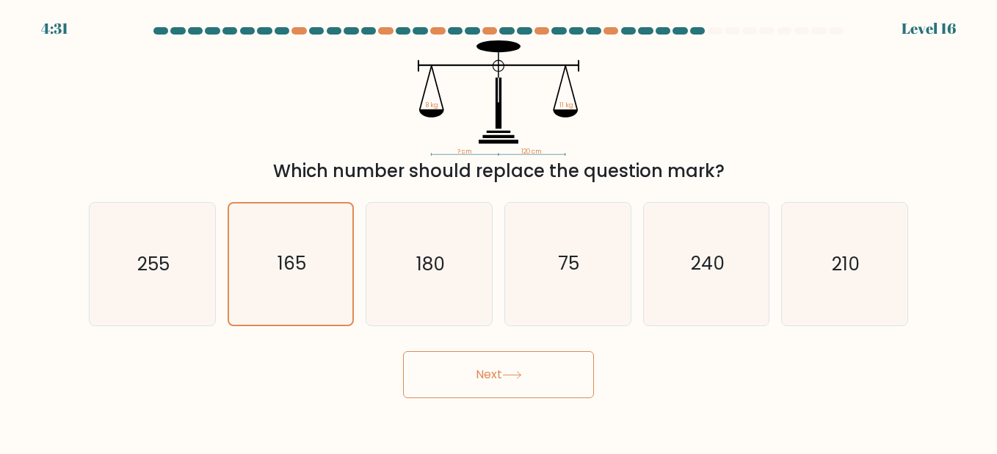
click at [520, 368] on button "Next" at bounding box center [498, 374] width 191 height 47
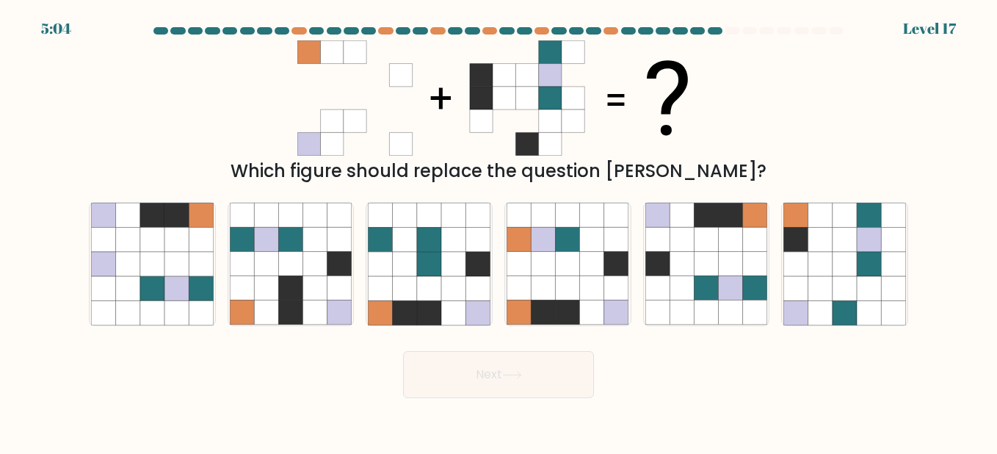
click at [305, 261] on icon at bounding box center [315, 264] width 24 height 24
click at [498, 230] on input "b." at bounding box center [498, 229] width 1 height 4
radio input "true"
click at [520, 369] on button "Next" at bounding box center [498, 374] width 191 height 47
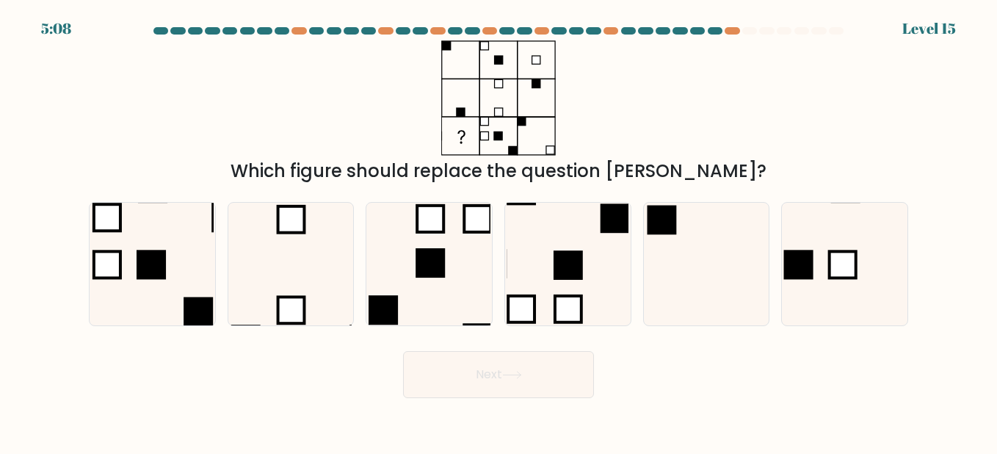
click at [567, 304] on rect at bounding box center [568, 309] width 26 height 26
click at [499, 230] on input "d." at bounding box center [498, 229] width 1 height 4
radio input "true"
click at [556, 378] on button "Next" at bounding box center [498, 374] width 191 height 47
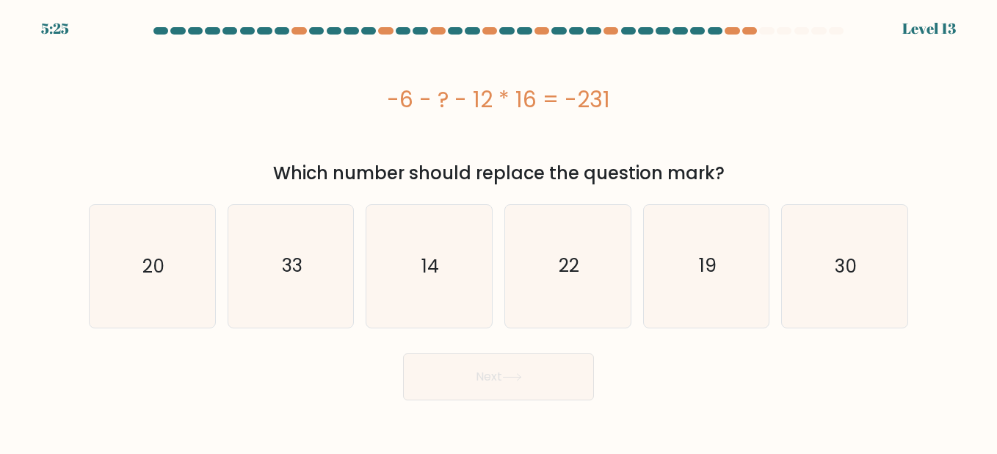
click at [296, 295] on icon "33" at bounding box center [291, 266] width 122 height 122
click at [498, 230] on input "b. 33" at bounding box center [498, 229] width 1 height 4
radio input "true"
click at [462, 387] on button "Next" at bounding box center [498, 376] width 191 height 47
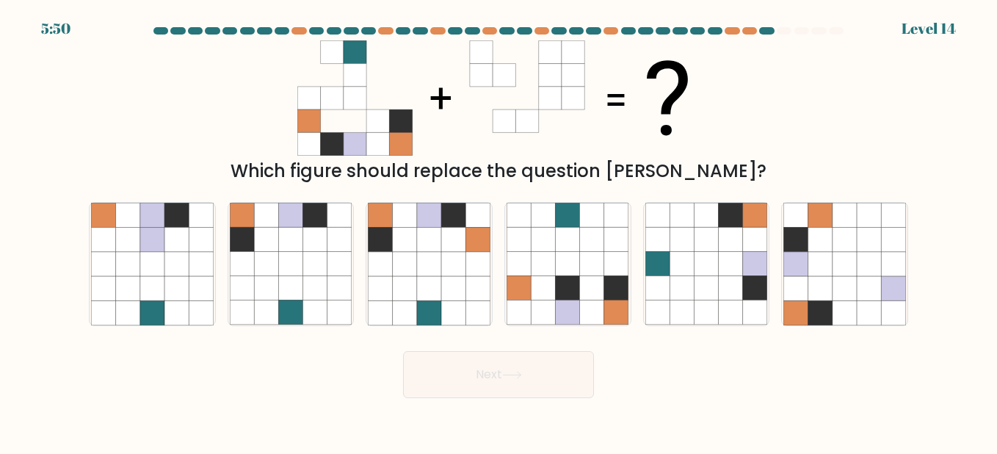
click at [429, 248] on icon at bounding box center [429, 240] width 24 height 24
click at [498, 230] on input "c." at bounding box center [498, 229] width 1 height 4
radio input "true"
click at [518, 383] on button "Next" at bounding box center [498, 374] width 191 height 47
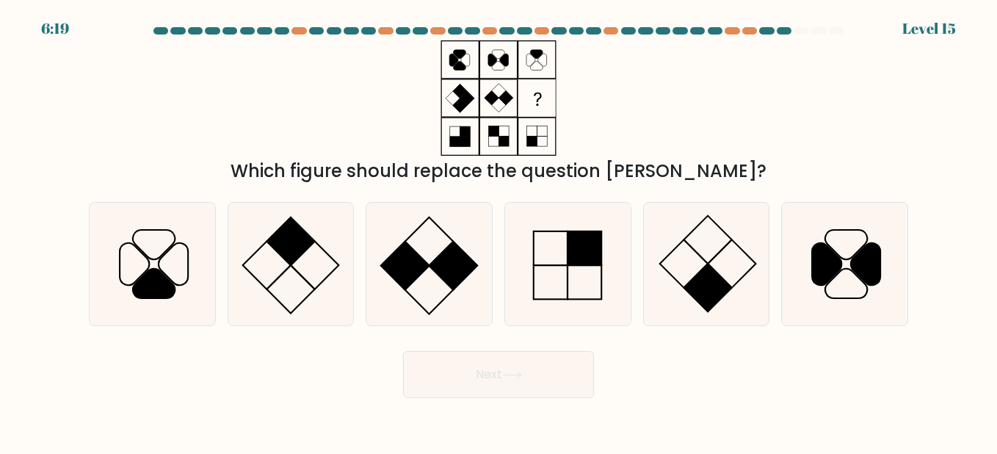
click at [317, 266] on icon at bounding box center [291, 264] width 122 height 122
click at [498, 230] on input "b." at bounding box center [498, 229] width 1 height 4
radio input "true"
click at [546, 392] on button "Next" at bounding box center [498, 374] width 191 height 47
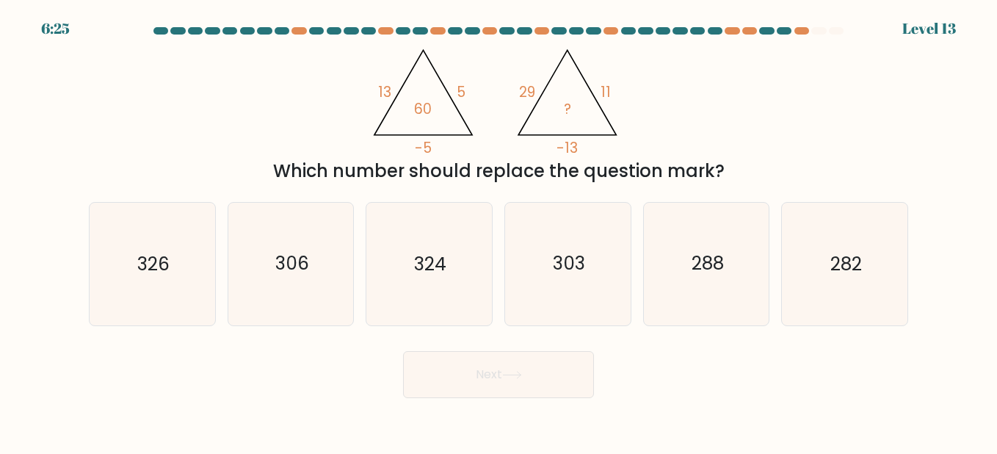
click at [257, 274] on icon "306" at bounding box center [291, 264] width 122 height 122
click at [498, 230] on input "b. 306" at bounding box center [498, 229] width 1 height 4
radio input "true"
click at [490, 381] on button "Next" at bounding box center [498, 374] width 191 height 47
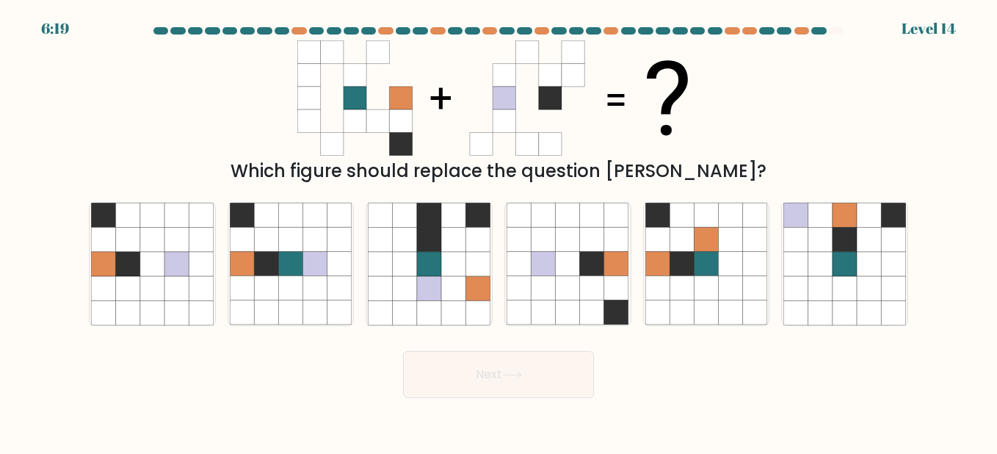
click at [855, 278] on icon at bounding box center [844, 288] width 24 height 24
click at [499, 230] on input "f." at bounding box center [498, 229] width 1 height 4
radio input "true"
click at [526, 380] on button "Next" at bounding box center [498, 374] width 191 height 47
